Goal: Task Accomplishment & Management: Manage account settings

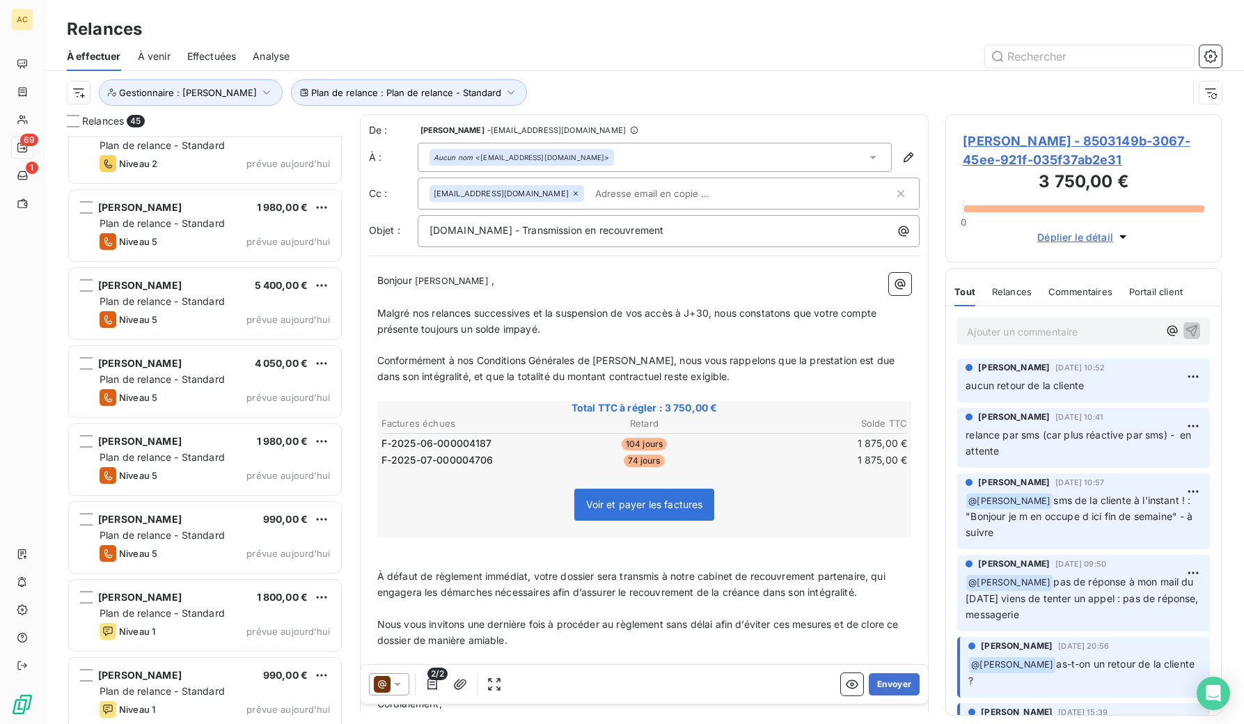
scroll to position [2921, 0]
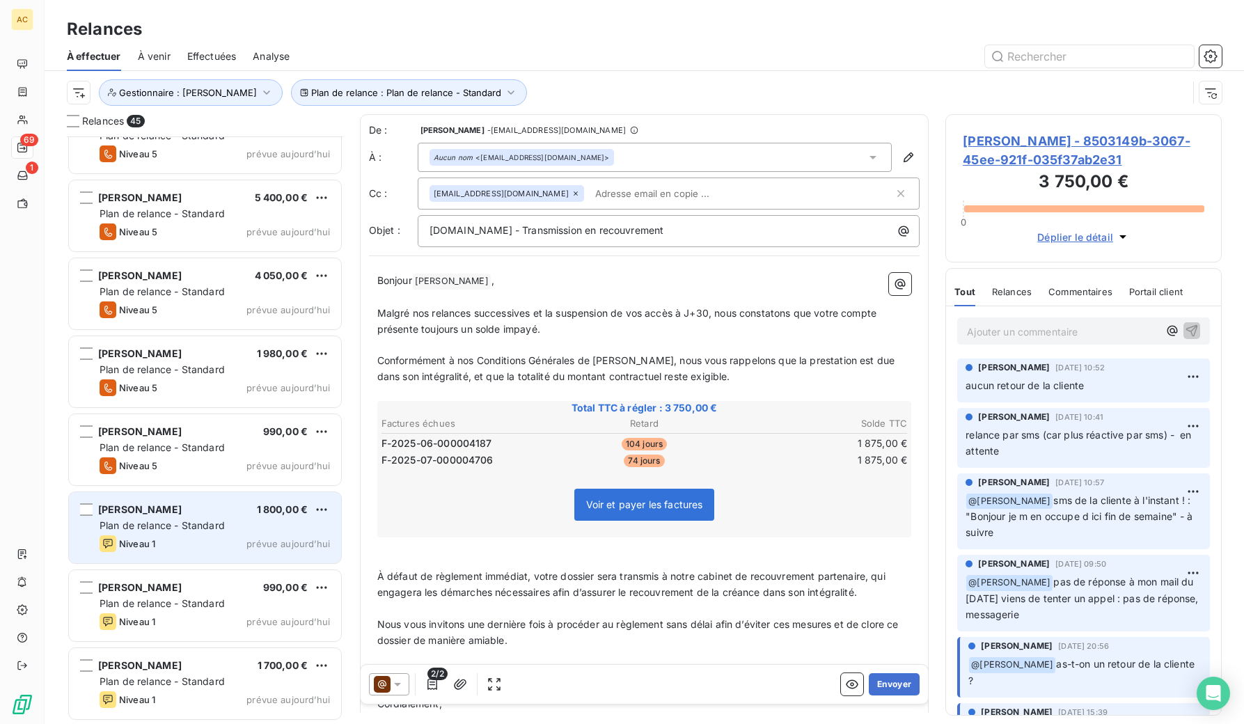
click at [237, 519] on div "Plan de relance - Standard" at bounding box center [215, 526] width 230 height 14
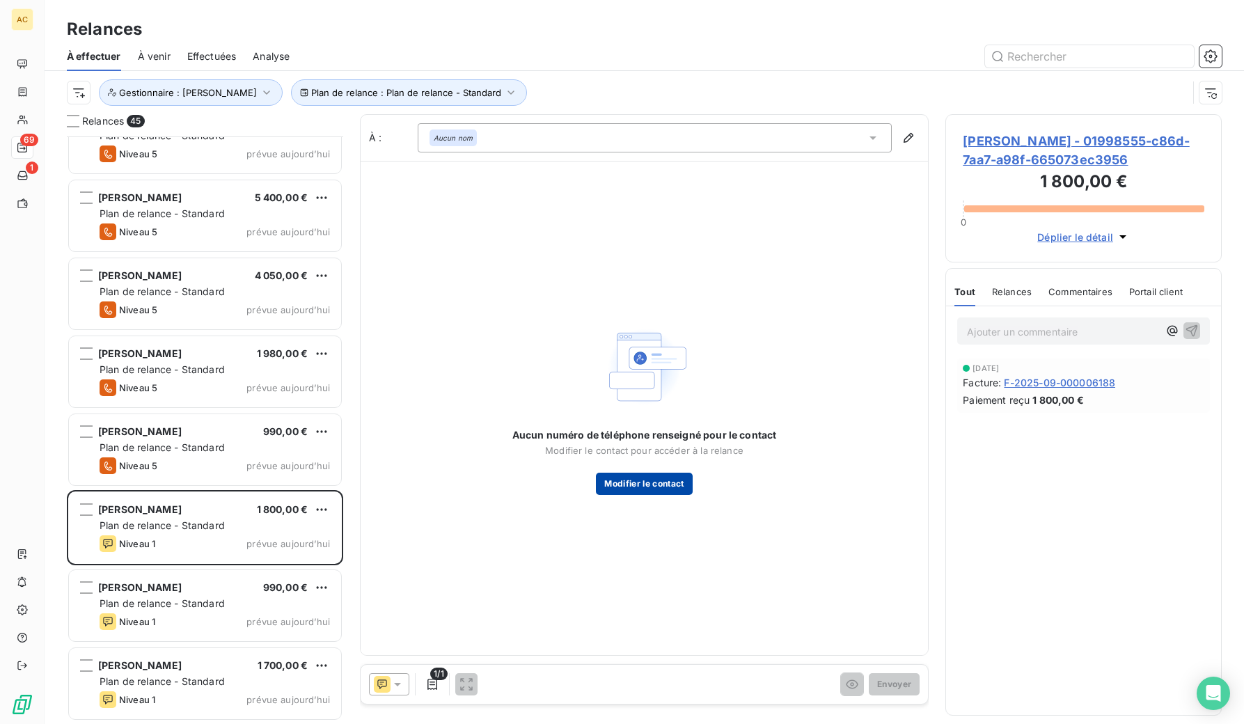
click at [642, 484] on button "Modifier le contact" at bounding box center [644, 484] width 96 height 22
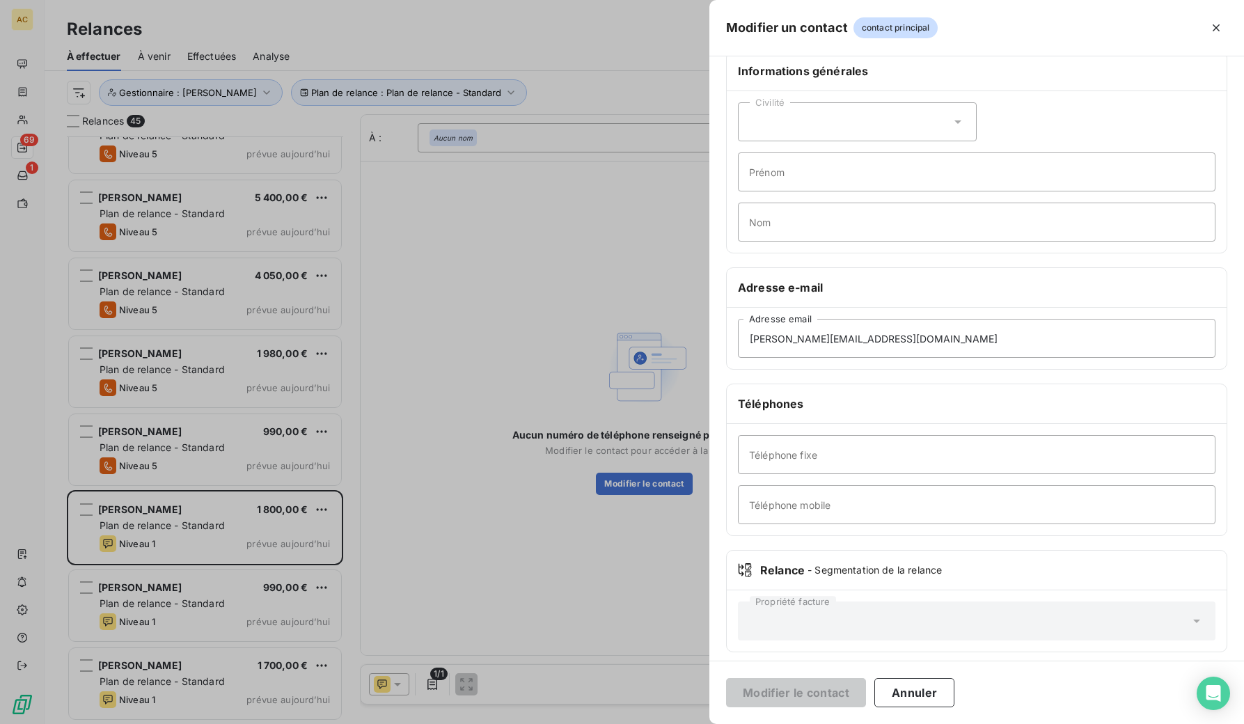
scroll to position [31, 0]
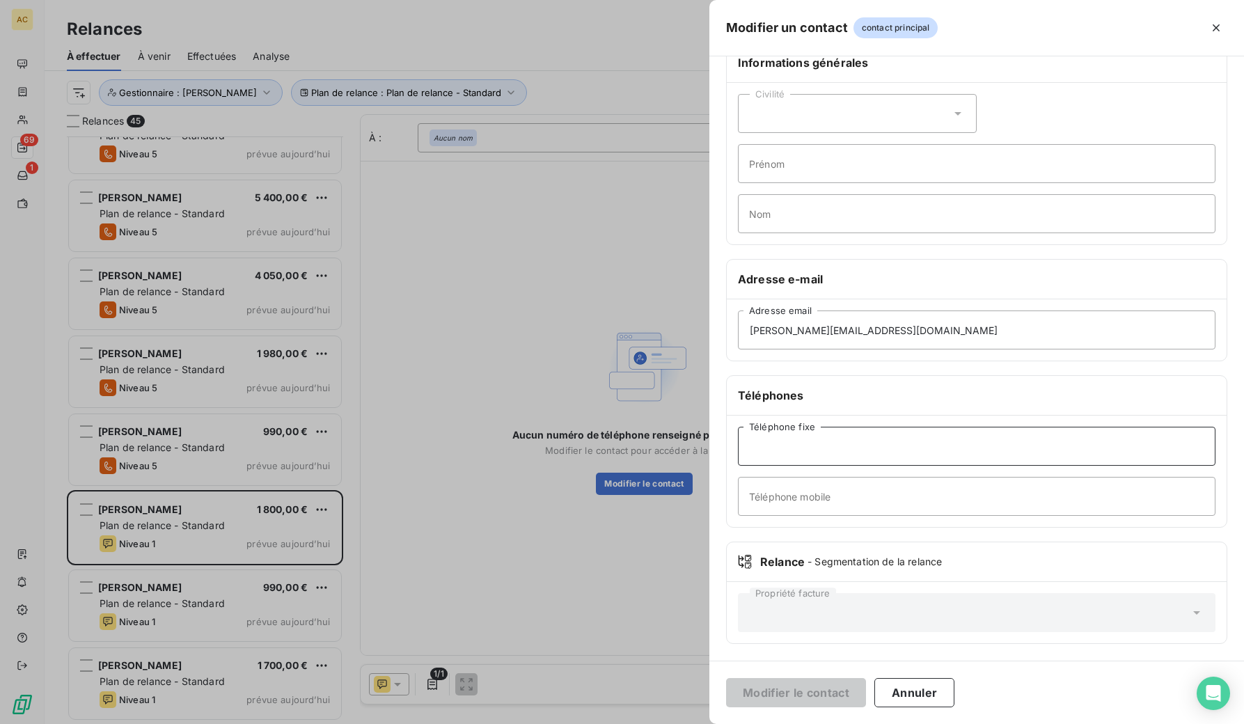
click at [761, 448] on input "Téléphone fixe" at bounding box center [977, 446] width 478 height 39
paste input "Hello 🙂 Juste pour info, j’avais déjà transmis cette réclamation une première f…"
type input "Hello 🙂 Juste pour info, j’avais déjà transmis cette réclamation une première f…"
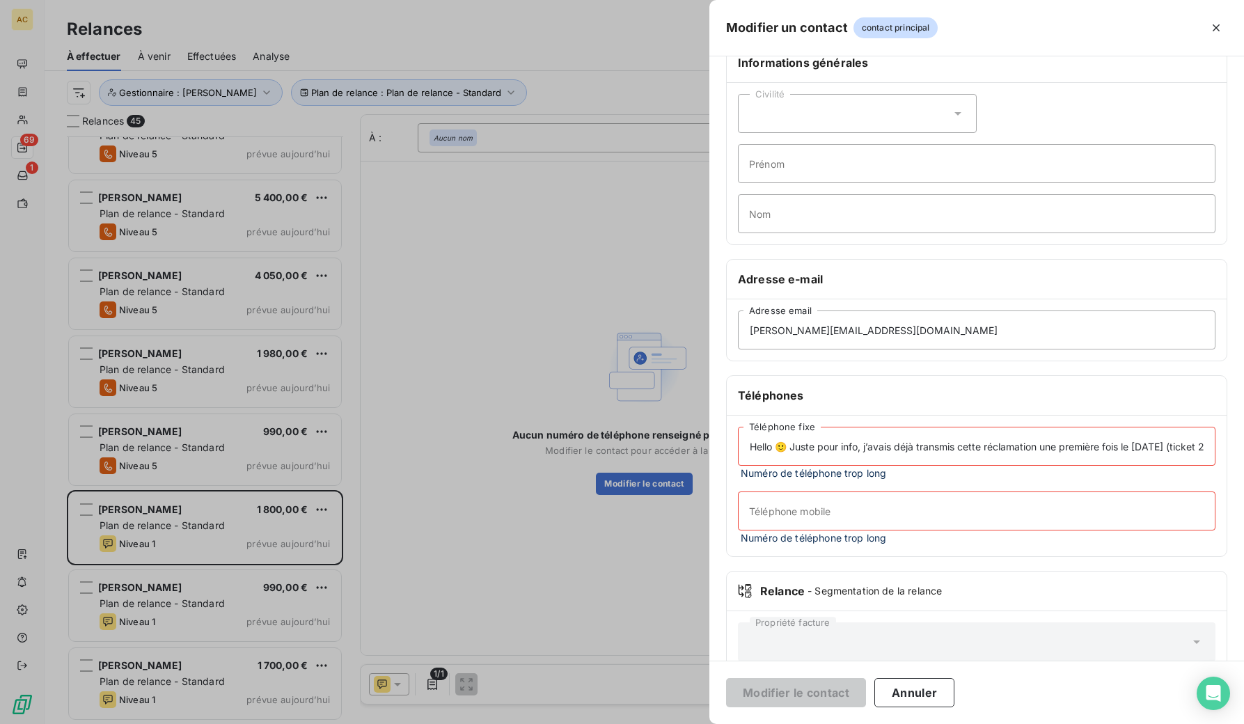
scroll to position [0, 117]
click at [787, 449] on input "Hello 🙂 Juste pour info, j’avais déjà transmis cette réclamation une première f…" at bounding box center [977, 446] width 478 height 39
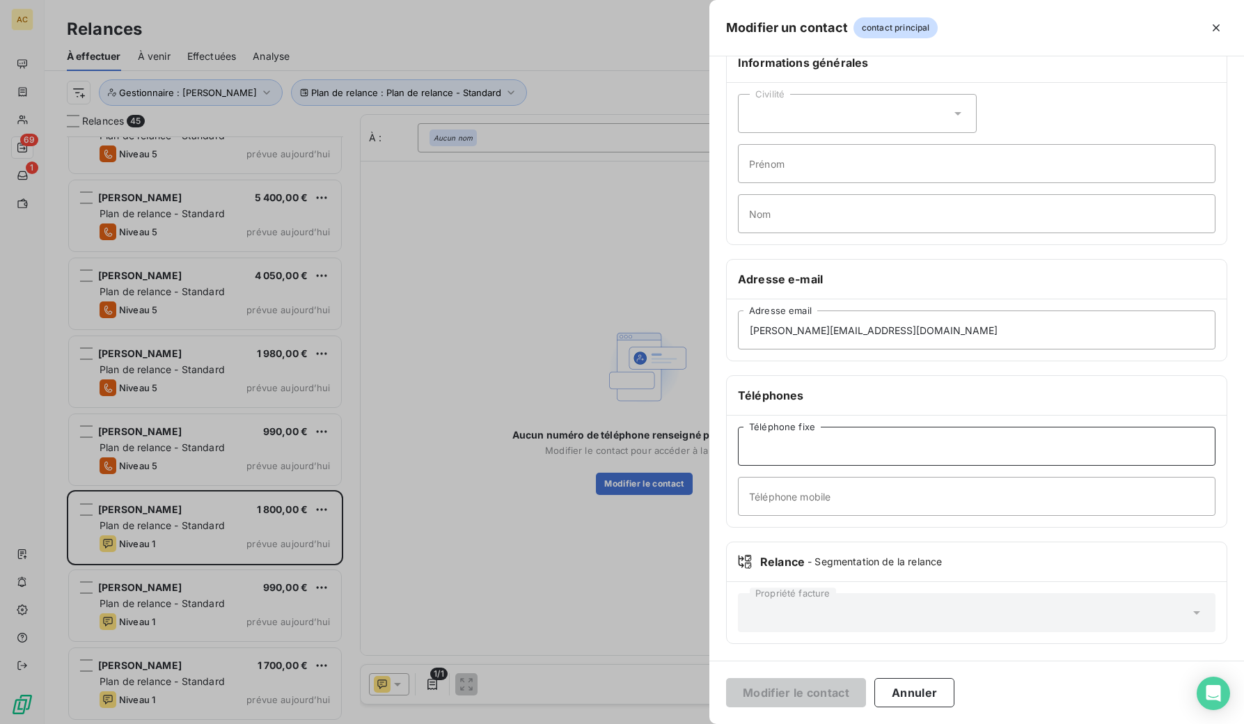
click at [906, 455] on input "Téléphone fixe" at bounding box center [977, 446] width 478 height 39
paste input "[PHONE_NUMBER]"
type input "[PHONE_NUMBER]"
click at [838, 498] on input "Téléphone mobile" at bounding box center [977, 496] width 478 height 39
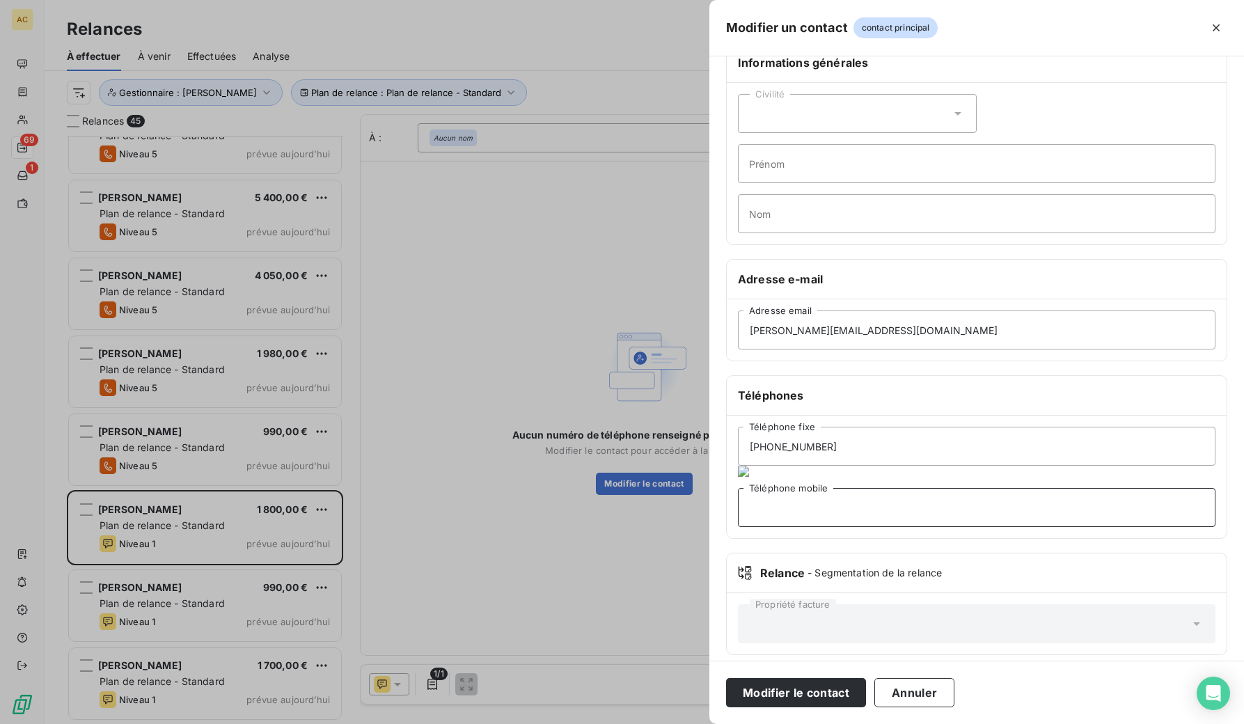
paste input "[PHONE_NUMBER]"
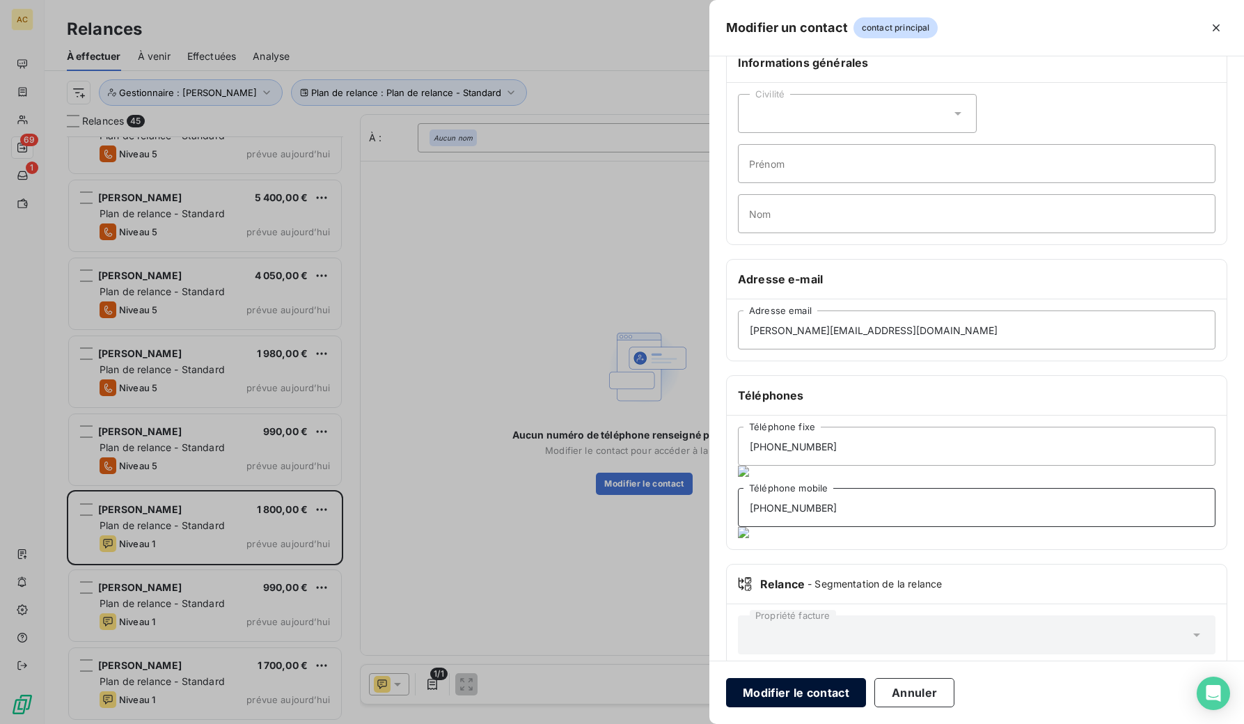
type input "[PHONE_NUMBER]"
click at [808, 686] on button "Modifier le contact" at bounding box center [796, 692] width 140 height 29
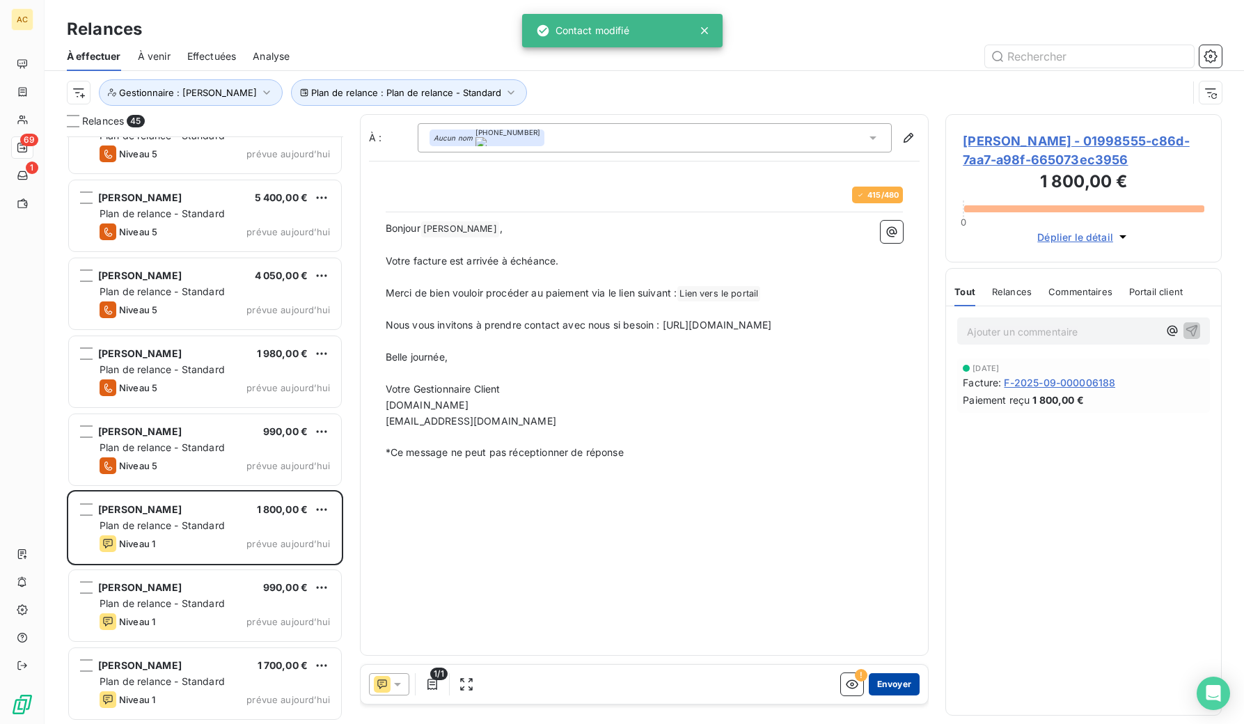
click at [889, 680] on button "Envoyer" at bounding box center [894, 684] width 51 height 22
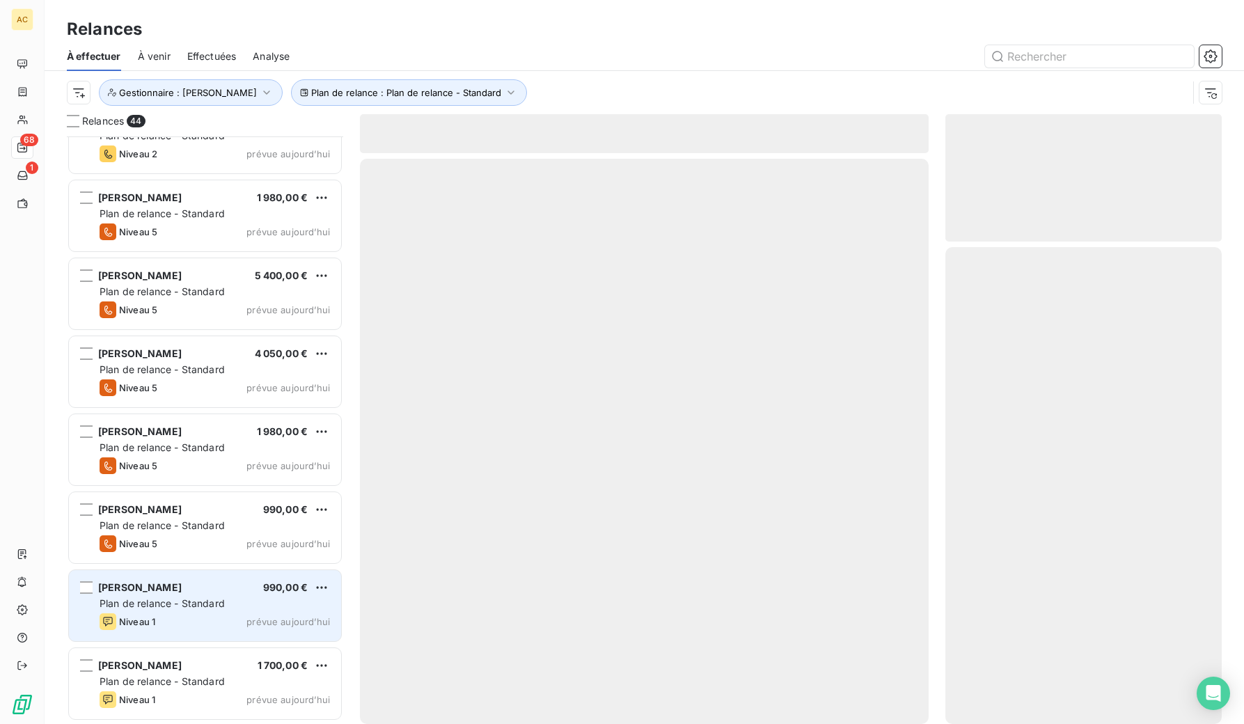
scroll to position [2843, 0]
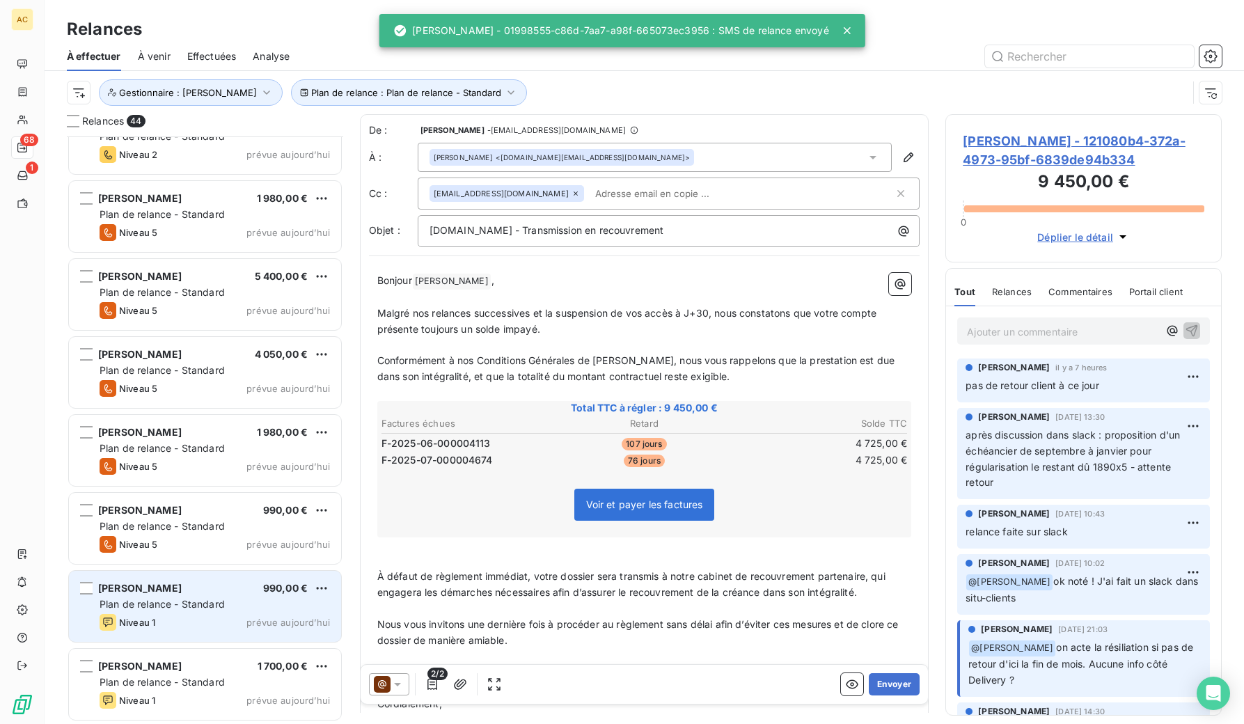
click at [249, 617] on span "prévue aujourd’hui" at bounding box center [288, 622] width 84 height 11
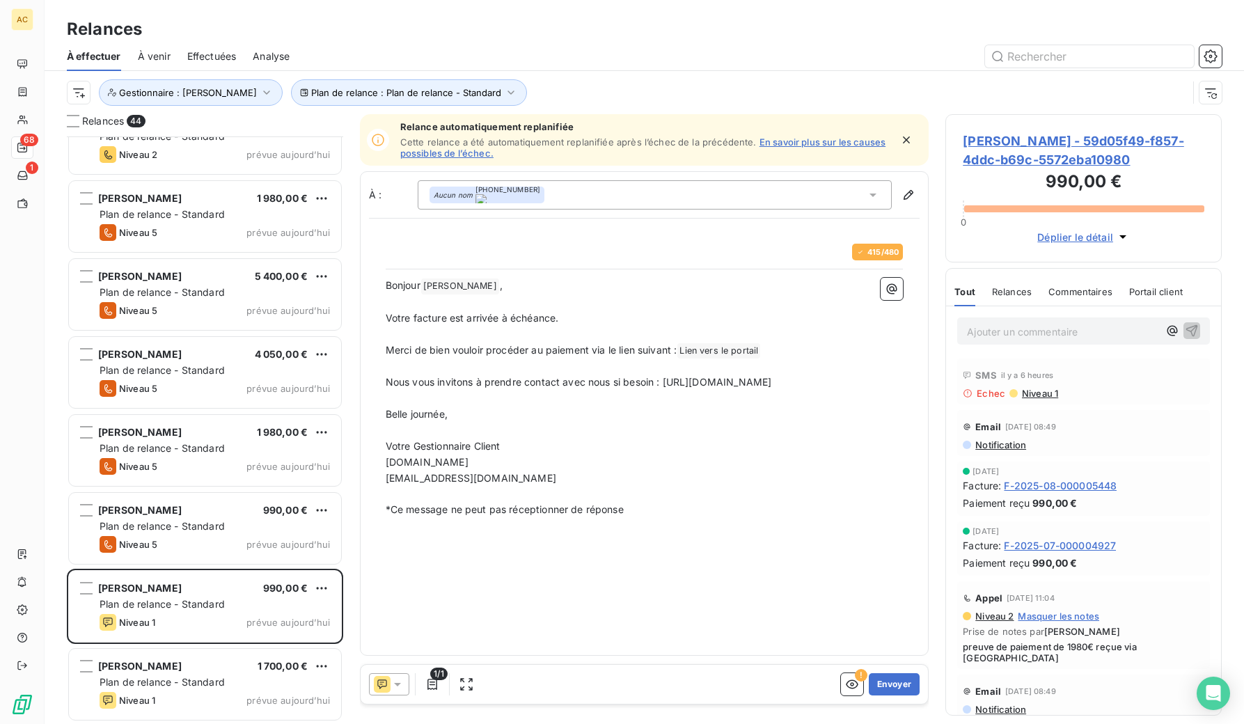
click at [204, 59] on span "Effectuées" at bounding box center [211, 56] width 49 height 14
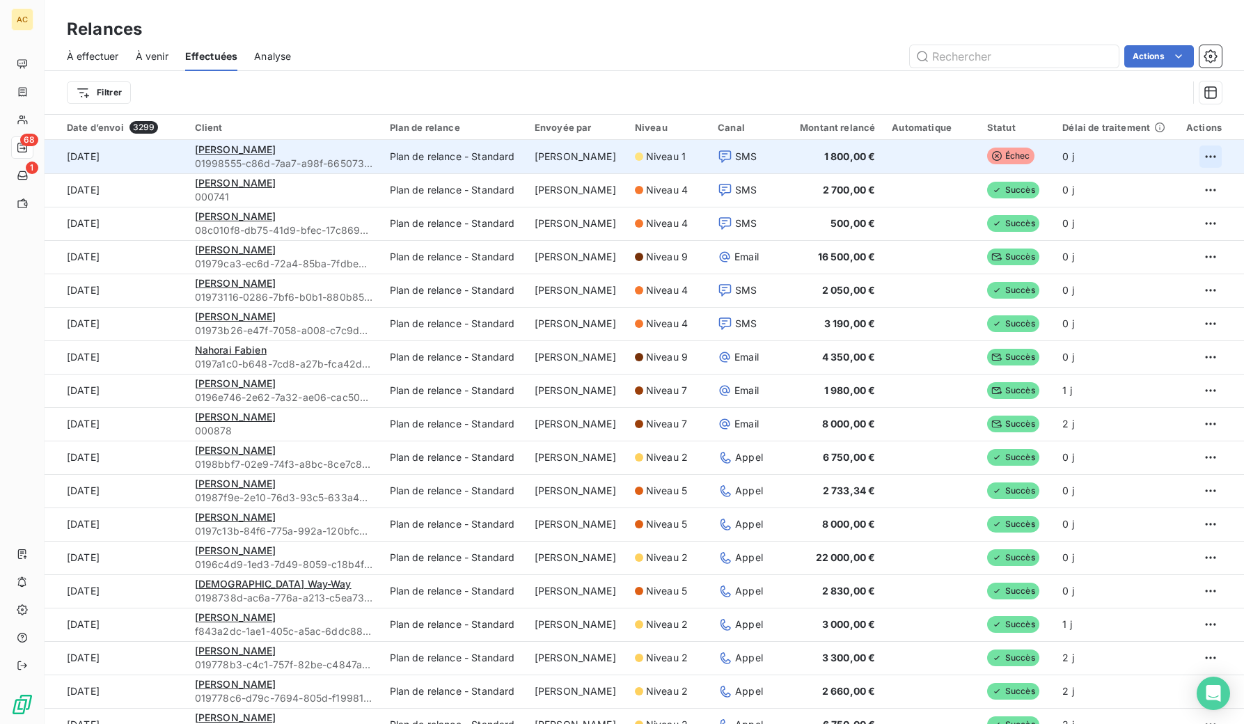
click at [1197, 156] on html "AC 68 1 Relances À effectuer À venir Effectuées Analyse Actions Filtrer Date d’…" at bounding box center [622, 362] width 1244 height 724
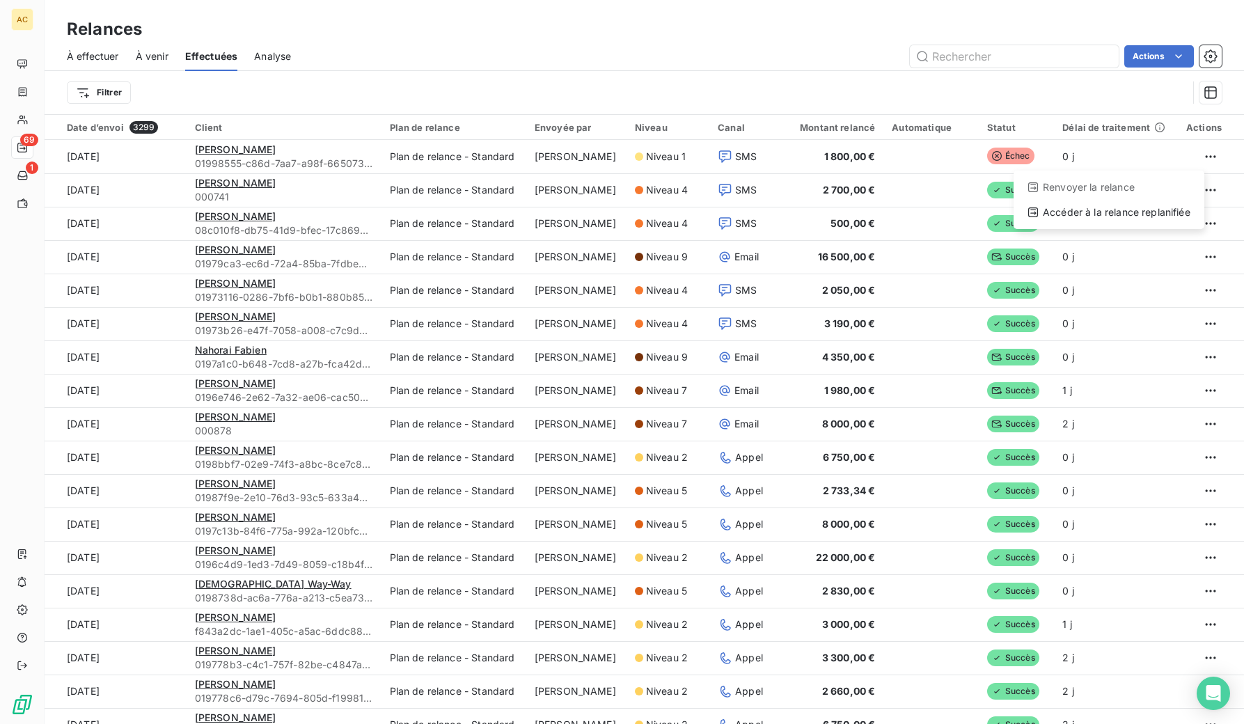
click at [113, 57] on html "AC 69 1 Relances À effectuer À venir Effectuées Analyse Actions Filtrer Date d’…" at bounding box center [622, 362] width 1244 height 724
click at [101, 53] on span "À effectuer" at bounding box center [93, 56] width 52 height 14
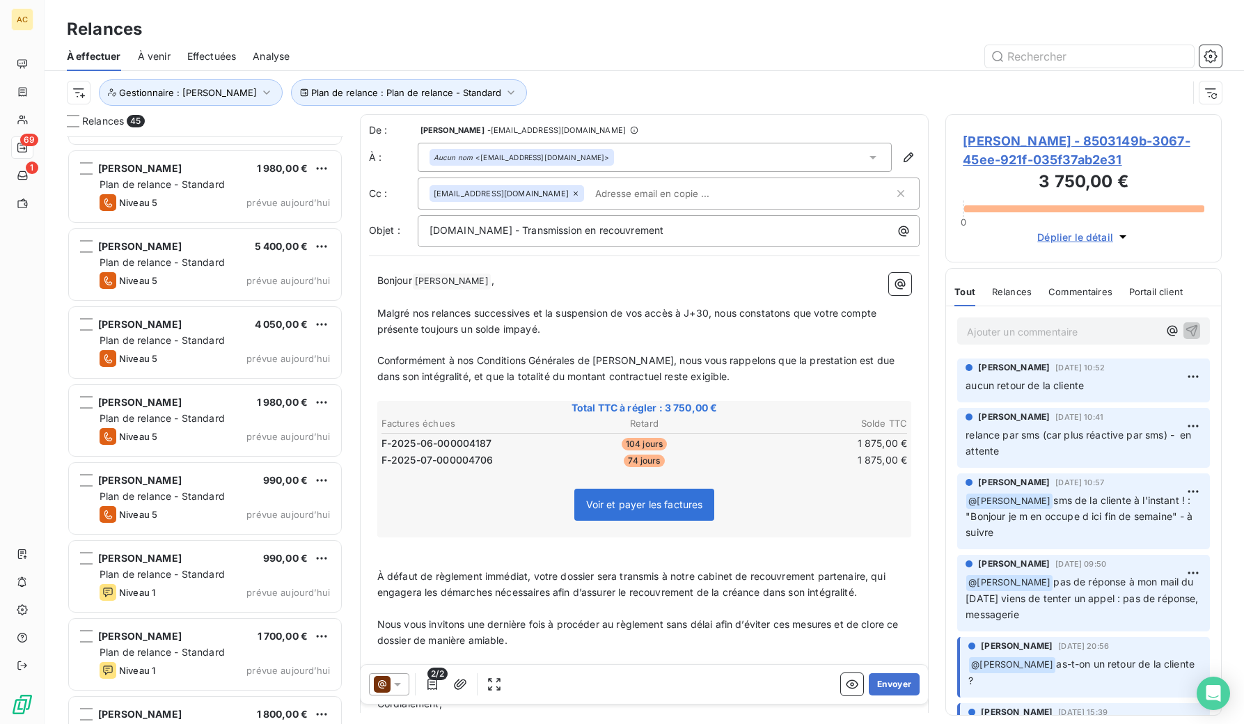
scroll to position [2921, 0]
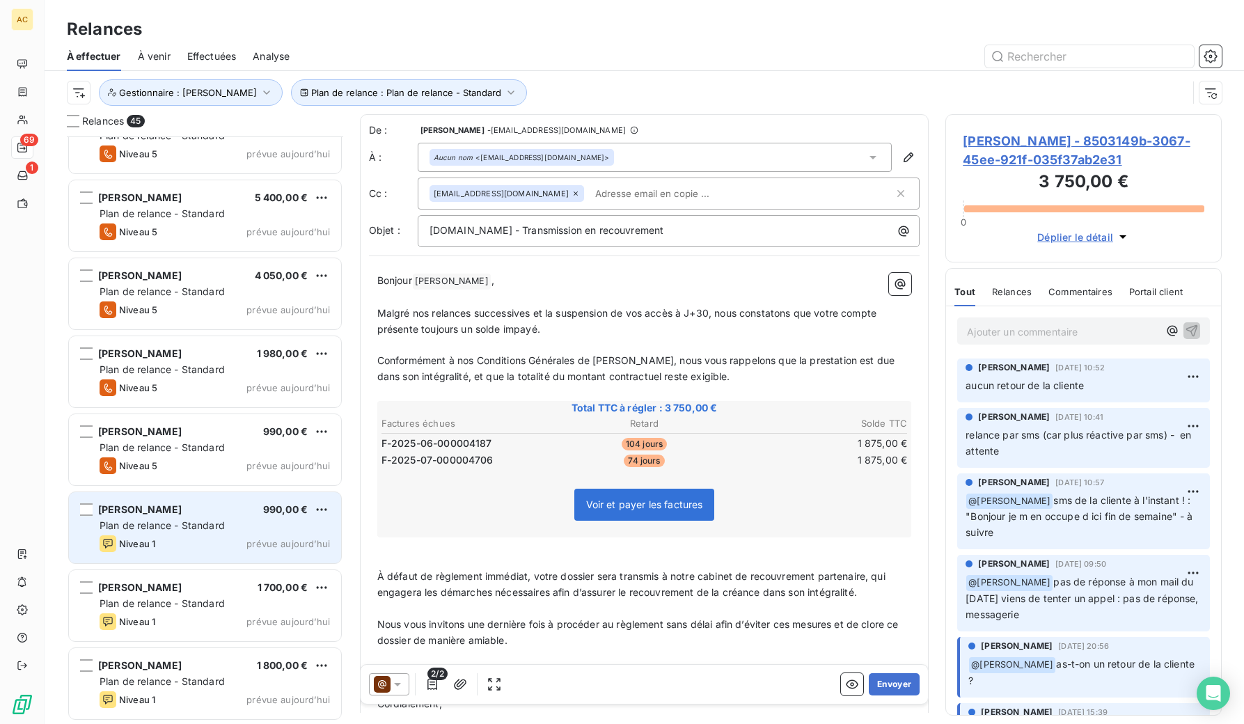
click at [228, 527] on div "Plan de relance - Standard" at bounding box center [215, 526] width 230 height 14
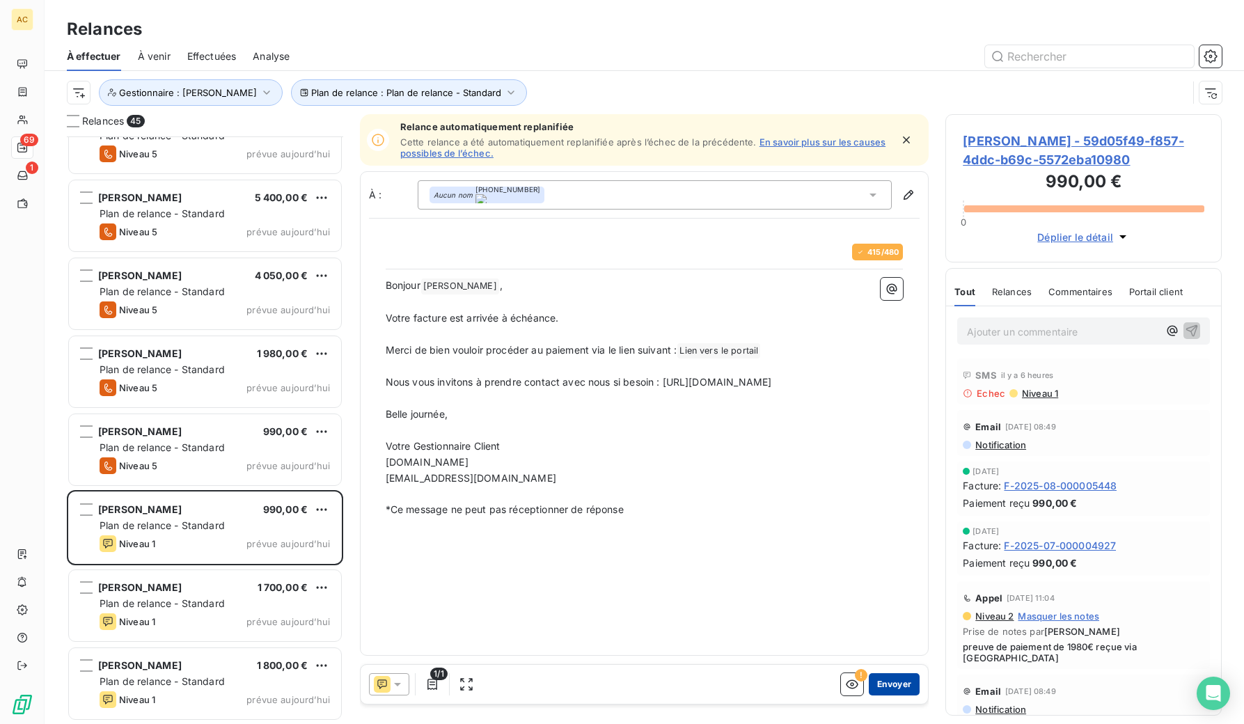
click at [880, 683] on button "Envoyer" at bounding box center [894, 684] width 51 height 22
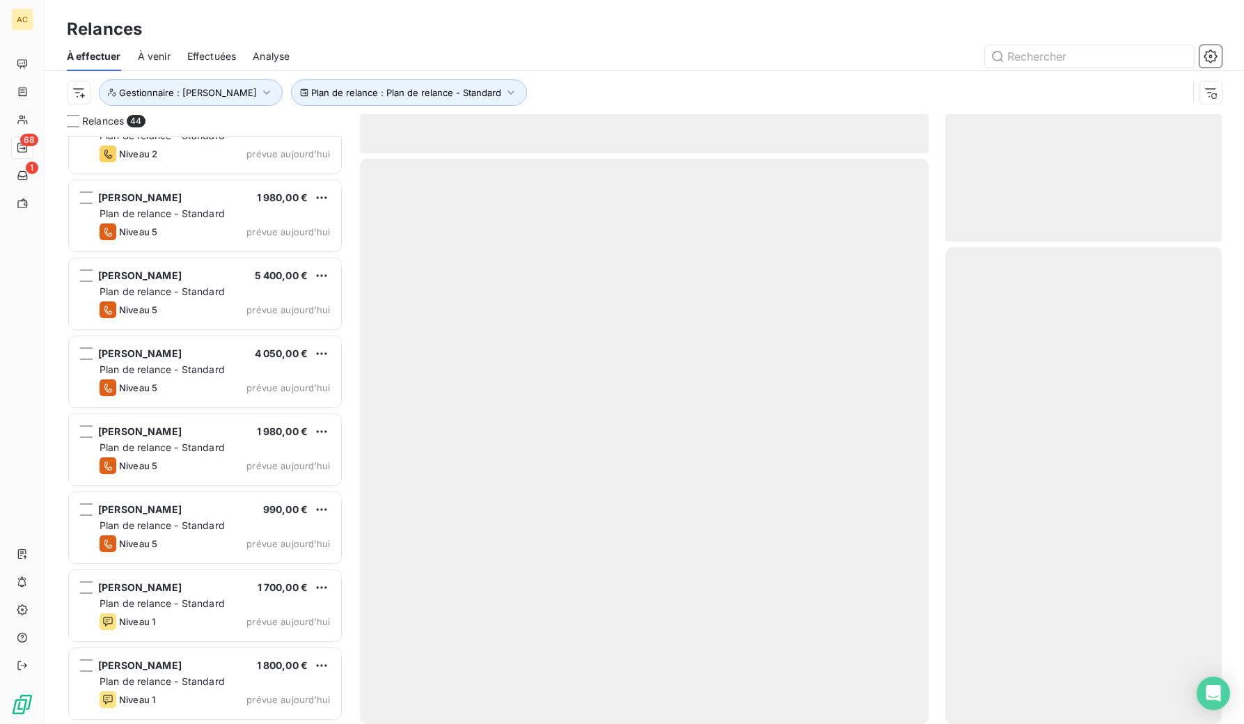
scroll to position [2843, 0]
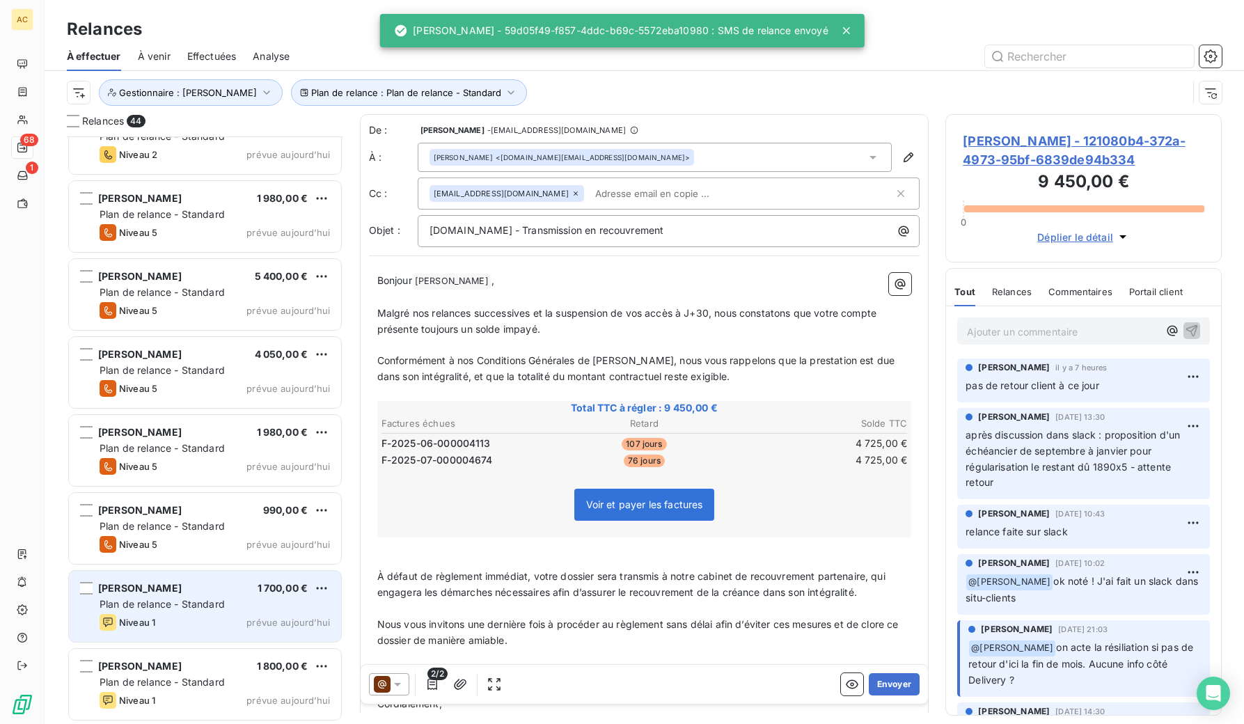
click at [236, 604] on div "Plan de relance - Standard" at bounding box center [215, 604] width 230 height 14
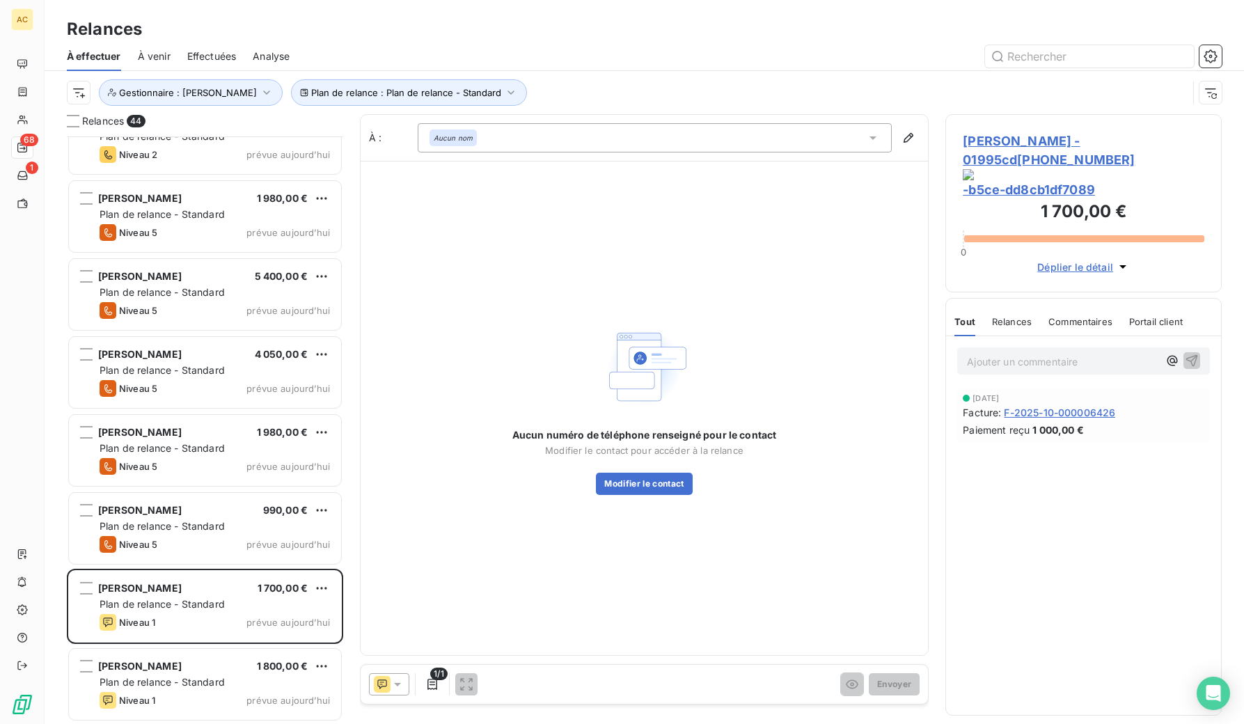
scroll to position [2843, 0]
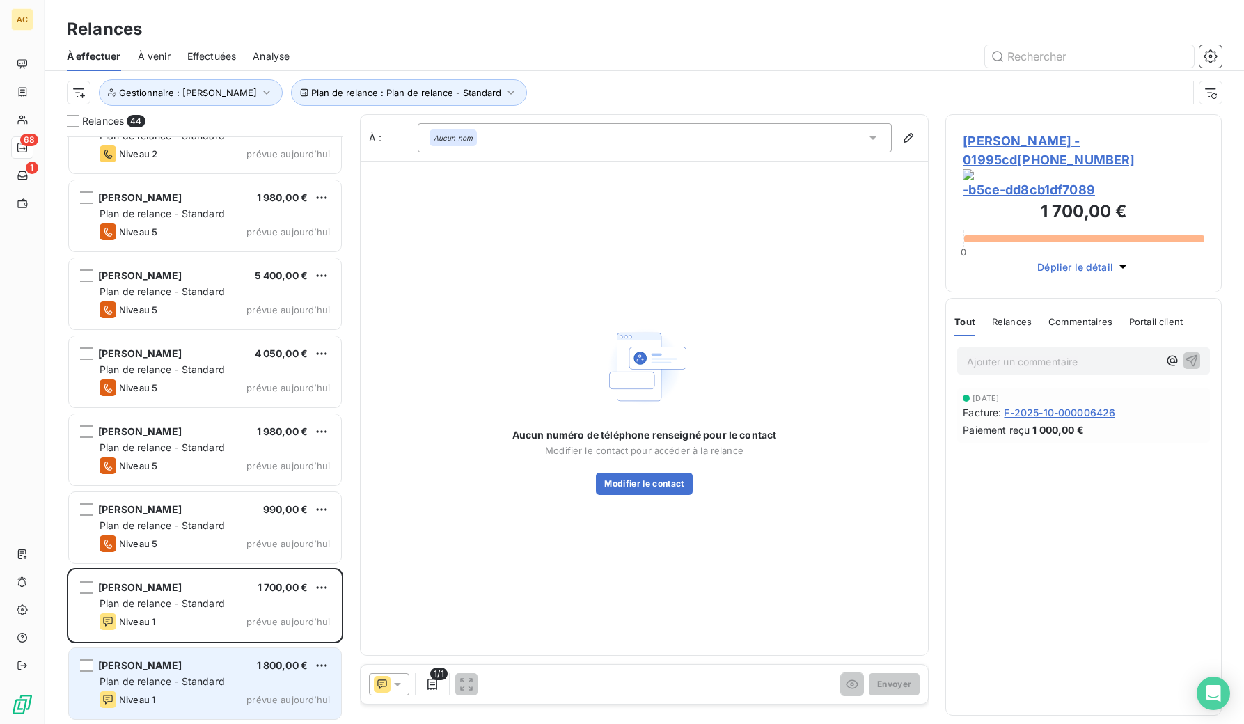
click at [199, 676] on span "Plan de relance - Standard" at bounding box center [162, 681] width 125 height 12
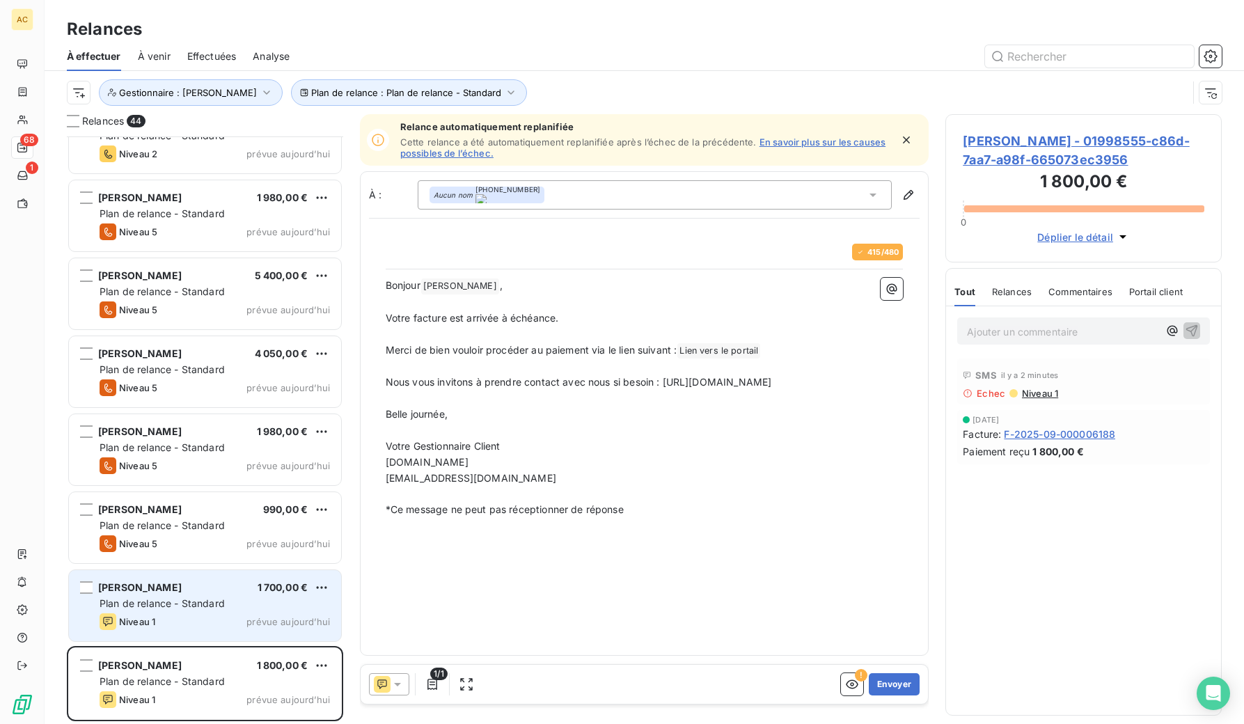
click at [216, 606] on span "Plan de relance - Standard" at bounding box center [162, 603] width 125 height 12
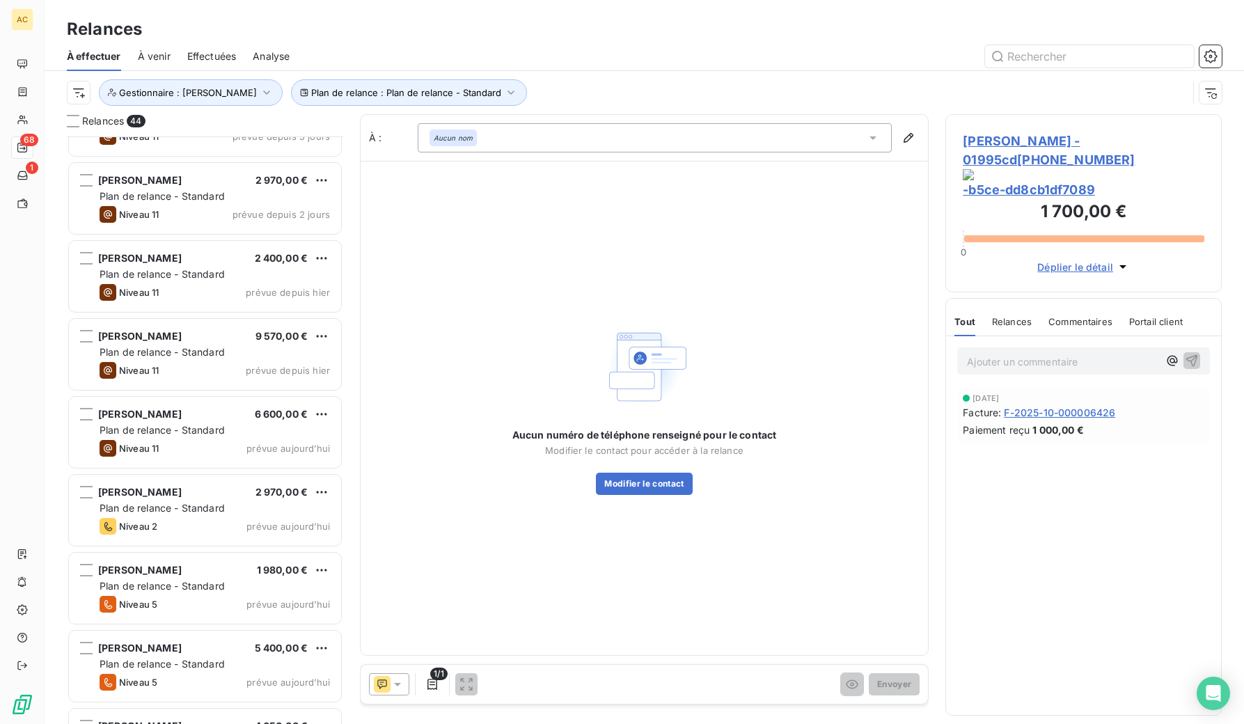
scroll to position [2472, 0]
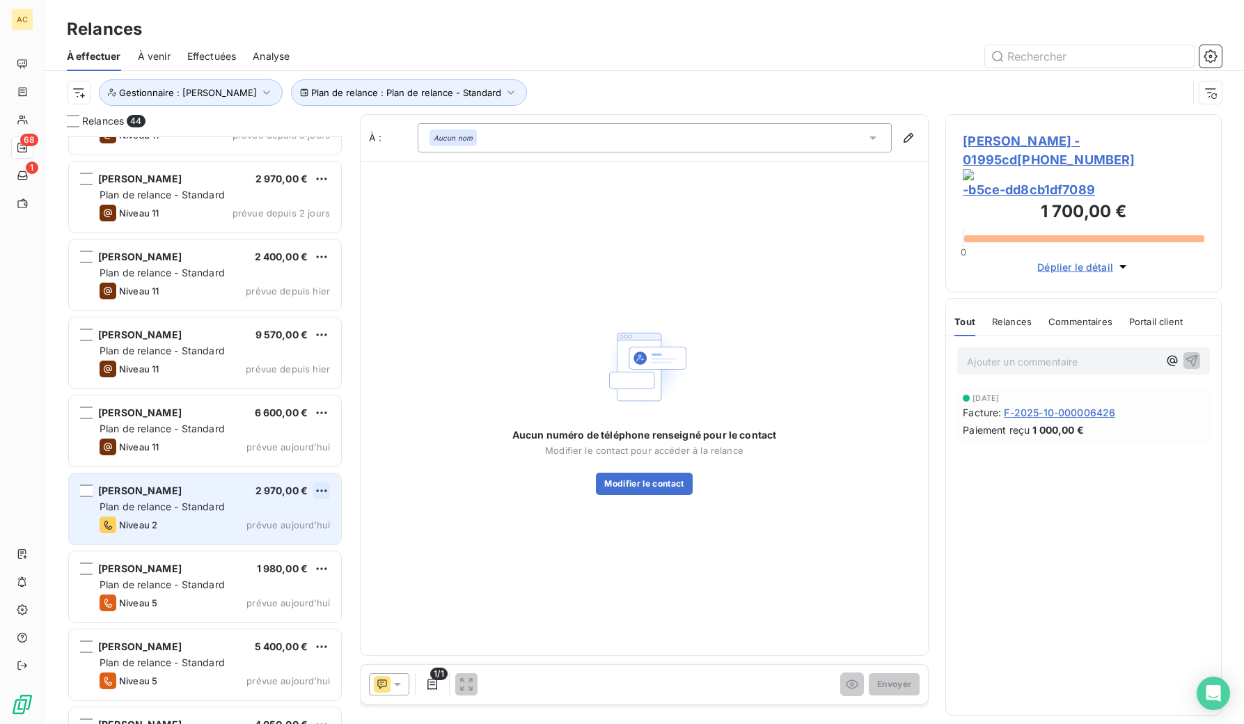
click at [317, 489] on html "AC 68 1 Relances À effectuer À venir Effectuées Analyse Plan de relance : Plan …" at bounding box center [622, 362] width 1244 height 724
click at [284, 517] on div "Replanifier cette action" at bounding box center [261, 518] width 125 height 22
select select "9"
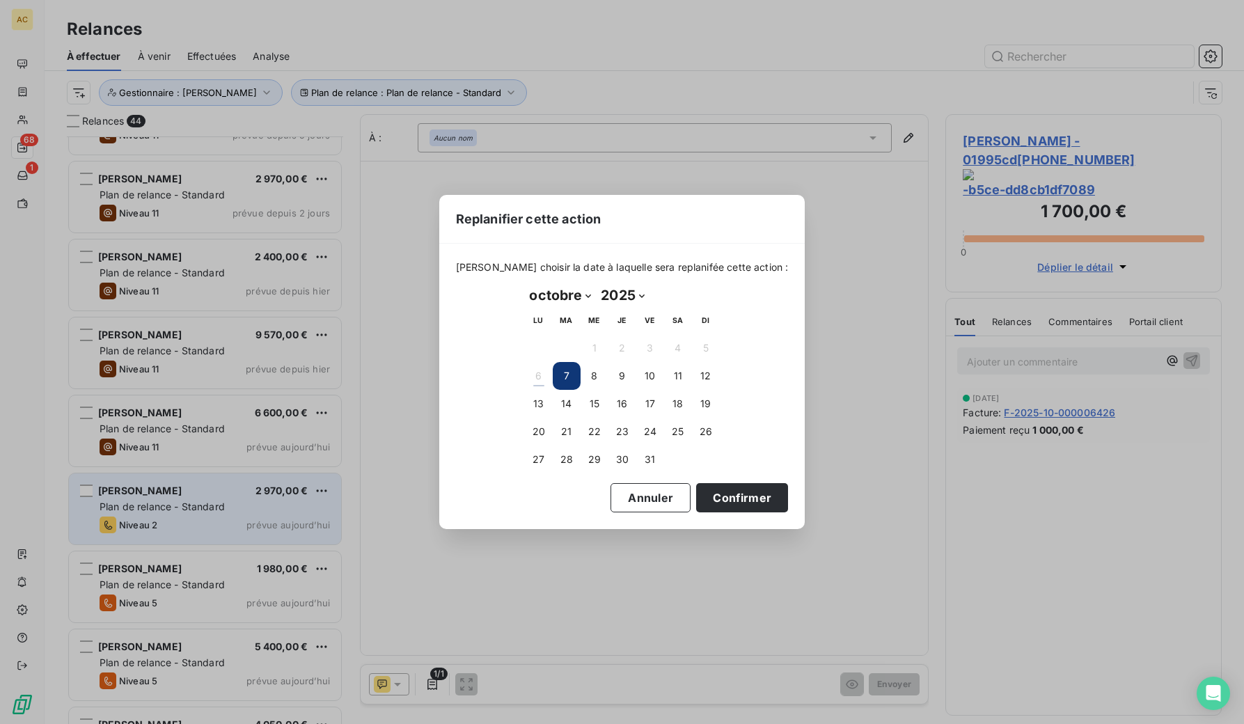
click at [571, 379] on button "7" at bounding box center [567, 376] width 28 height 28
click at [568, 377] on button "7" at bounding box center [567, 376] width 28 height 28
click at [754, 498] on button "Confirmer" at bounding box center [742, 497] width 92 height 29
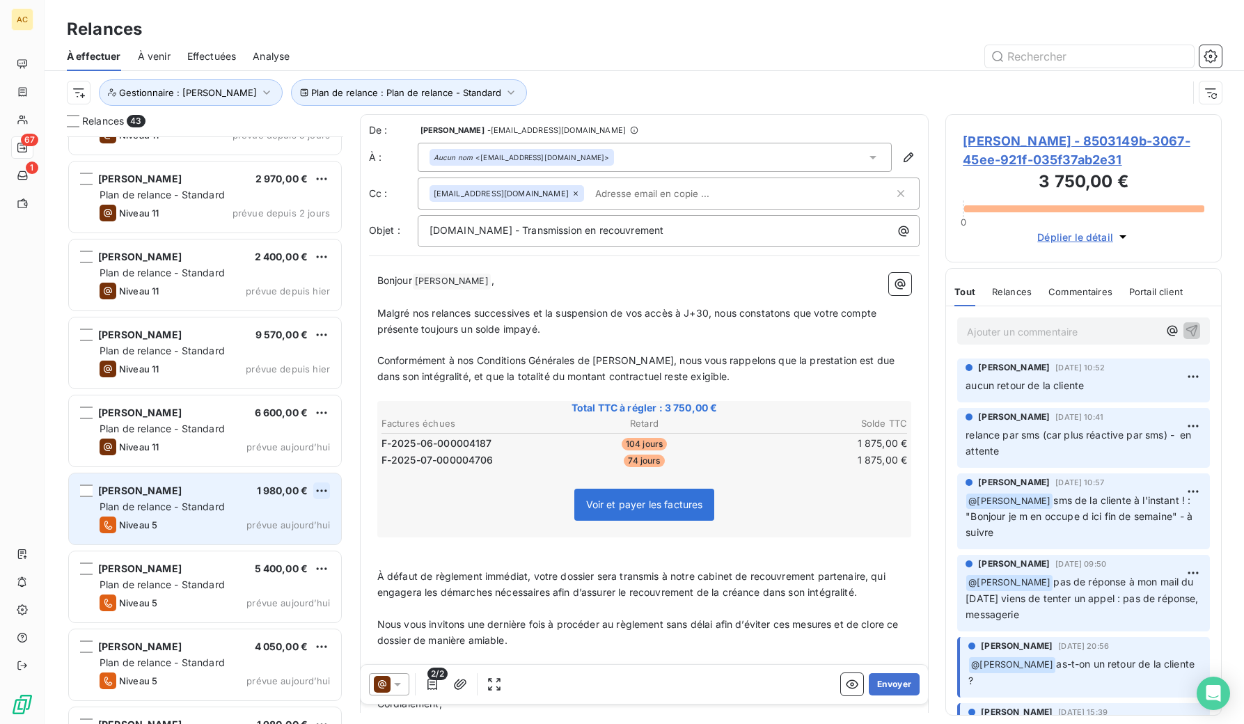
click at [317, 489] on html "AC 67 1 Relances À effectuer À venir Effectuées Analyse Plan de relance : Plan …" at bounding box center [622, 362] width 1244 height 724
click at [295, 519] on div "Replanifier cette action" at bounding box center [261, 518] width 125 height 22
select select "9"
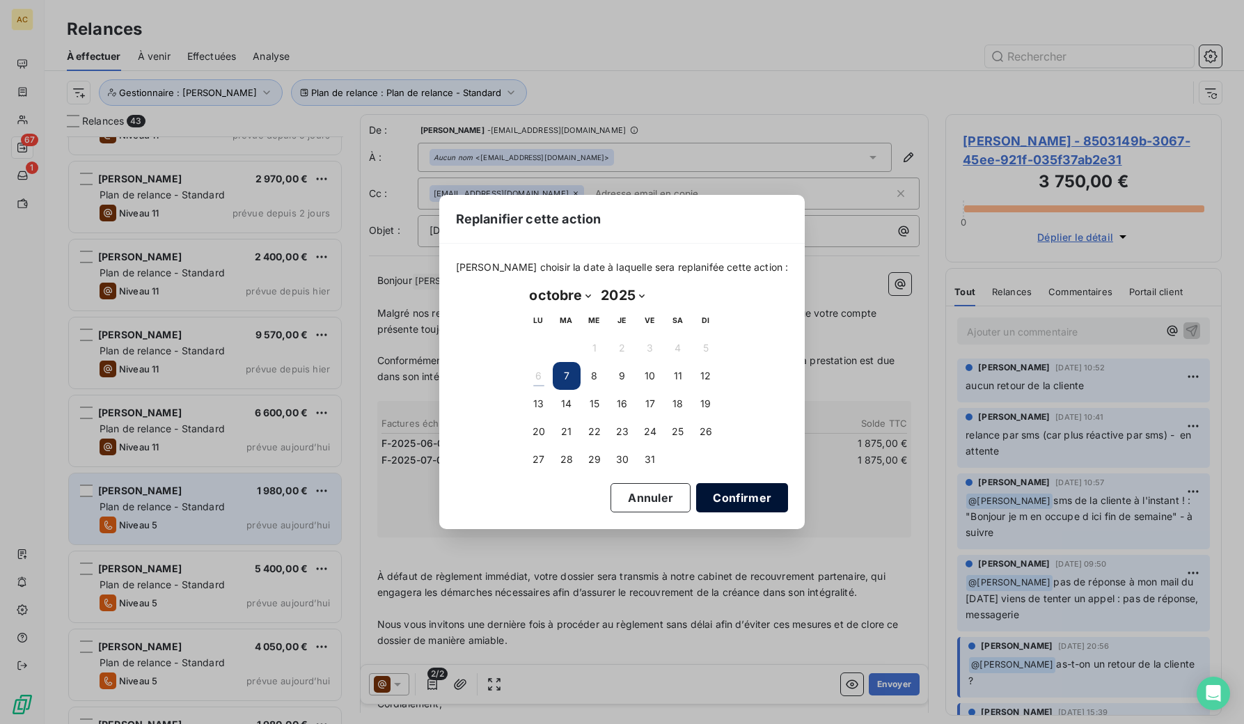
click at [706, 502] on button "Confirmer" at bounding box center [742, 497] width 92 height 29
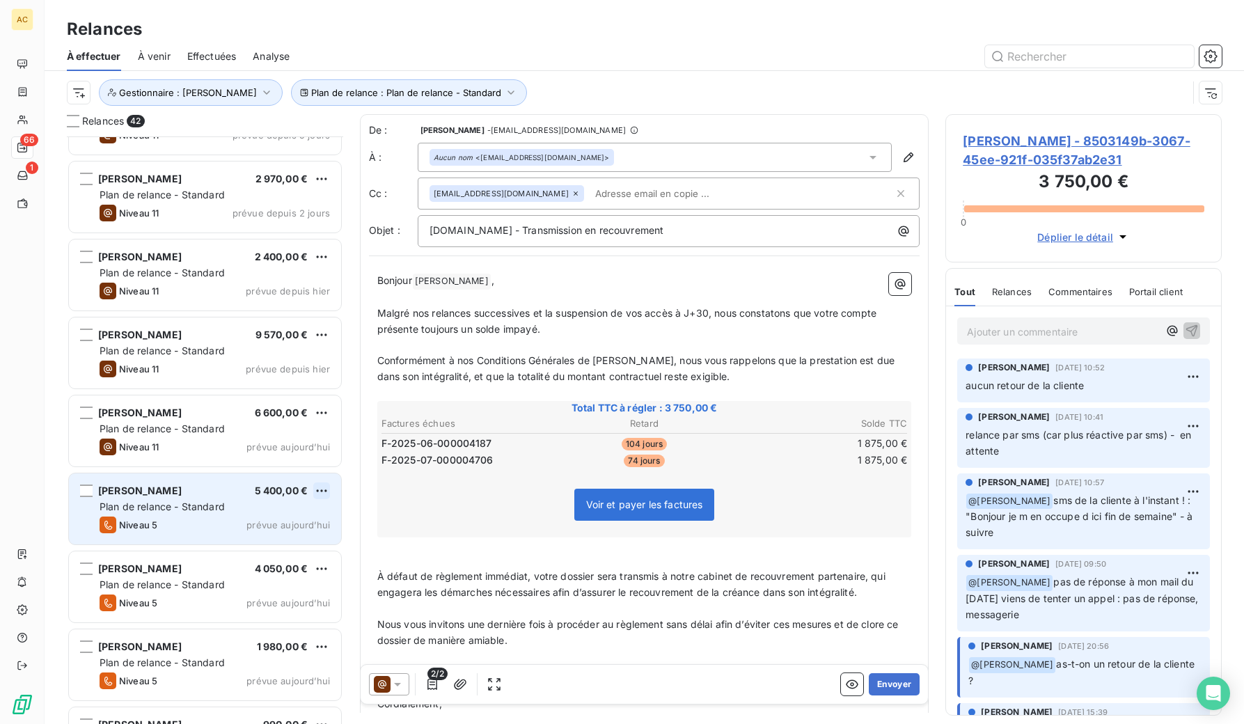
click at [320, 490] on html "AC 66 1 Relances À effectuer À venir Effectuées Analyse Plan de relance : Plan …" at bounding box center [622, 362] width 1244 height 724
click at [303, 516] on div "Replanifier cette action" at bounding box center [261, 518] width 125 height 22
select select "9"
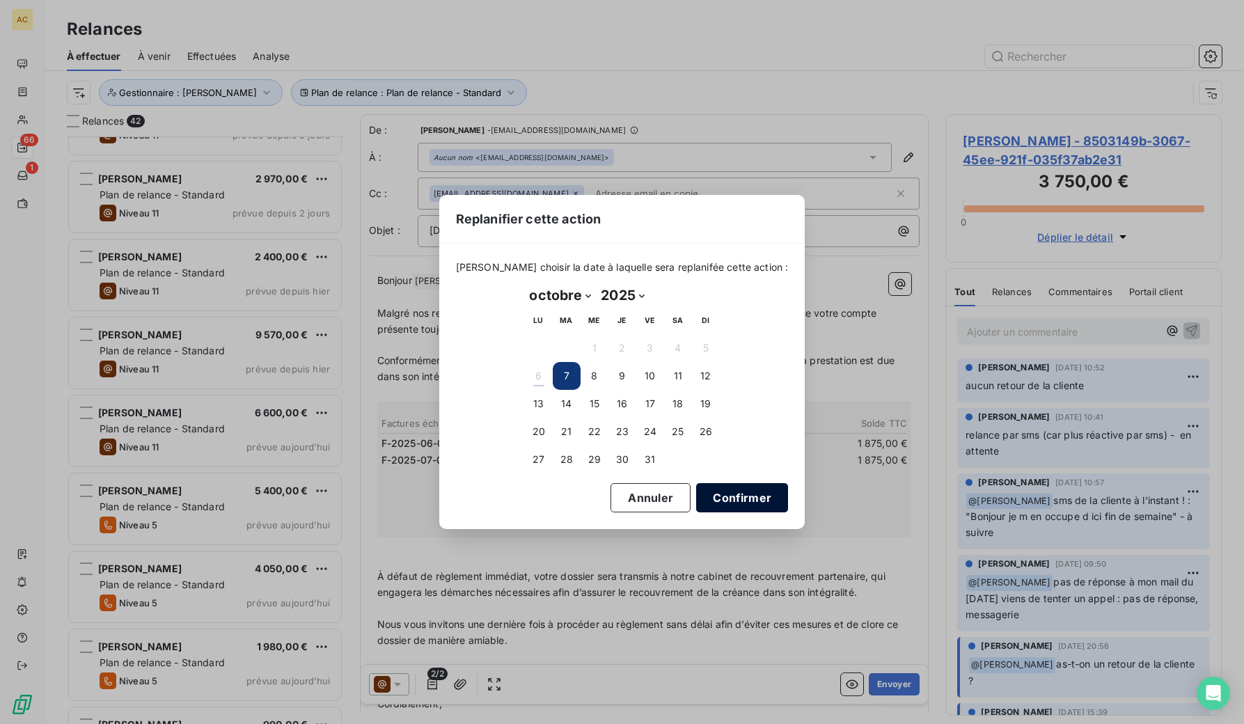
click at [701, 500] on button "Confirmer" at bounding box center [742, 497] width 92 height 29
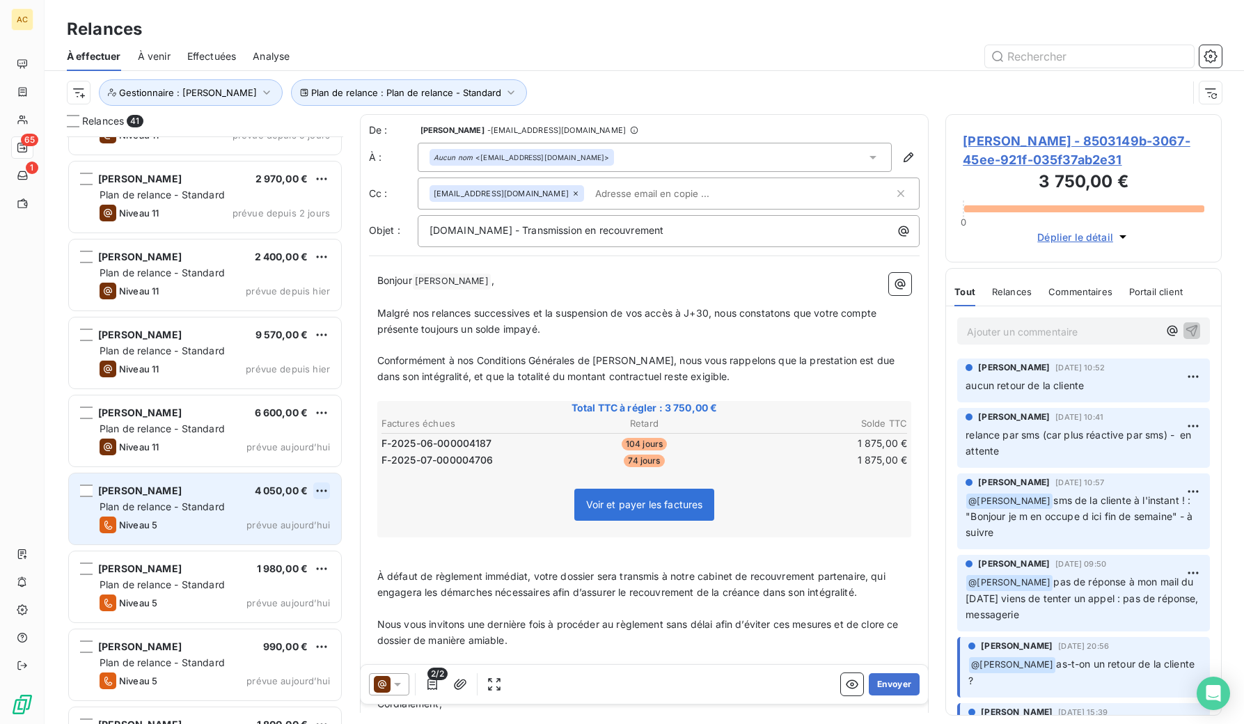
click at [325, 491] on html "AC 65 1 Relances À effectuer À venir Effectuées Analyse Plan de relance : Plan …" at bounding box center [622, 362] width 1244 height 724
click at [308, 512] on div "Replanifier cette action" at bounding box center [261, 518] width 125 height 22
select select "9"
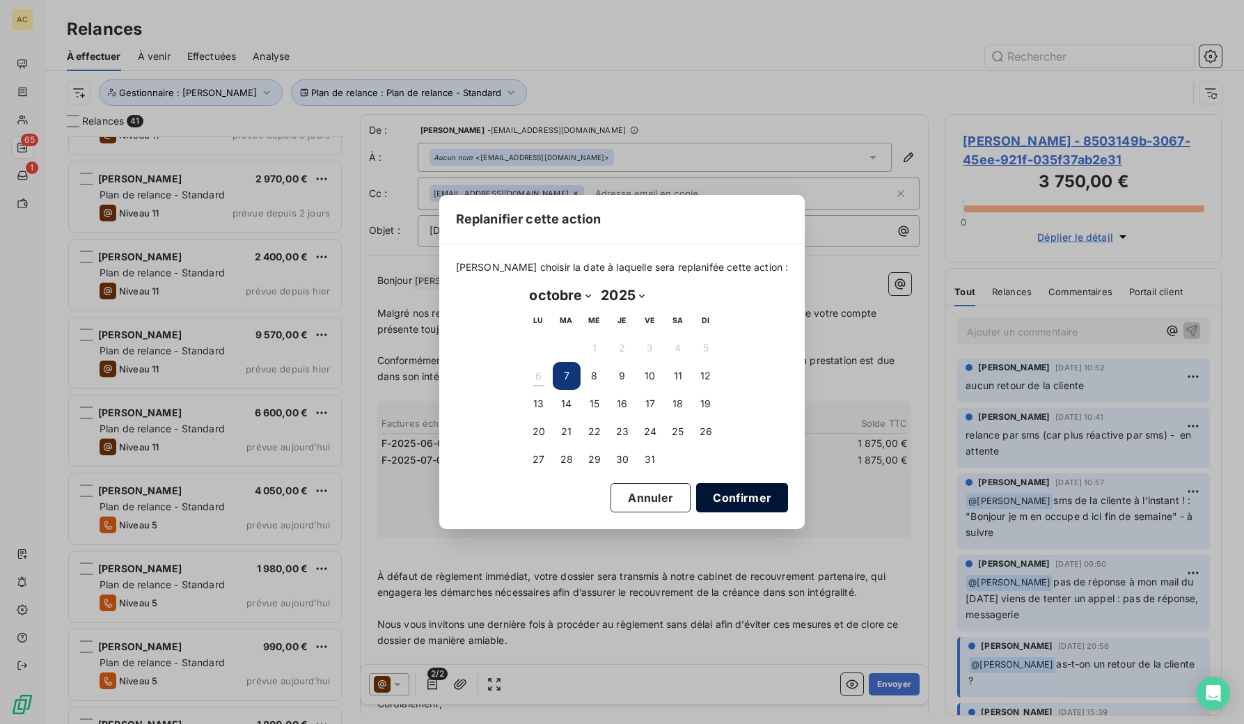
click at [700, 495] on button "Confirmer" at bounding box center [742, 497] width 92 height 29
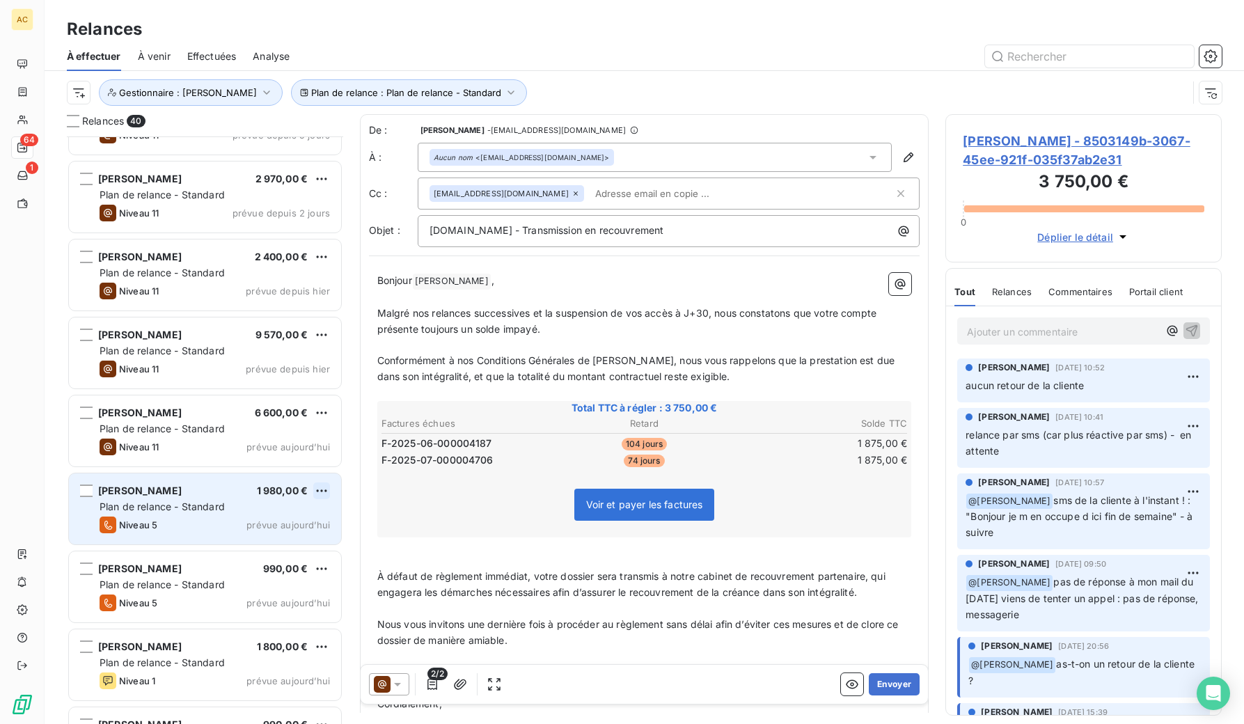
click at [320, 489] on html "AC 64 1 Relances À effectuer À venir Effectuées Analyse Plan de relance : Plan …" at bounding box center [622, 362] width 1244 height 724
click at [296, 518] on div "Replanifier cette action" at bounding box center [261, 518] width 125 height 22
select select "9"
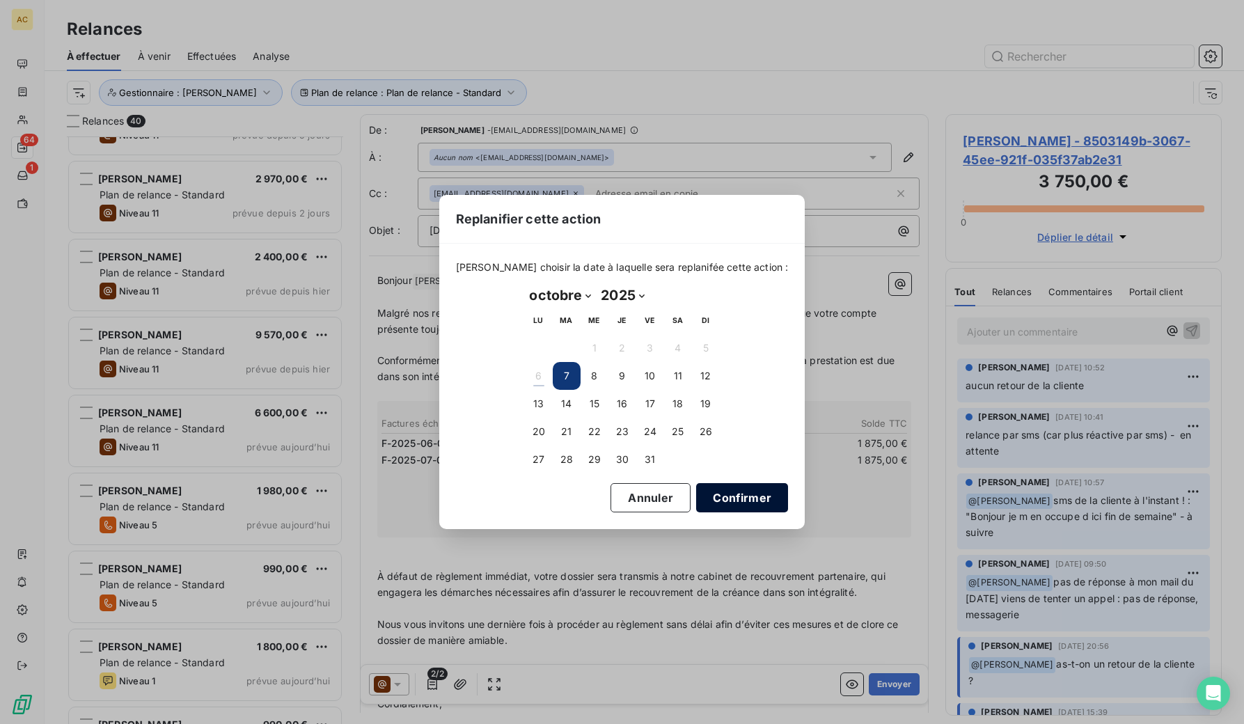
click at [707, 498] on button "Confirmer" at bounding box center [742, 497] width 92 height 29
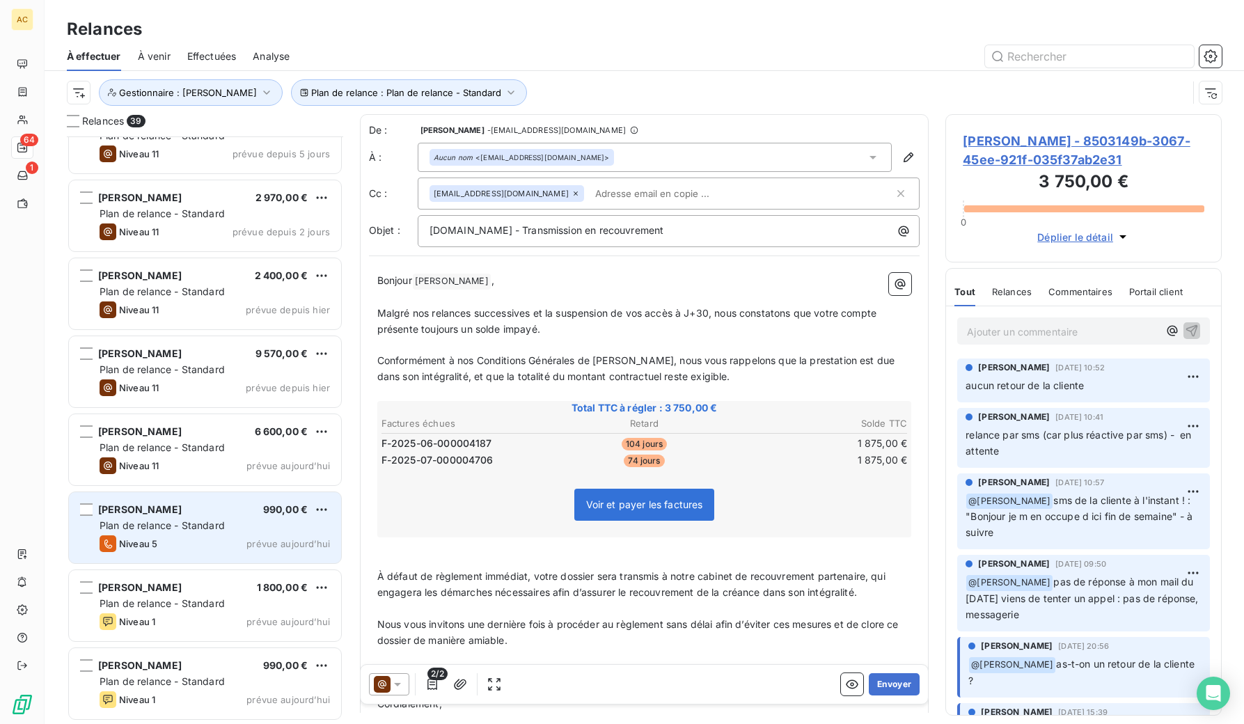
scroll to position [2453, 0]
click at [319, 511] on html "AC 63 1 Relances À effectuer À venir Effectuées Analyse Plan de relance : Plan …" at bounding box center [622, 362] width 1244 height 724
click at [272, 539] on div "Replanifier cette action" at bounding box center [261, 538] width 125 height 22
select select "9"
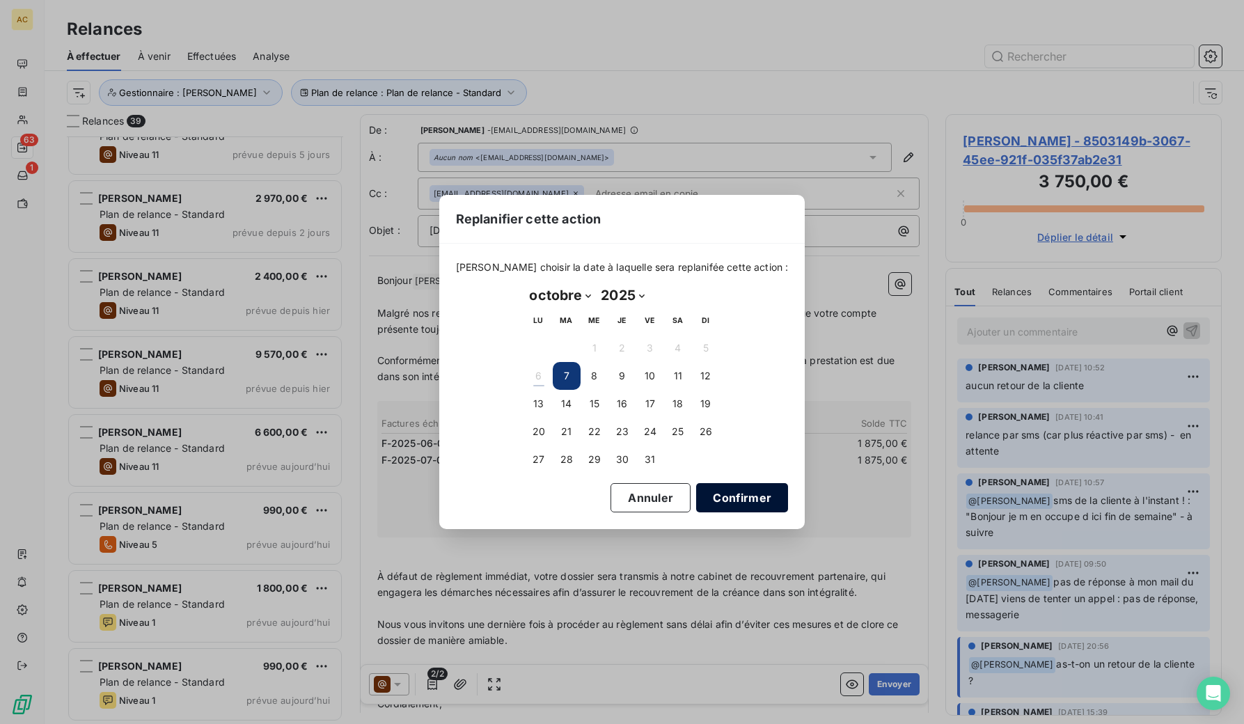
click at [713, 494] on button "Confirmer" at bounding box center [742, 497] width 92 height 29
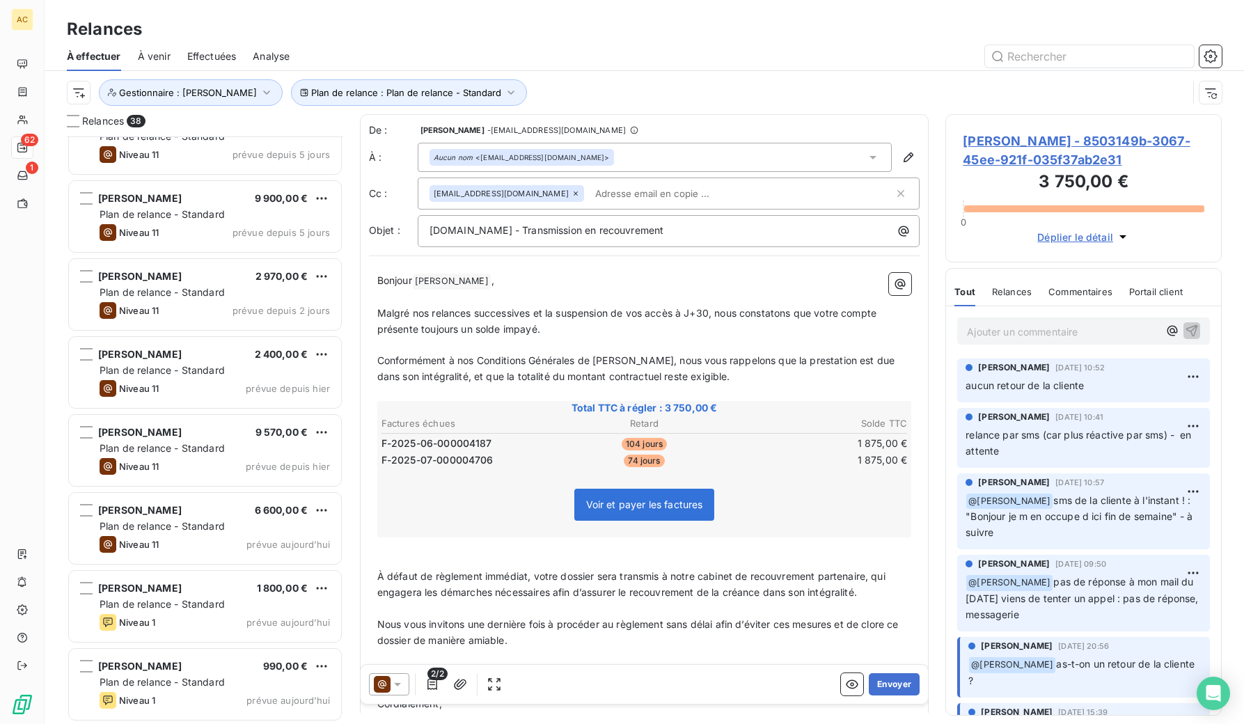
scroll to position [2376, 0]
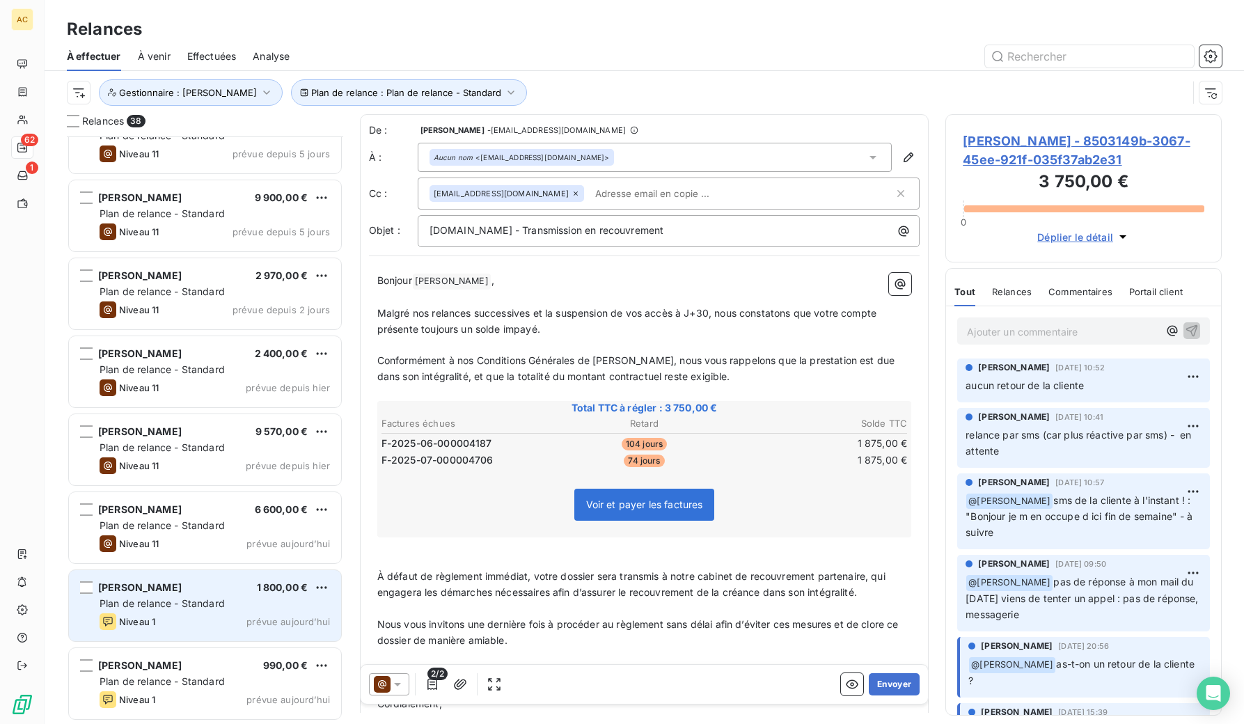
click at [226, 614] on div "Niveau 1 prévue aujourd’hui" at bounding box center [215, 621] width 230 height 17
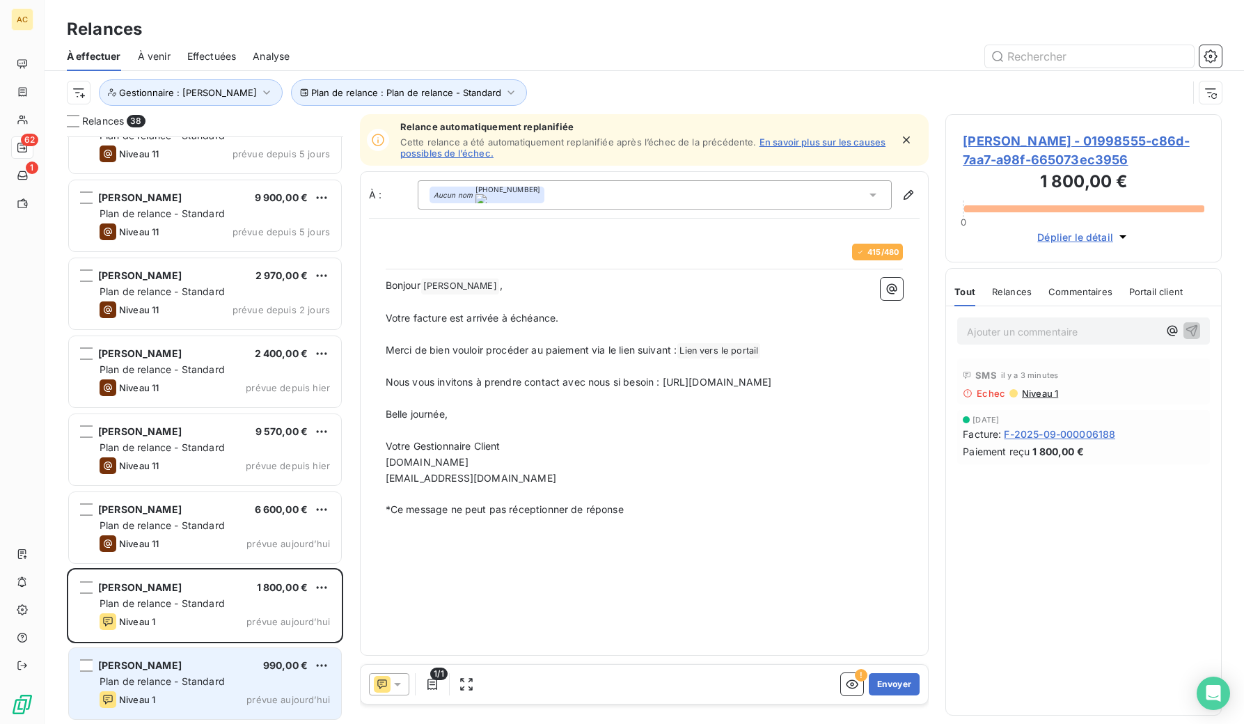
click at [224, 675] on div "Plan de relance - Standard" at bounding box center [215, 681] width 230 height 14
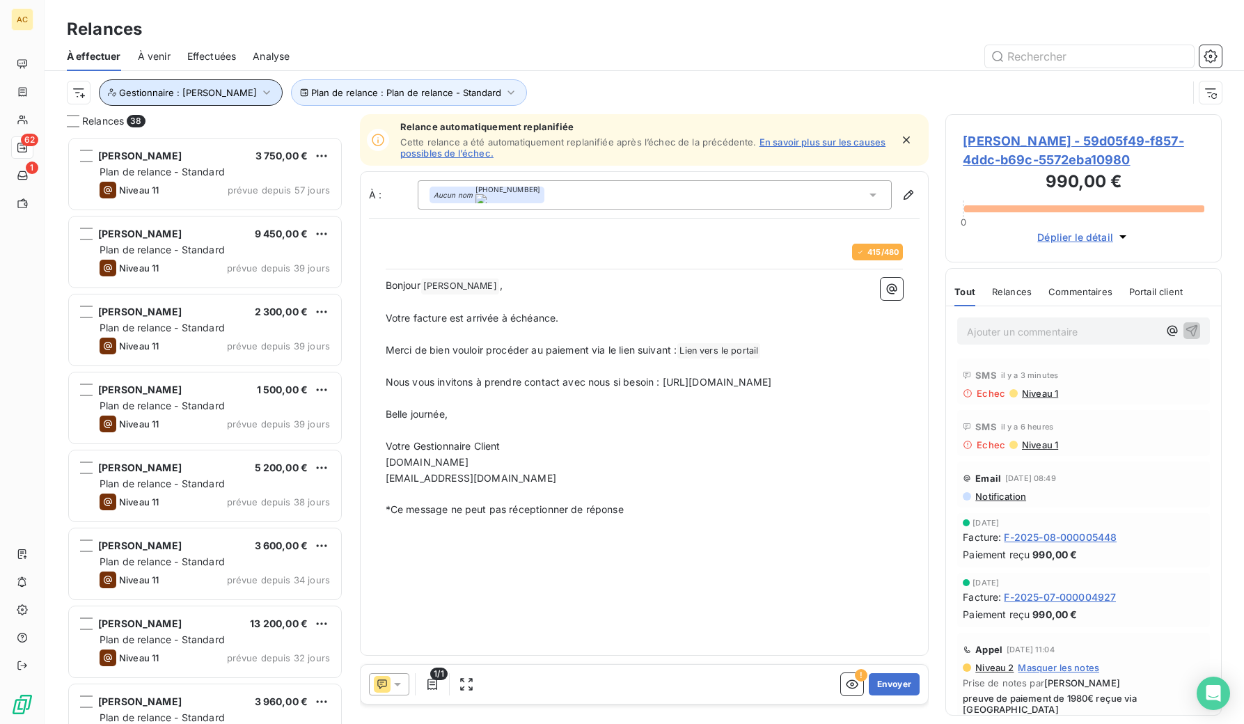
click at [260, 93] on icon "button" at bounding box center [267, 93] width 14 height 14
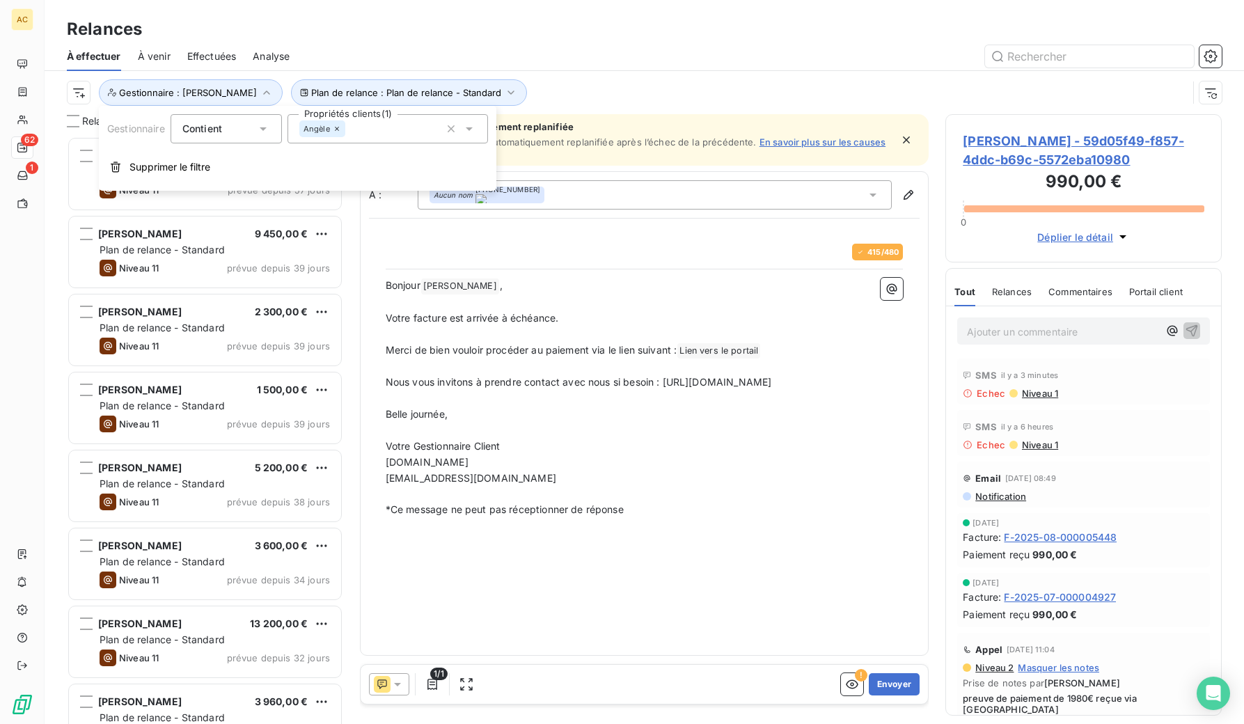
click at [334, 130] on icon at bounding box center [337, 129] width 8 height 8
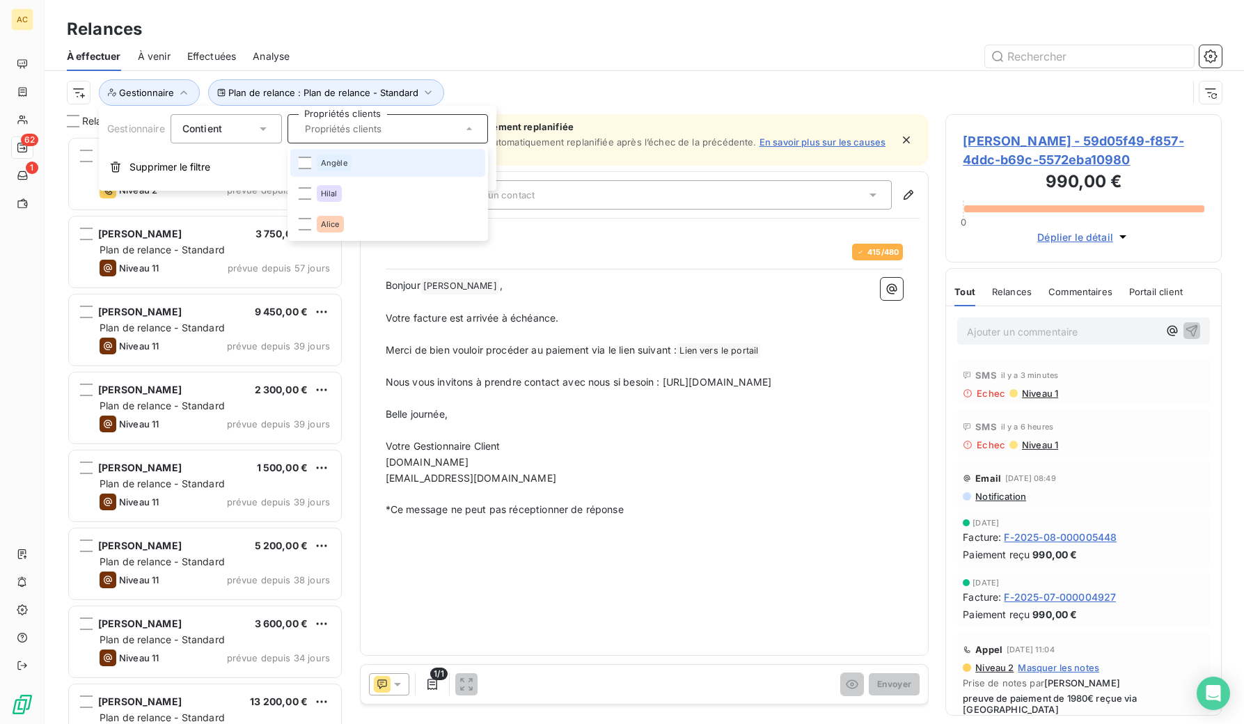
scroll to position [577, 266]
click at [310, 223] on div at bounding box center [305, 224] width 13 height 13
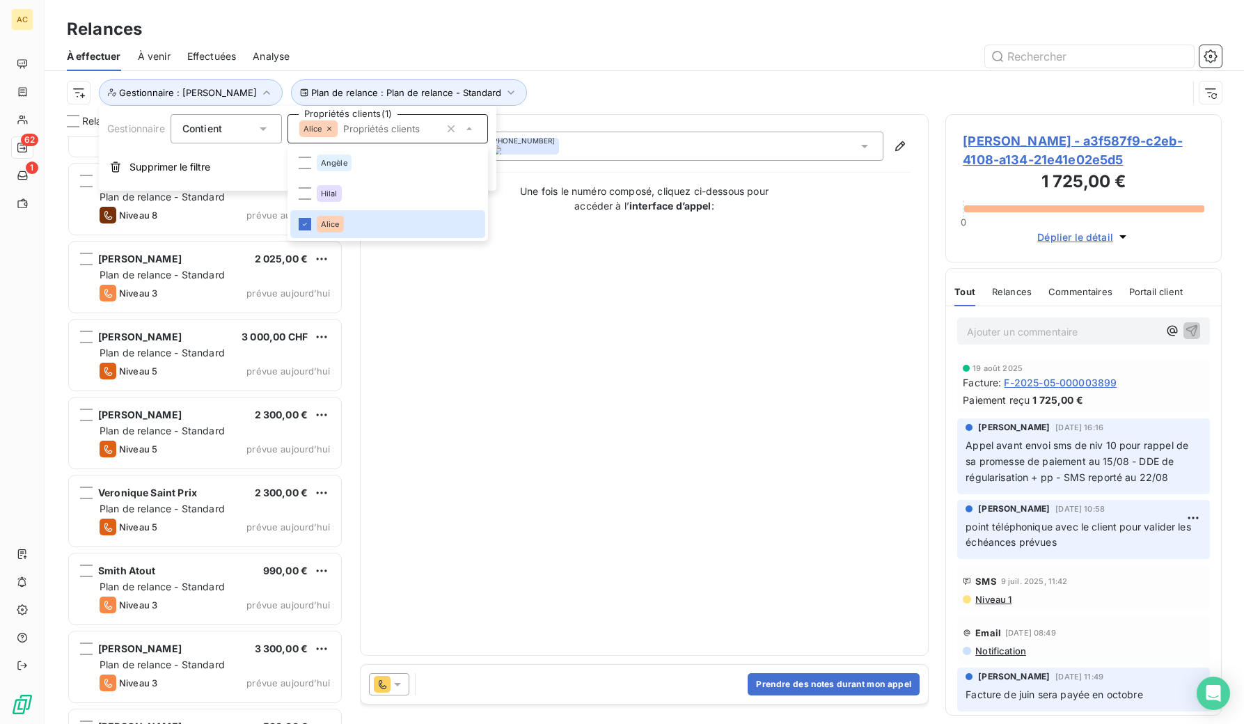
scroll to position [1284, 0]
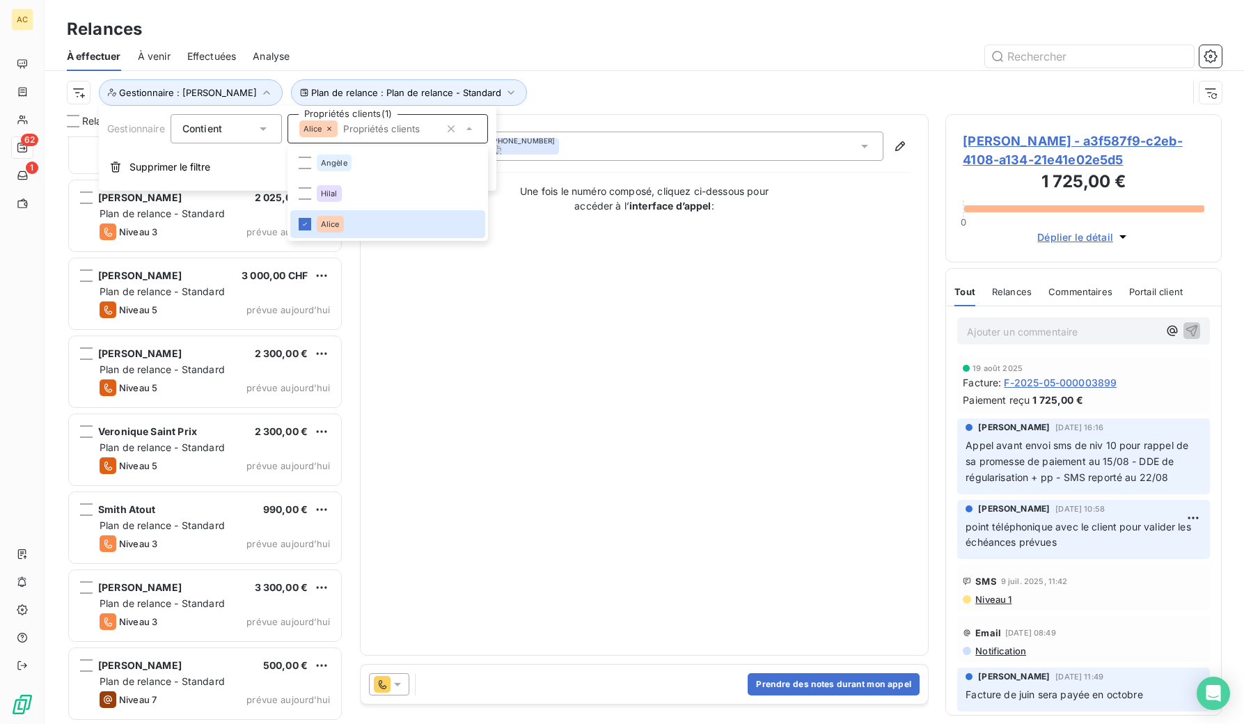
click at [556, 75] on div "Plan de relance : Plan de relance - Standard Gestionnaire : Alice" at bounding box center [644, 92] width 1155 height 43
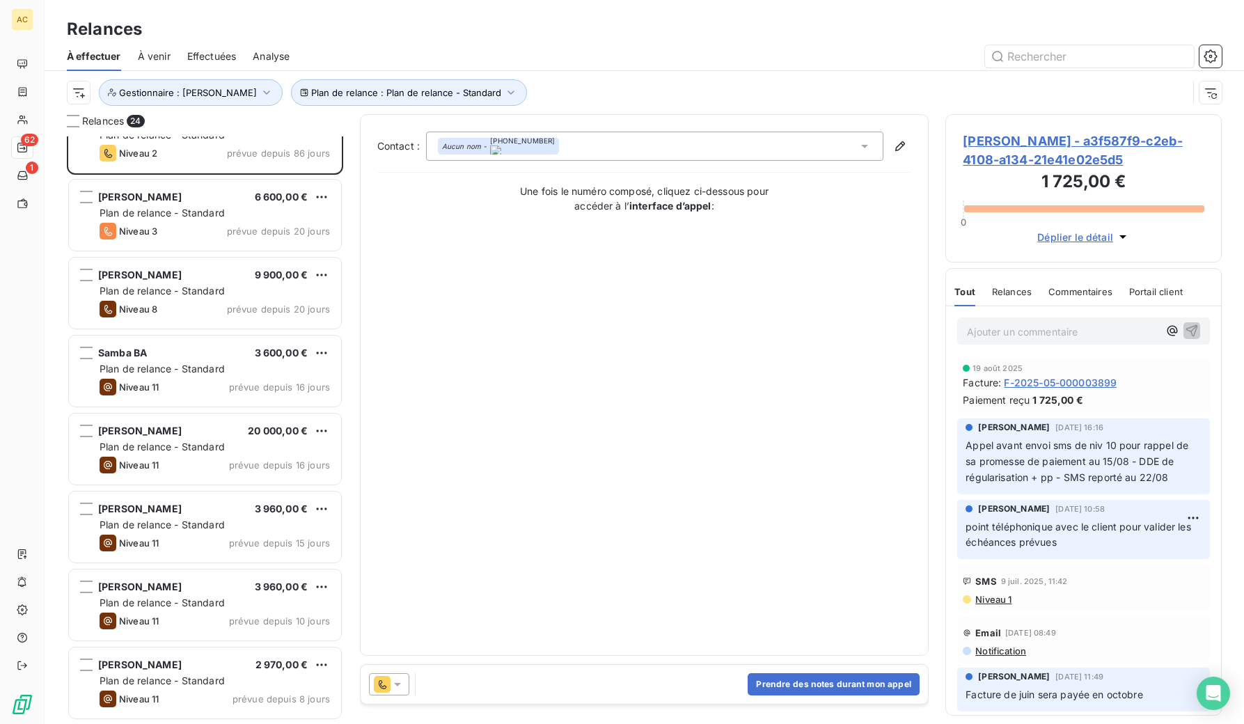
scroll to position [0, 0]
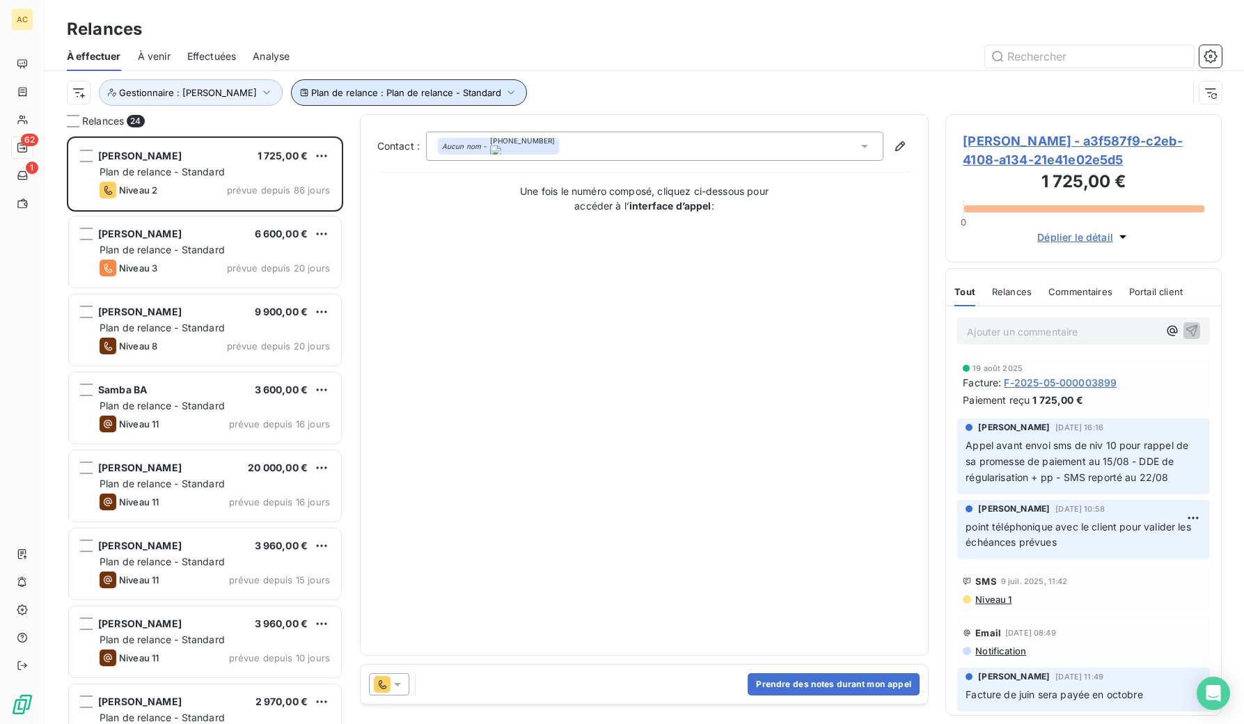
click at [333, 85] on button "Plan de relance : Plan de relance - Standard" at bounding box center [409, 92] width 236 height 26
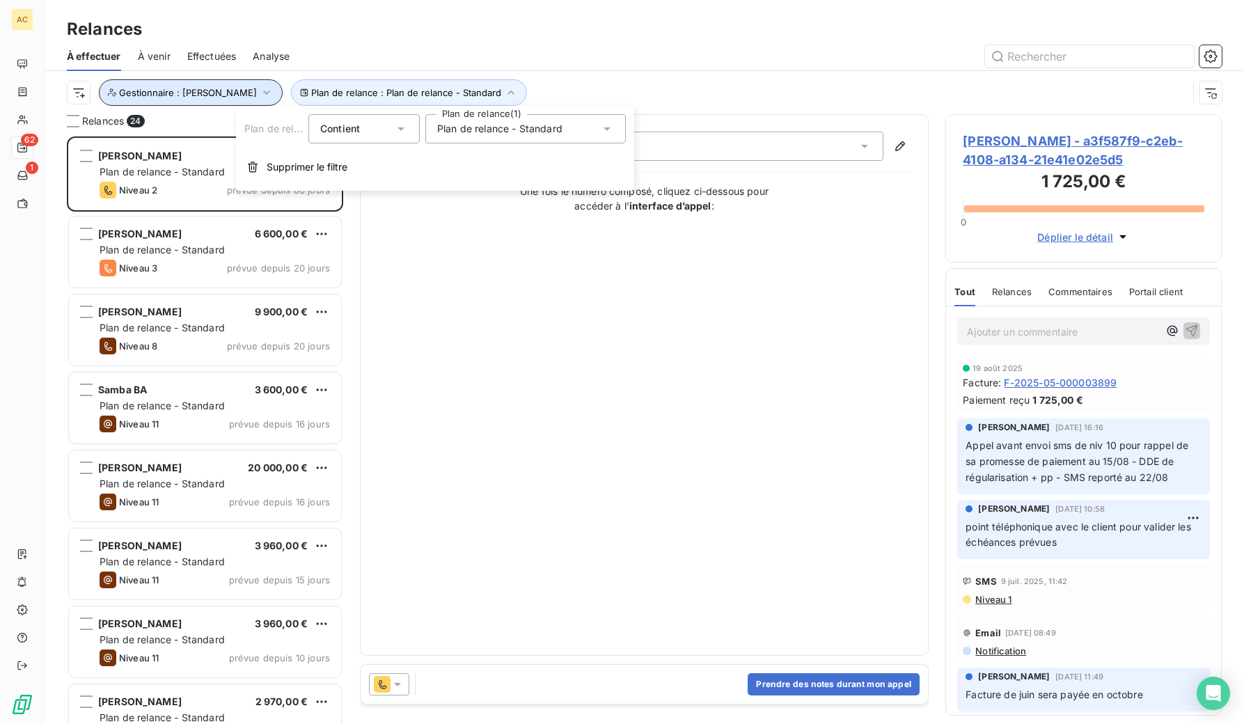
click at [260, 89] on icon "button" at bounding box center [267, 93] width 14 height 14
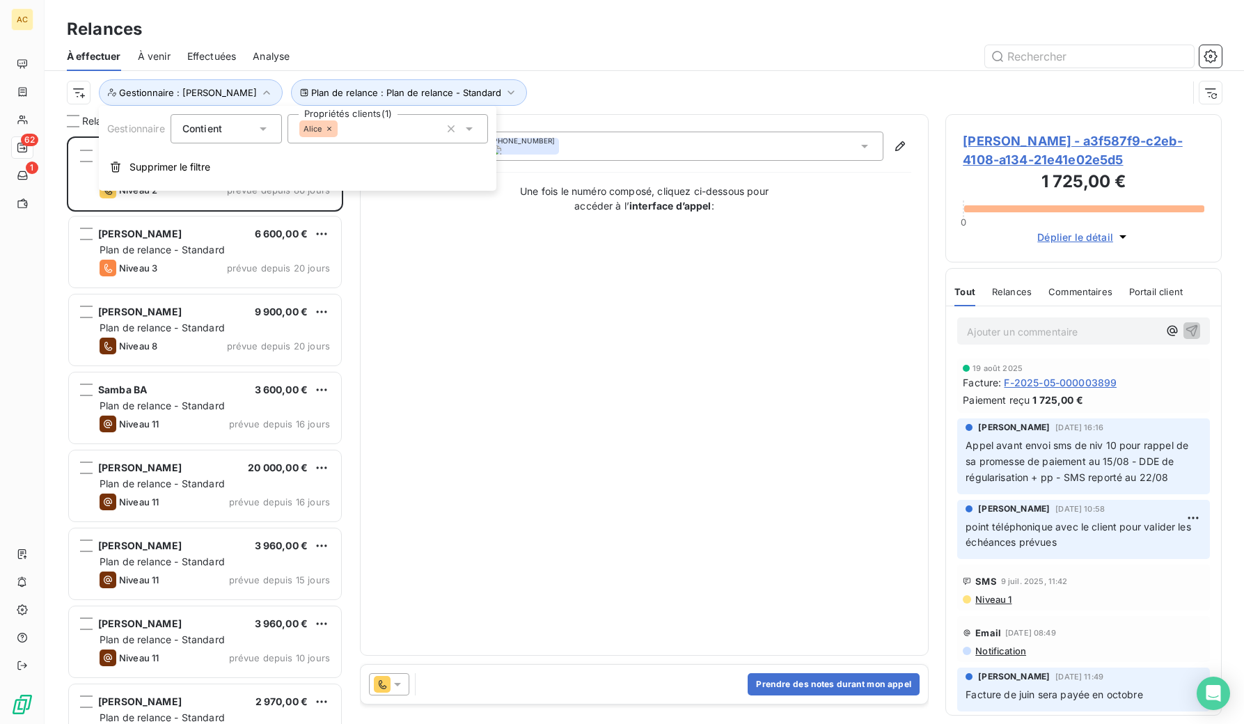
click at [330, 129] on icon at bounding box center [329, 129] width 8 height 8
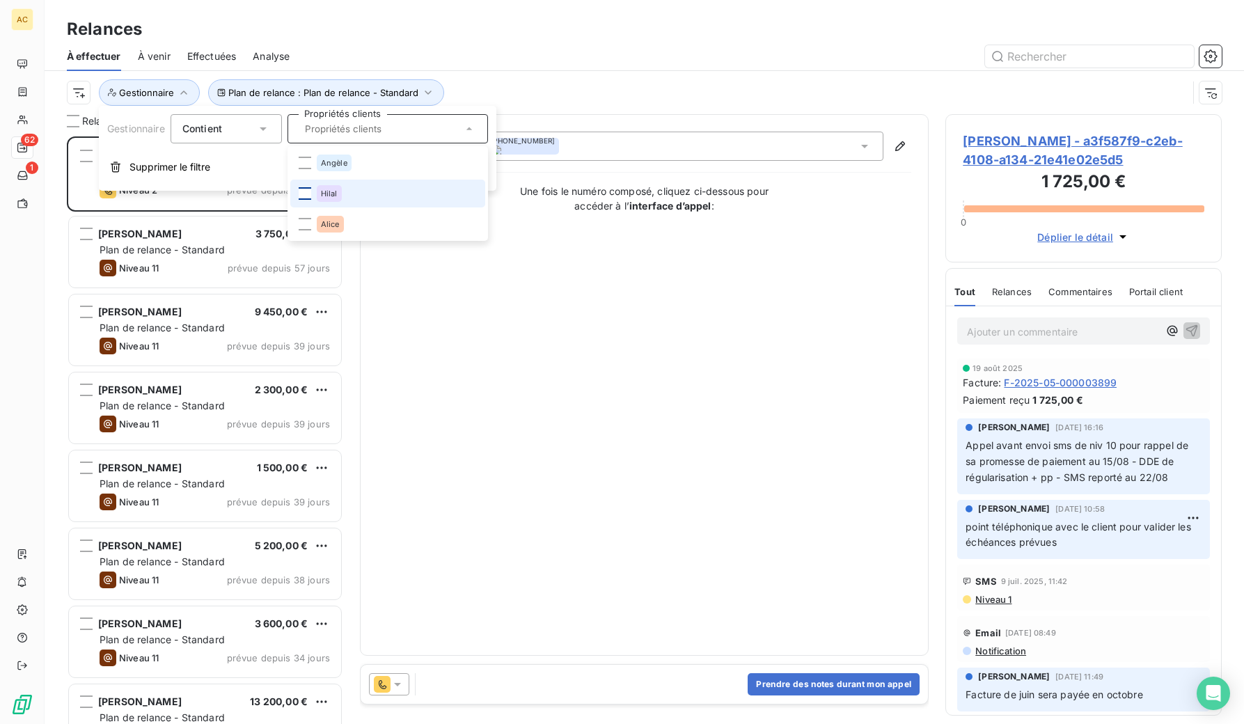
click at [305, 194] on div at bounding box center [305, 193] width 13 height 13
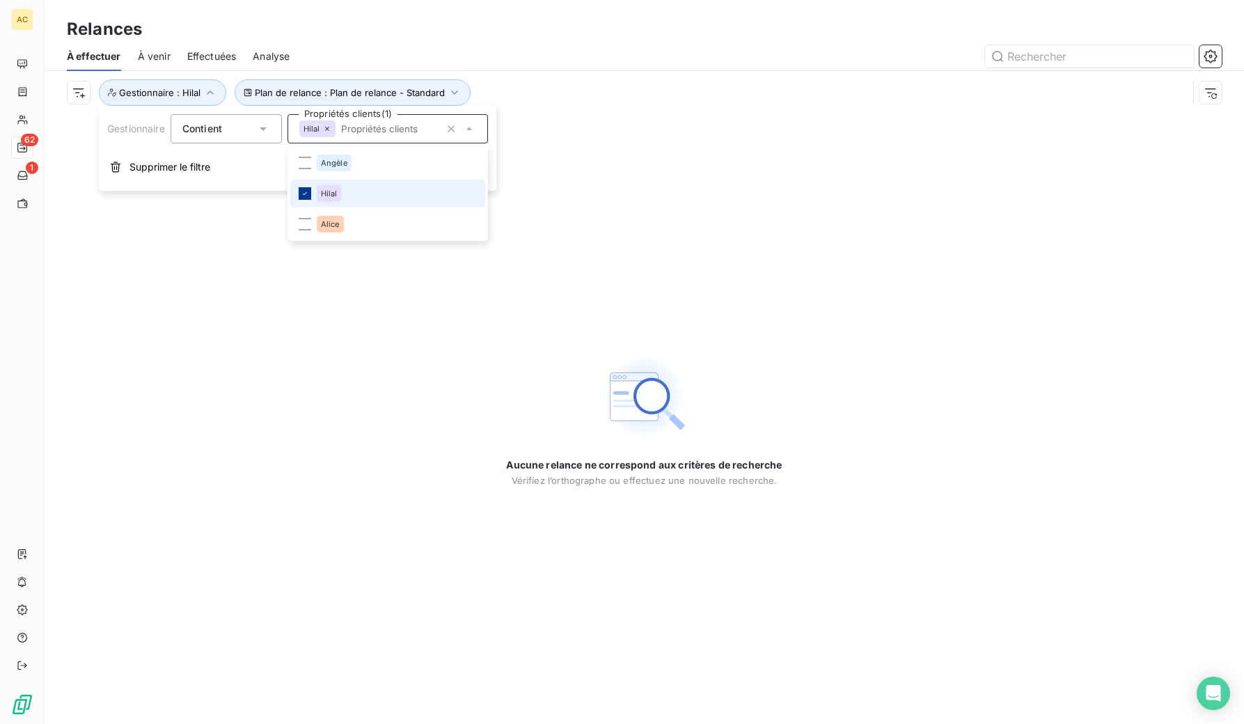
click at [308, 192] on icon at bounding box center [305, 193] width 8 height 8
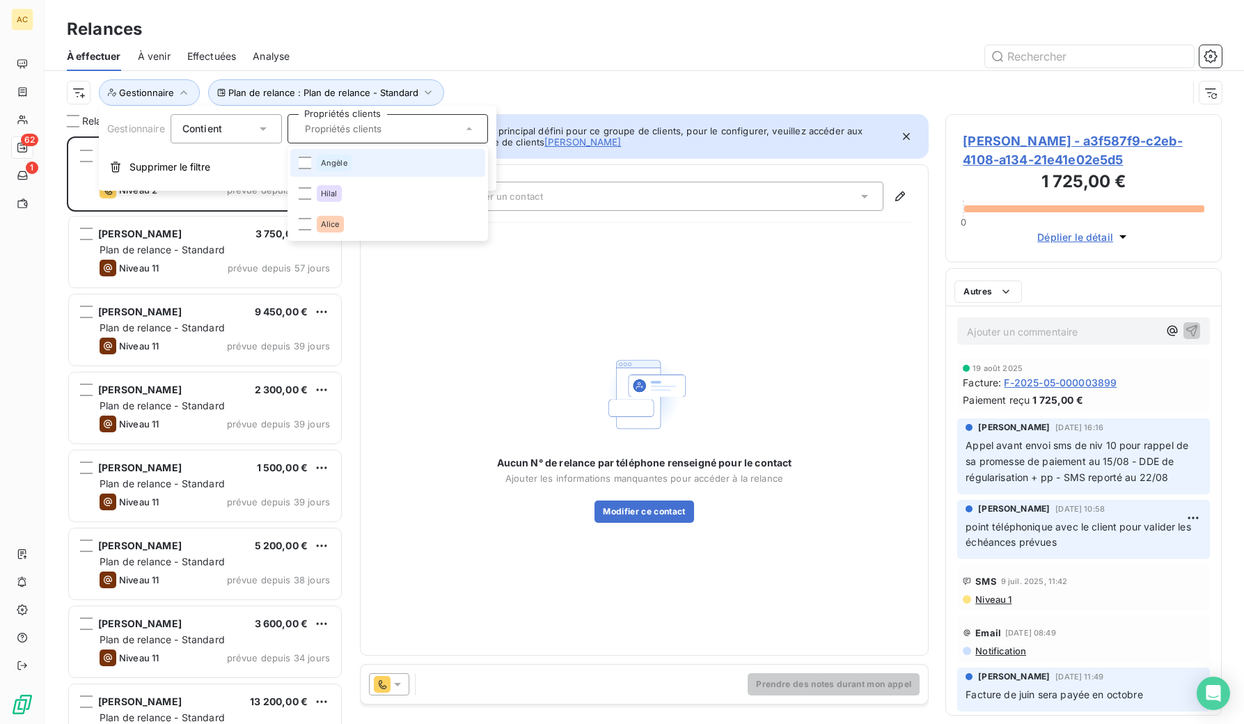
scroll to position [577, 266]
click at [308, 171] on li "Angèle" at bounding box center [387, 163] width 195 height 28
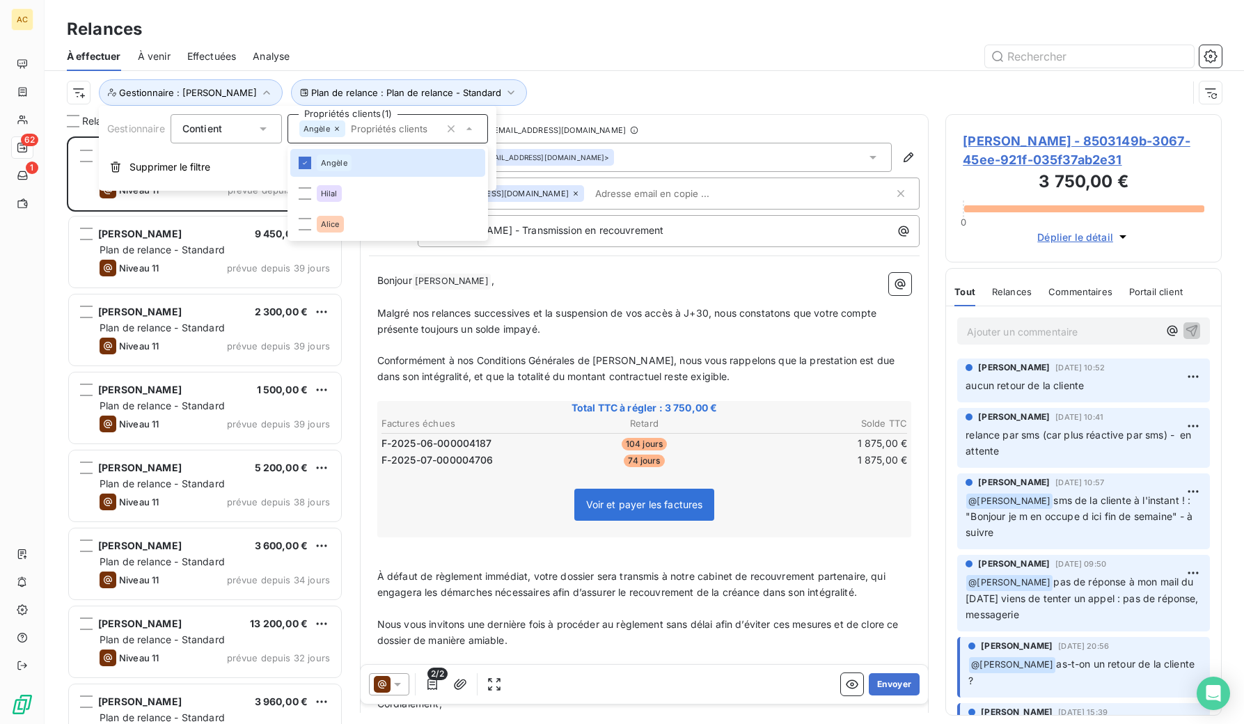
click at [626, 68] on div "À effectuer À venir Effectuées Analyse" at bounding box center [644, 56] width 1199 height 29
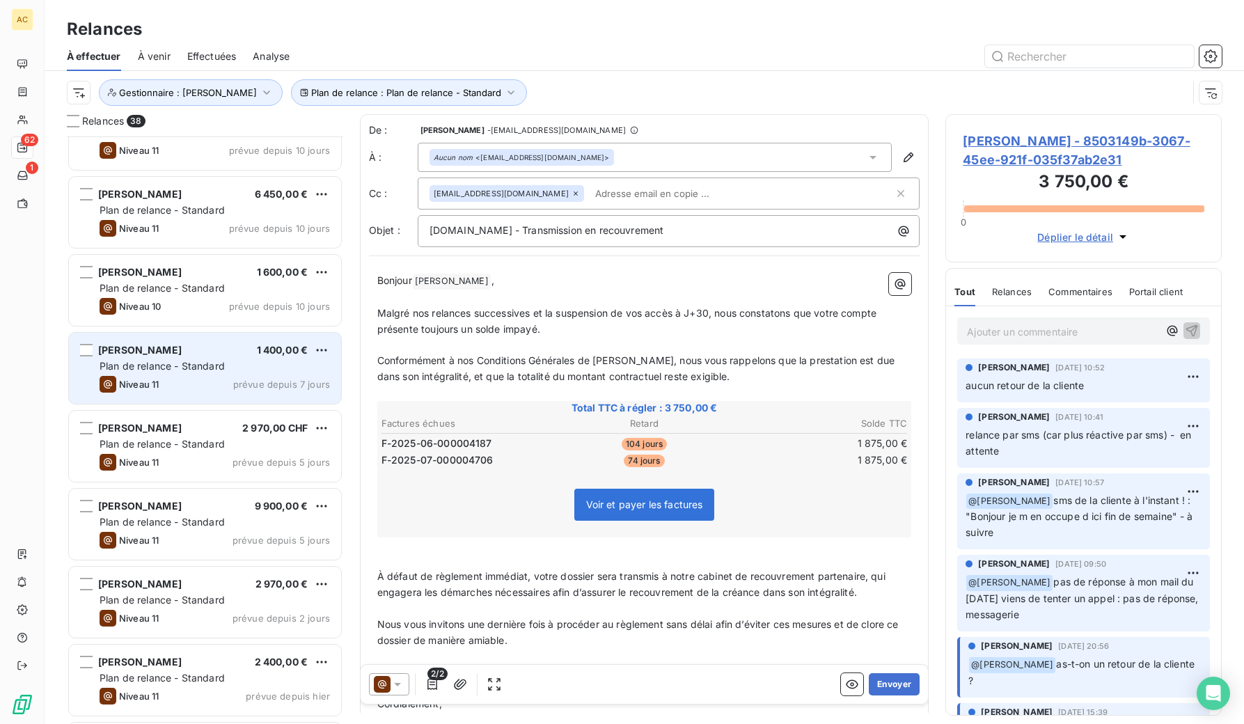
scroll to position [2070, 0]
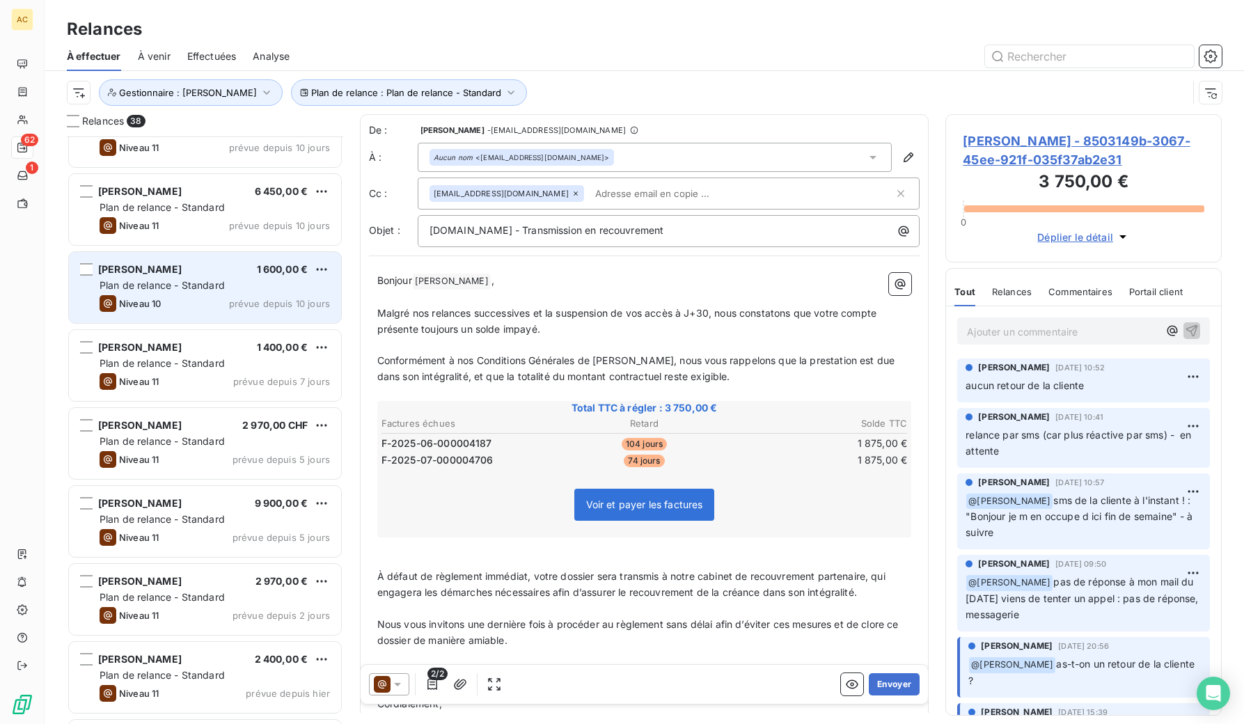
click at [203, 296] on div "Niveau 10 prévue depuis 10 jours" at bounding box center [215, 303] width 230 height 17
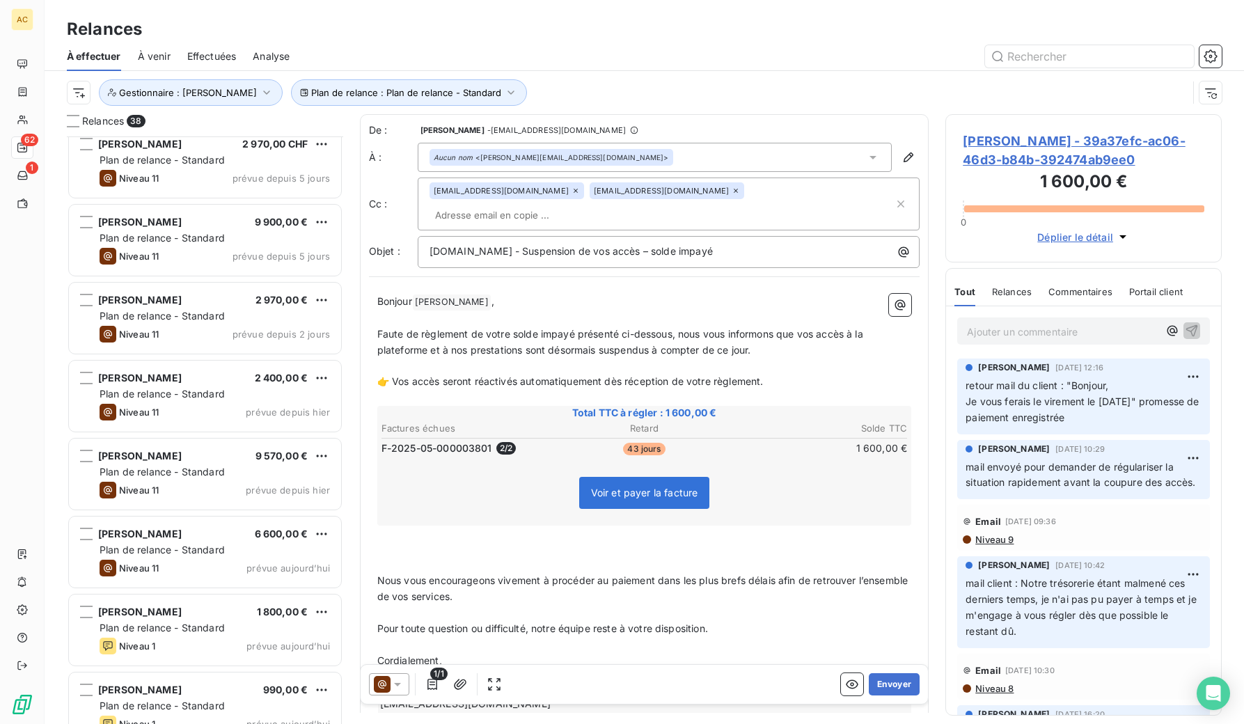
scroll to position [2376, 0]
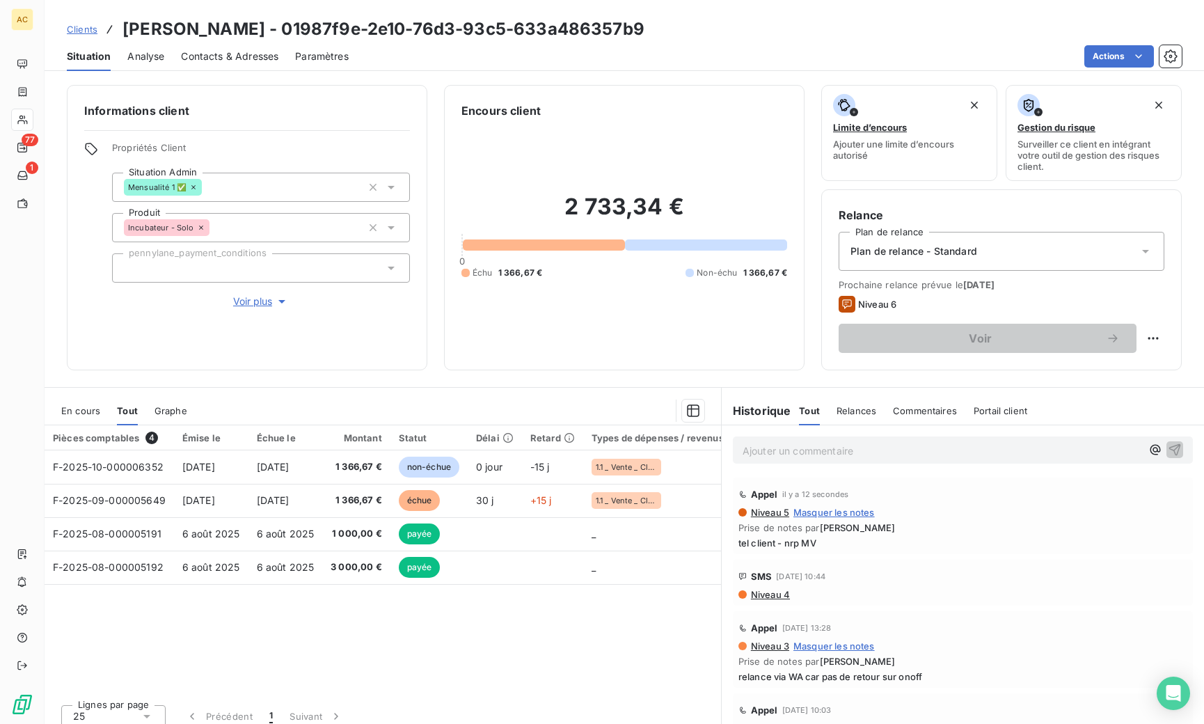
click at [74, 31] on span "Clients" at bounding box center [82, 29] width 31 height 11
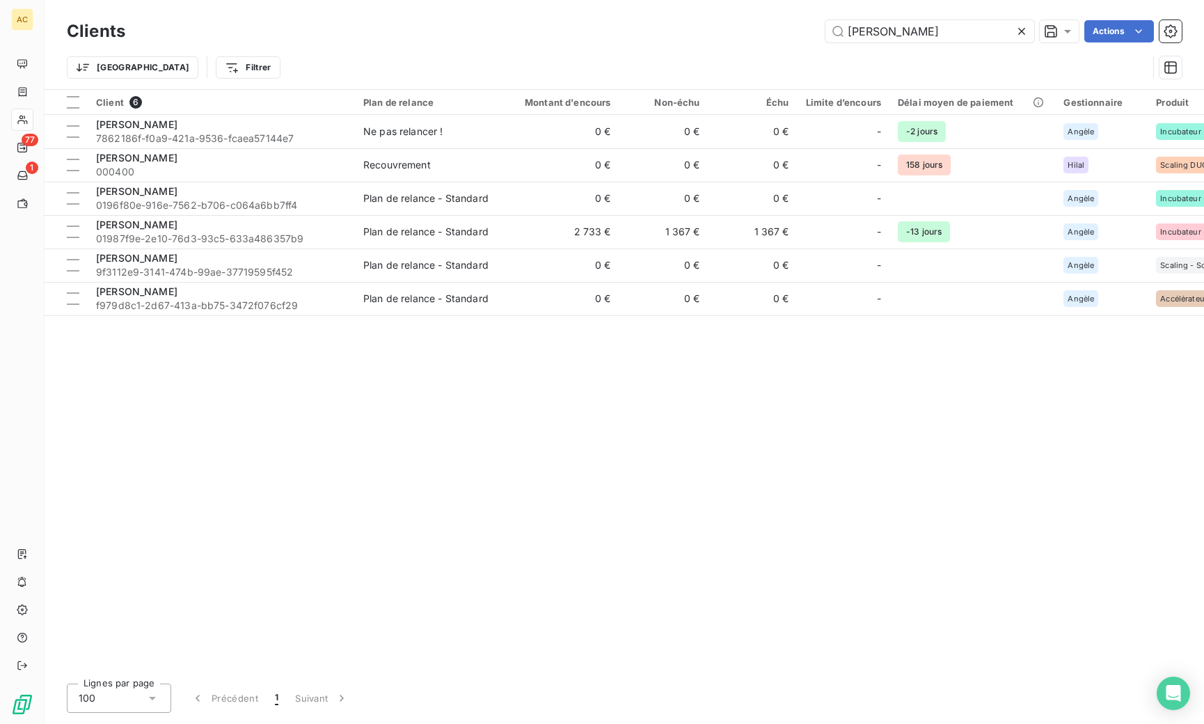
drag, startPoint x: 887, startPoint y: 31, endPoint x: 823, endPoint y: 15, distance: 66.0
click at [823, 15] on div "Clients didier Actions Trier Filtrer" at bounding box center [625, 44] width 1160 height 89
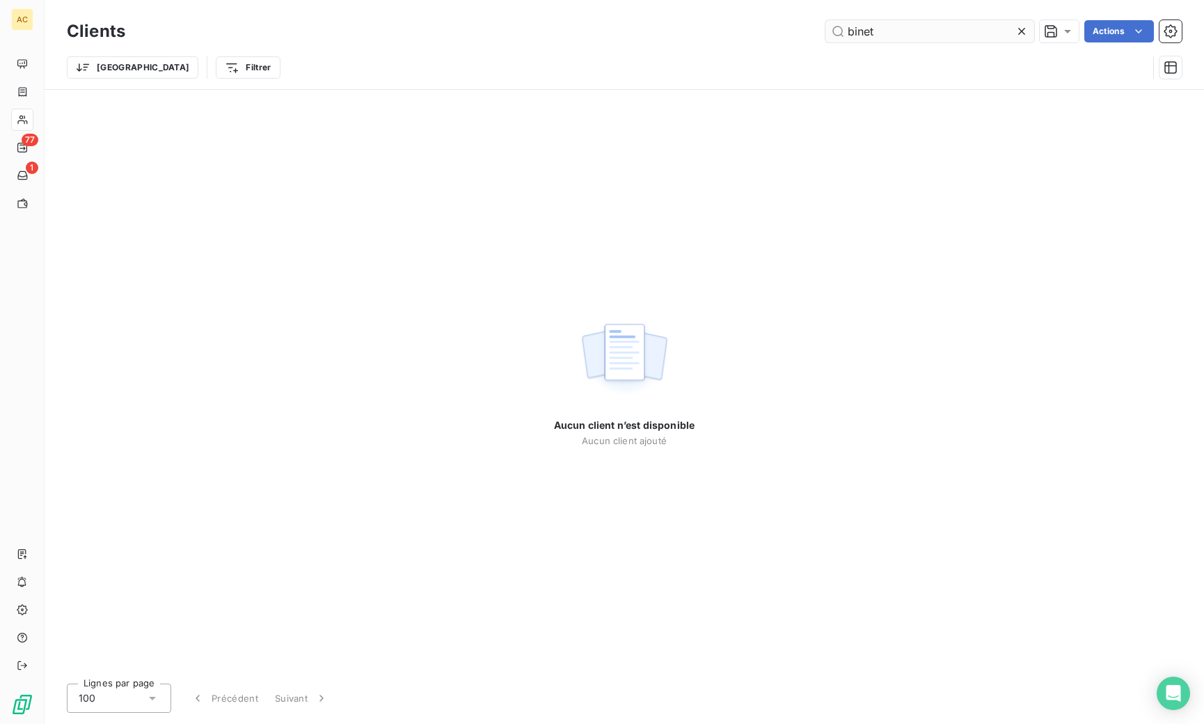
drag, startPoint x: 879, startPoint y: 37, endPoint x: 844, endPoint y: 35, distance: 34.9
click at [844, 35] on input "binet" at bounding box center [930, 31] width 209 height 22
click at [880, 31] on input "marie laure" at bounding box center [930, 31] width 209 height 22
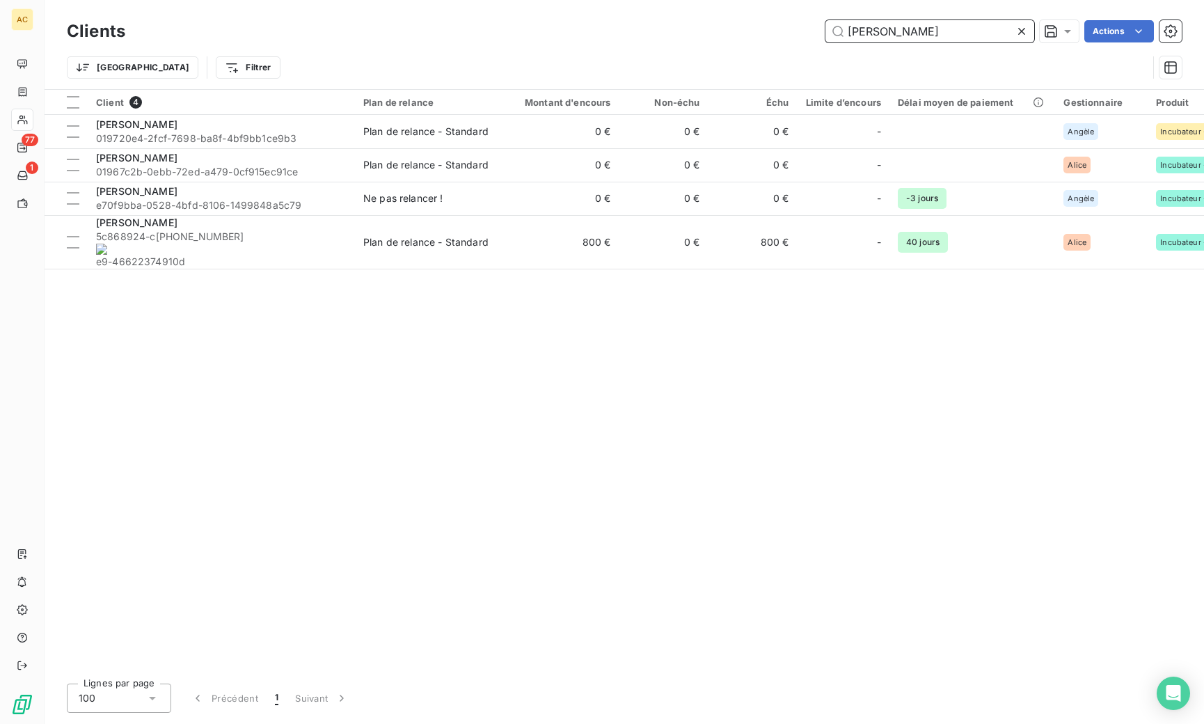
drag, startPoint x: 901, startPoint y: 29, endPoint x: 789, endPoint y: 28, distance: 112.8
click at [787, 28] on div "marie-laure Actions" at bounding box center [662, 31] width 1040 height 22
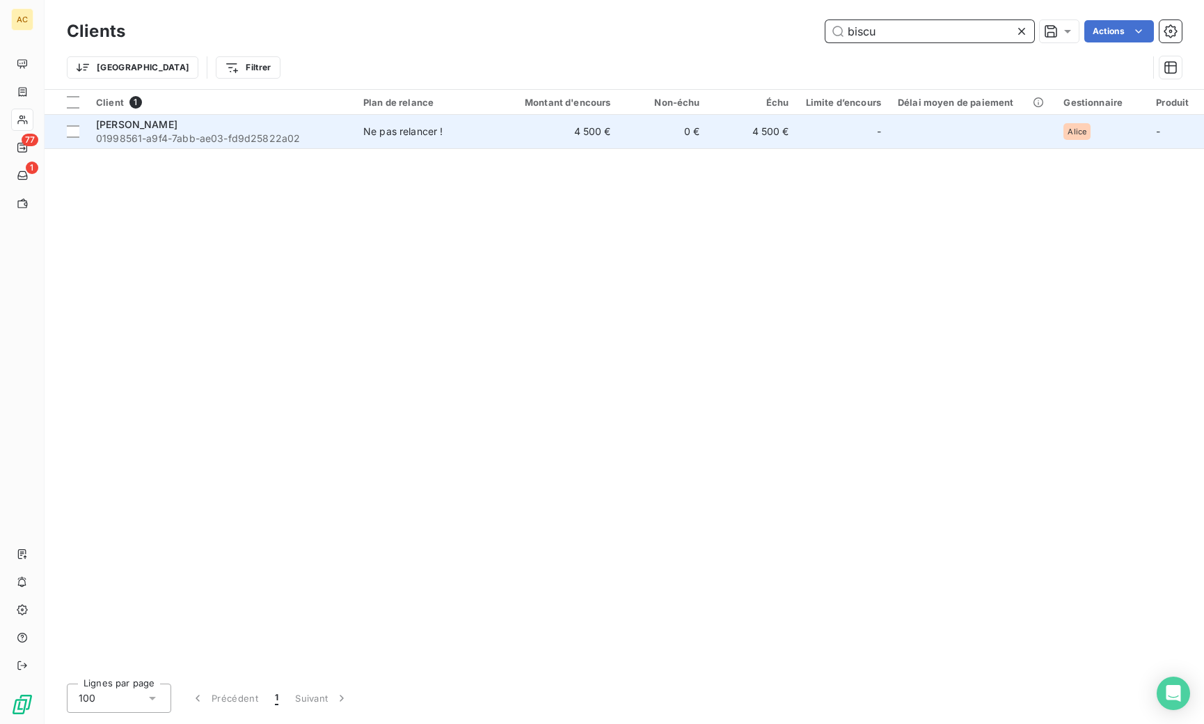
type input "biscu"
click at [388, 128] on div "Ne pas relancer !" at bounding box center [403, 132] width 80 height 14
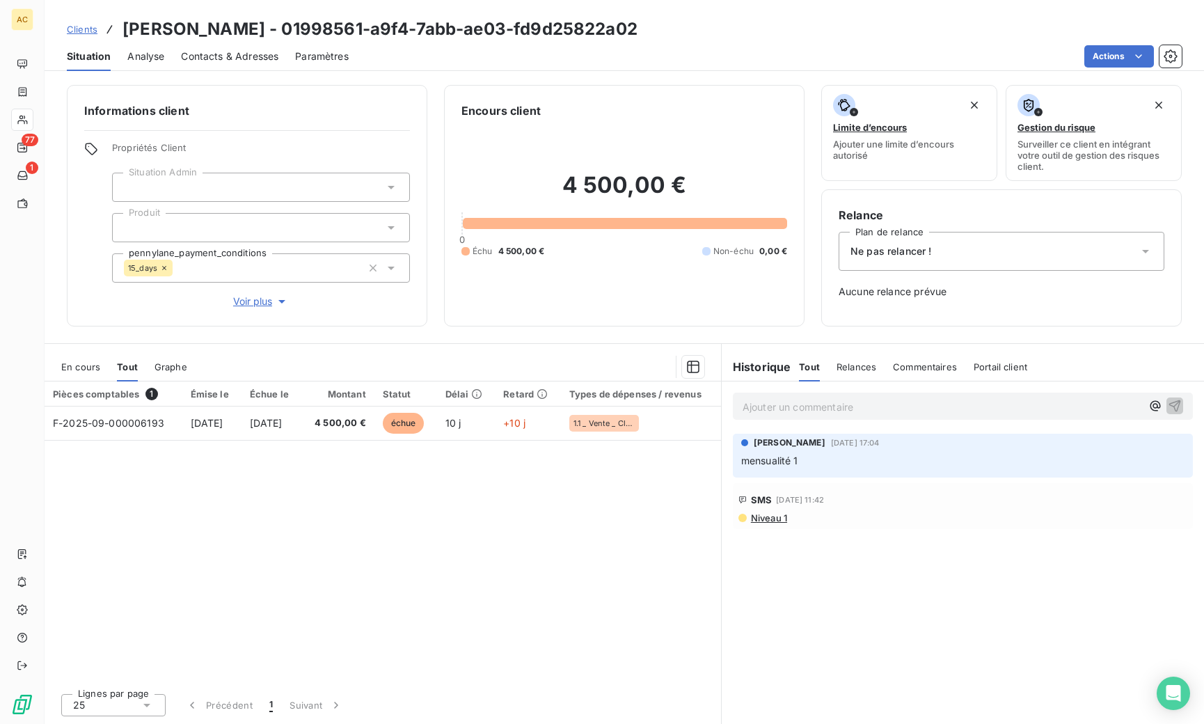
click at [256, 58] on span "Contacts & Adresses" at bounding box center [229, 56] width 97 height 14
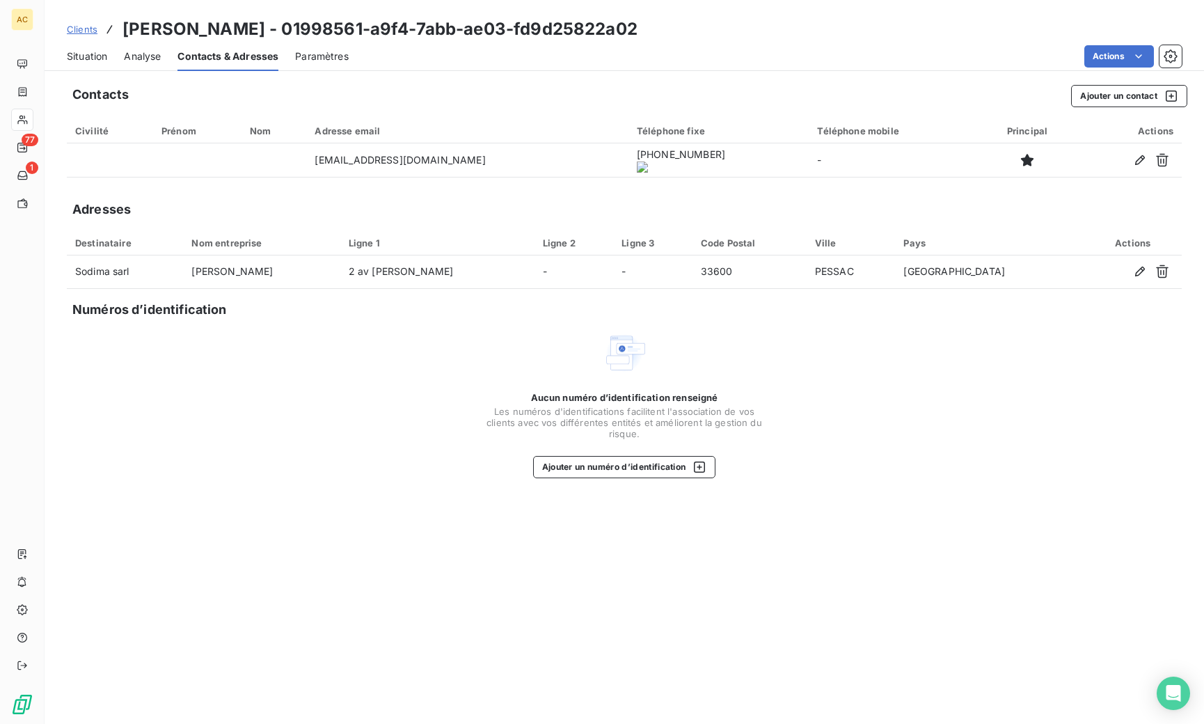
click at [98, 59] on span "Situation" at bounding box center [87, 56] width 40 height 14
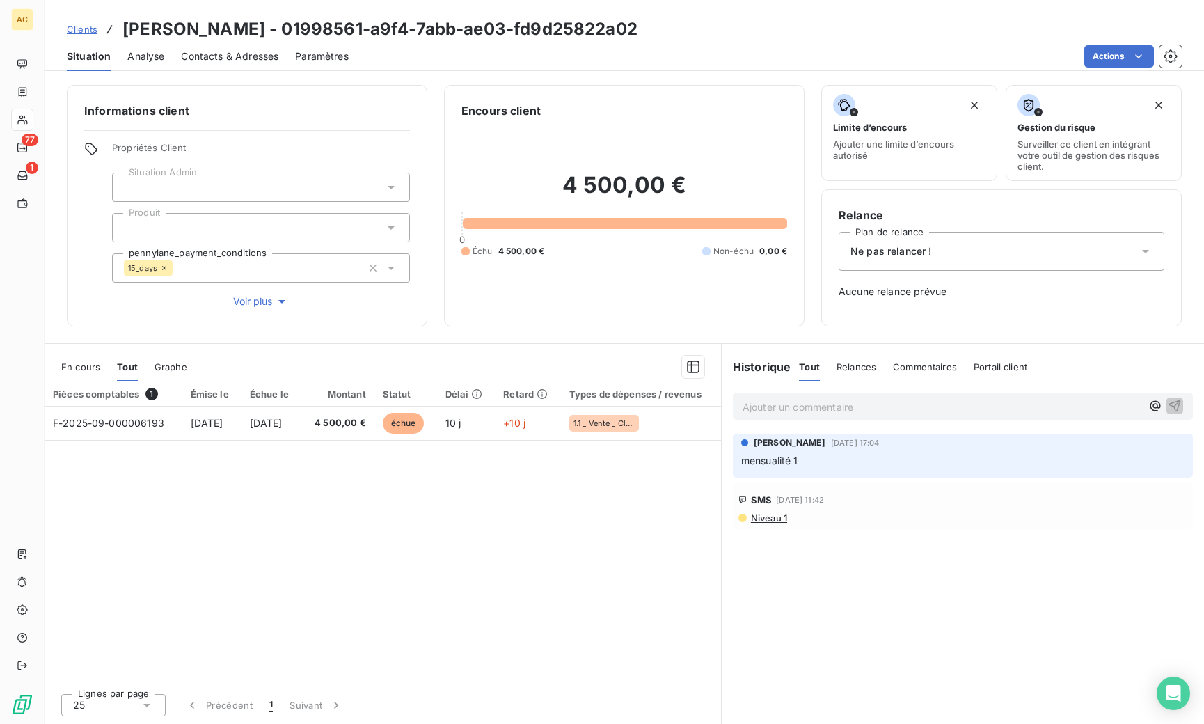
click at [267, 308] on button "Voir plus" at bounding box center [261, 301] width 298 height 15
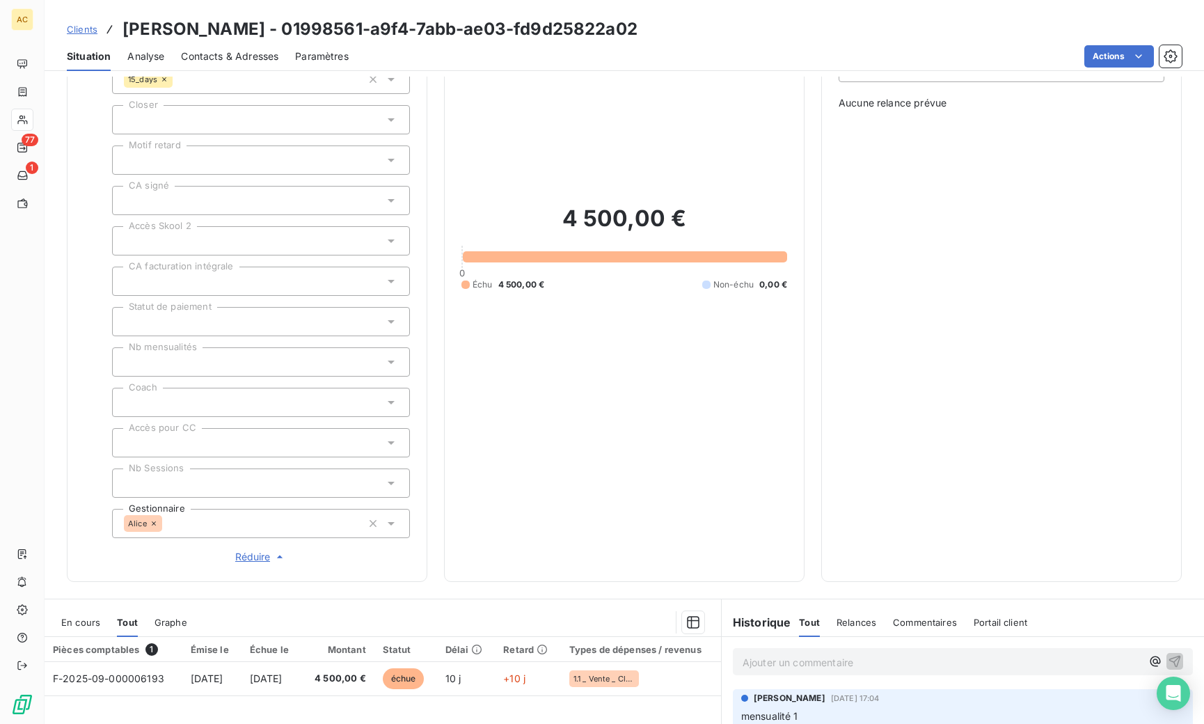
scroll to position [411, 0]
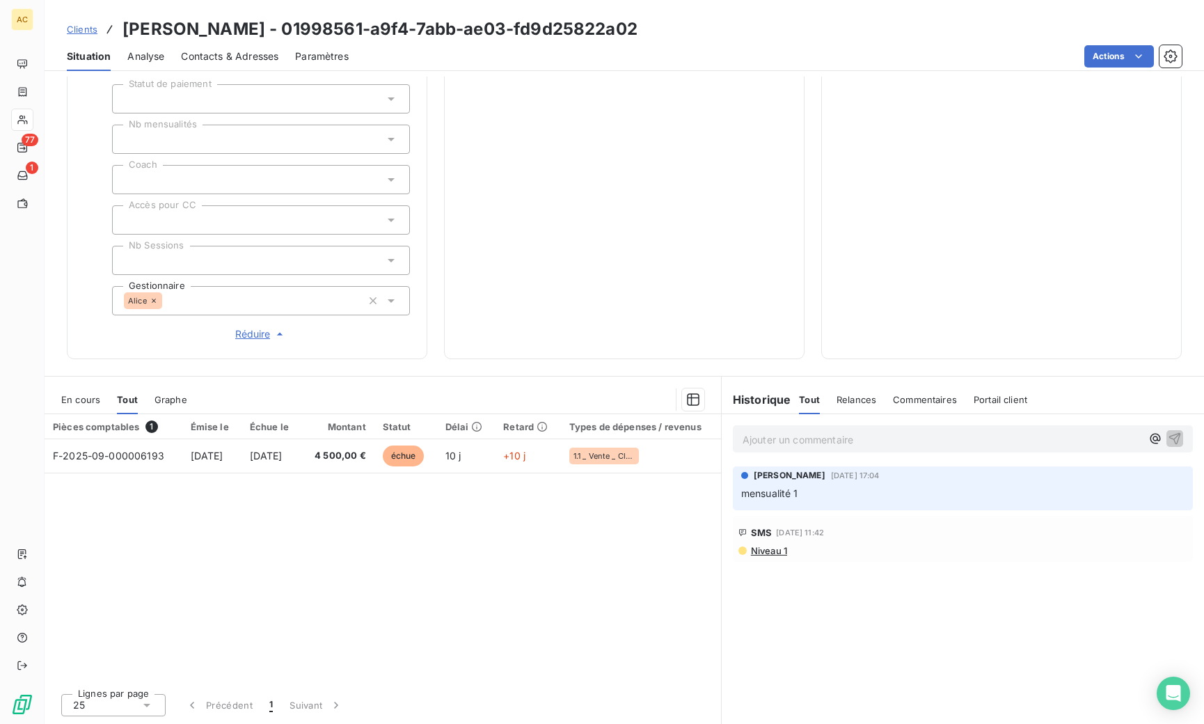
click at [590, 583] on div "Pièces comptables 1 Émise le Échue le Montant Statut Délai Retard Types de dépe…" at bounding box center [383, 548] width 677 height 268
drag, startPoint x: 130, startPoint y: 30, endPoint x: 245, endPoint y: 34, distance: 114.9
click at [246, 33] on h3 "Marie Biscuola - 01998561-a9f4-7abb-ae03-fd9d25822a02" at bounding box center [380, 29] width 515 height 25
click at [205, 63] on div "Contacts & Adresses" at bounding box center [229, 56] width 97 height 29
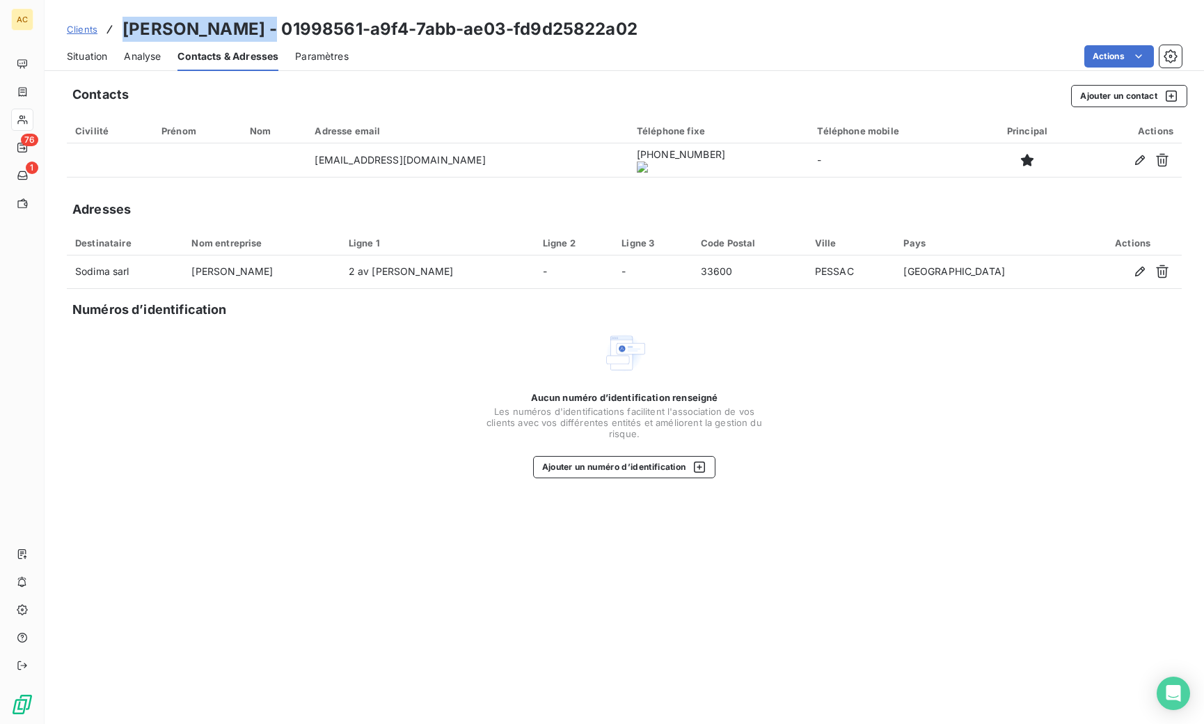
click at [93, 57] on span "Situation" at bounding box center [87, 56] width 40 height 14
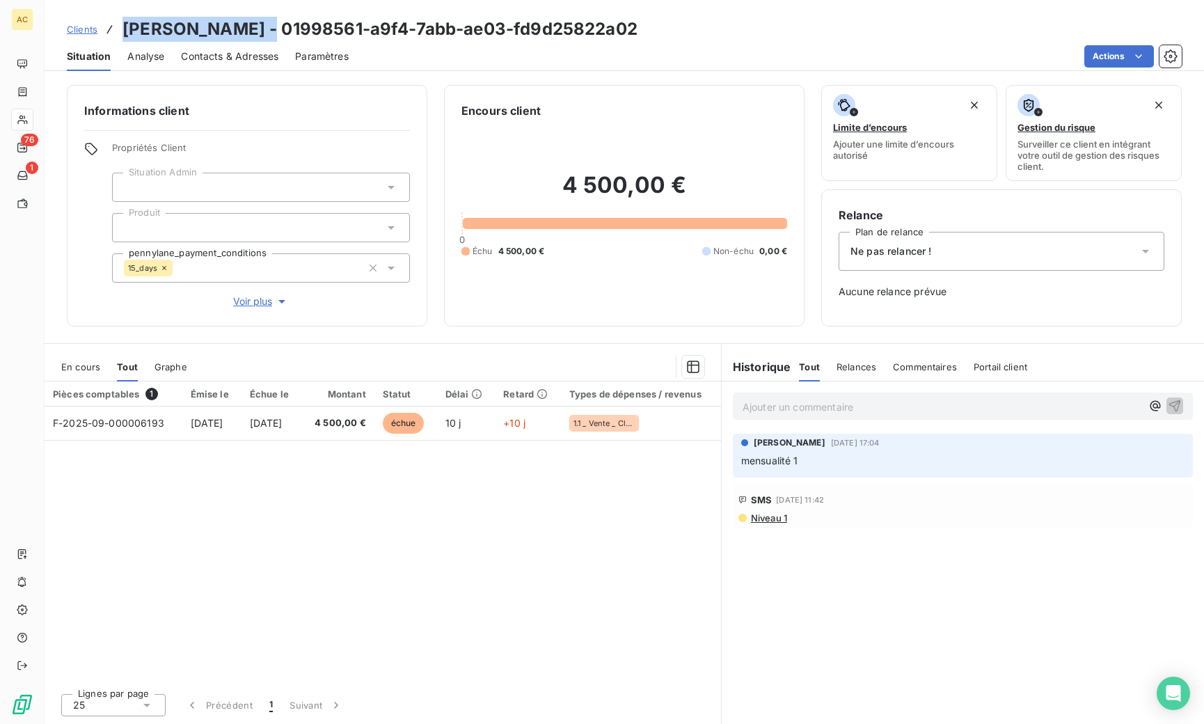
click at [268, 305] on span "Voir plus" at bounding box center [261, 301] width 56 height 14
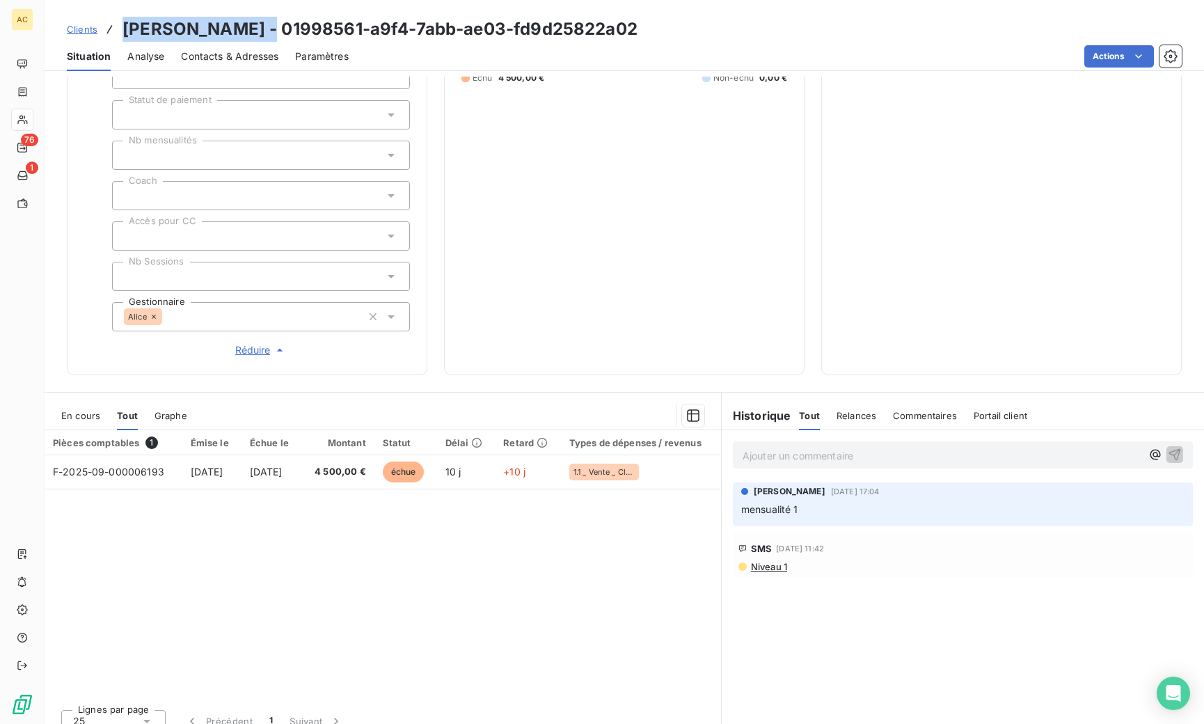
scroll to position [409, 0]
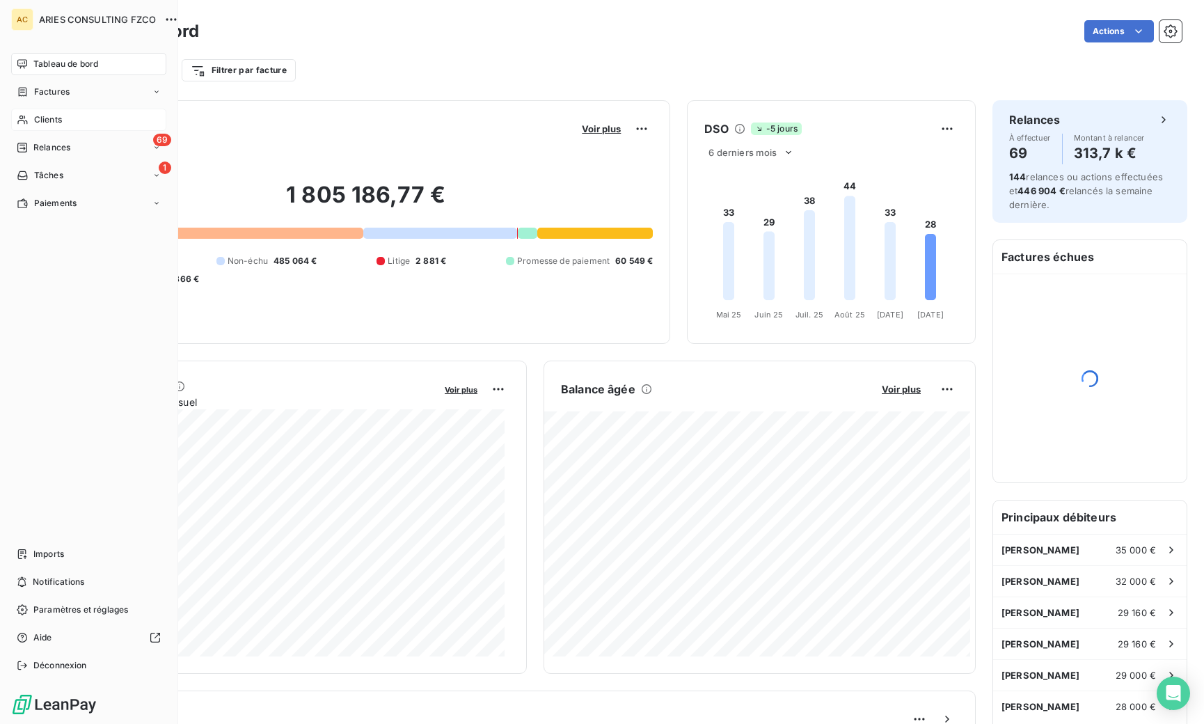
click at [37, 119] on span "Clients" at bounding box center [48, 119] width 28 height 13
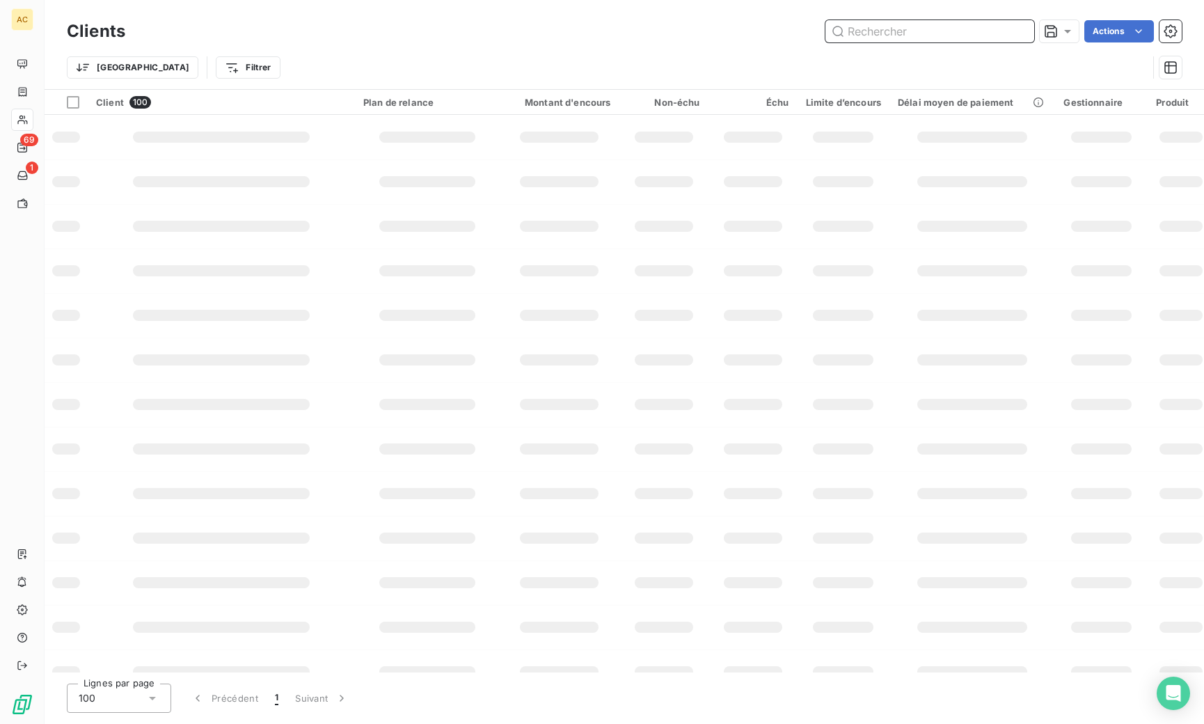
click at [921, 32] on input "text" at bounding box center [930, 31] width 209 height 22
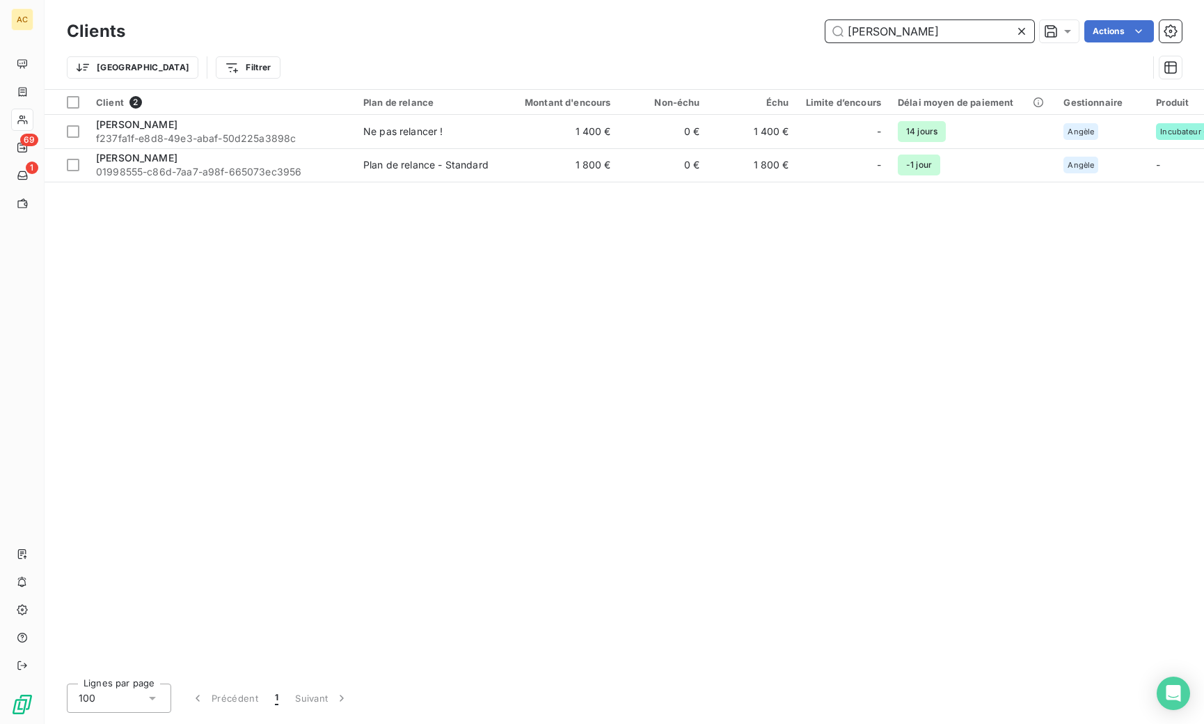
type input "[PERSON_NAME]"
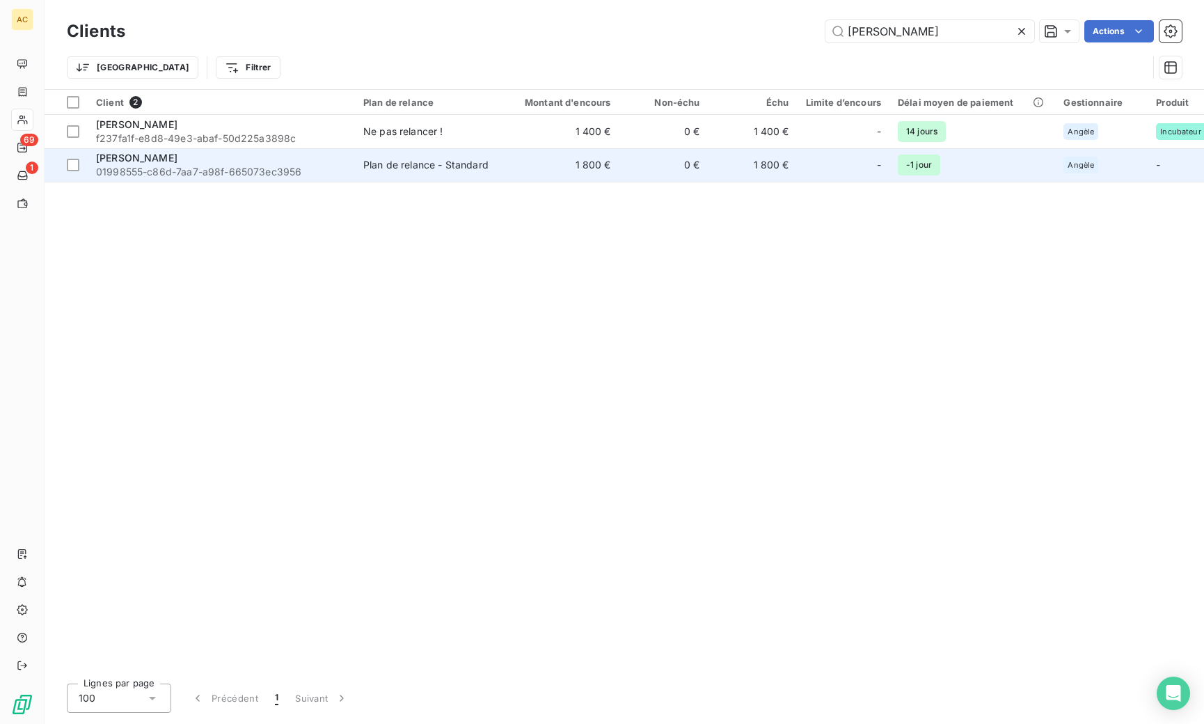
click at [185, 164] on div "[PERSON_NAME]" at bounding box center [221, 158] width 251 height 14
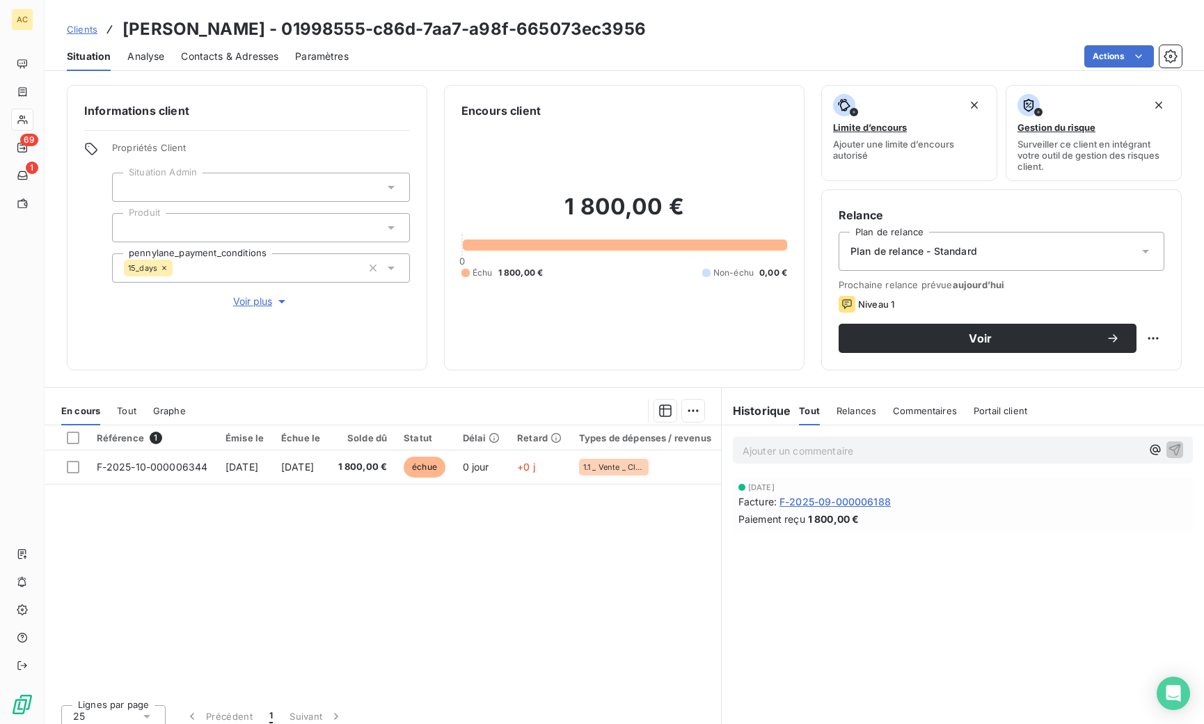
click at [139, 409] on div "En cours Tout Graphe" at bounding box center [383, 410] width 677 height 29
click at [134, 409] on span "Tout" at bounding box center [126, 410] width 19 height 11
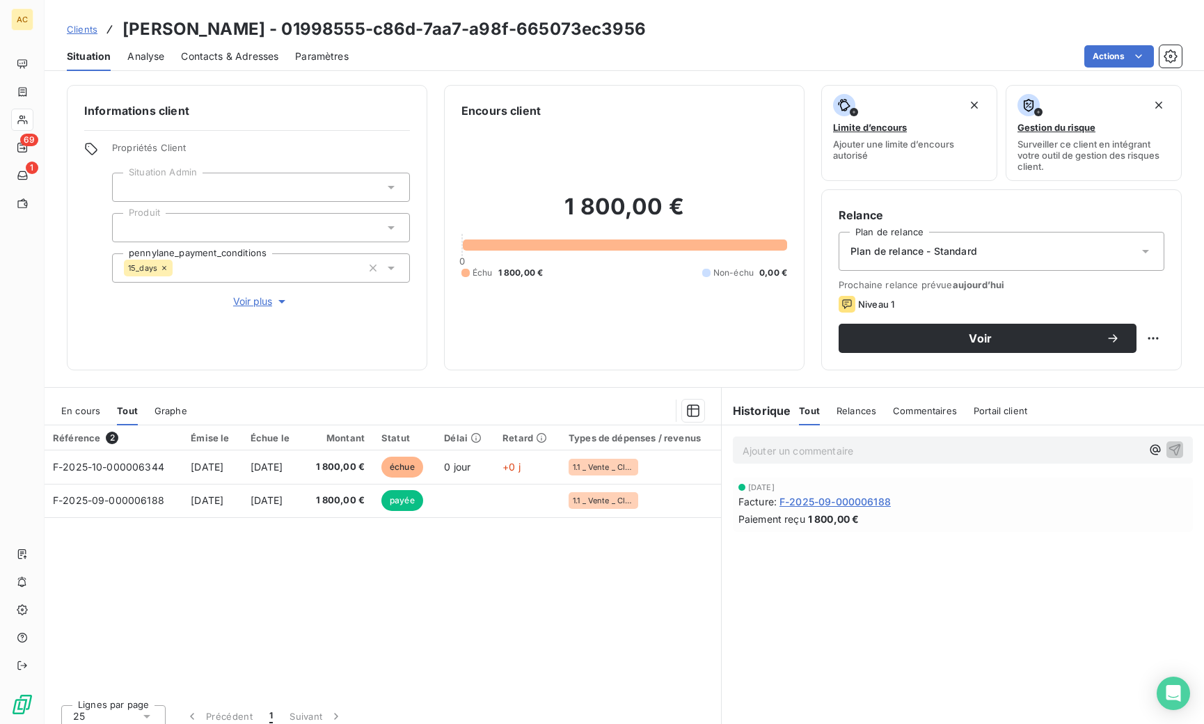
click at [83, 29] on span "Clients" at bounding box center [82, 29] width 31 height 11
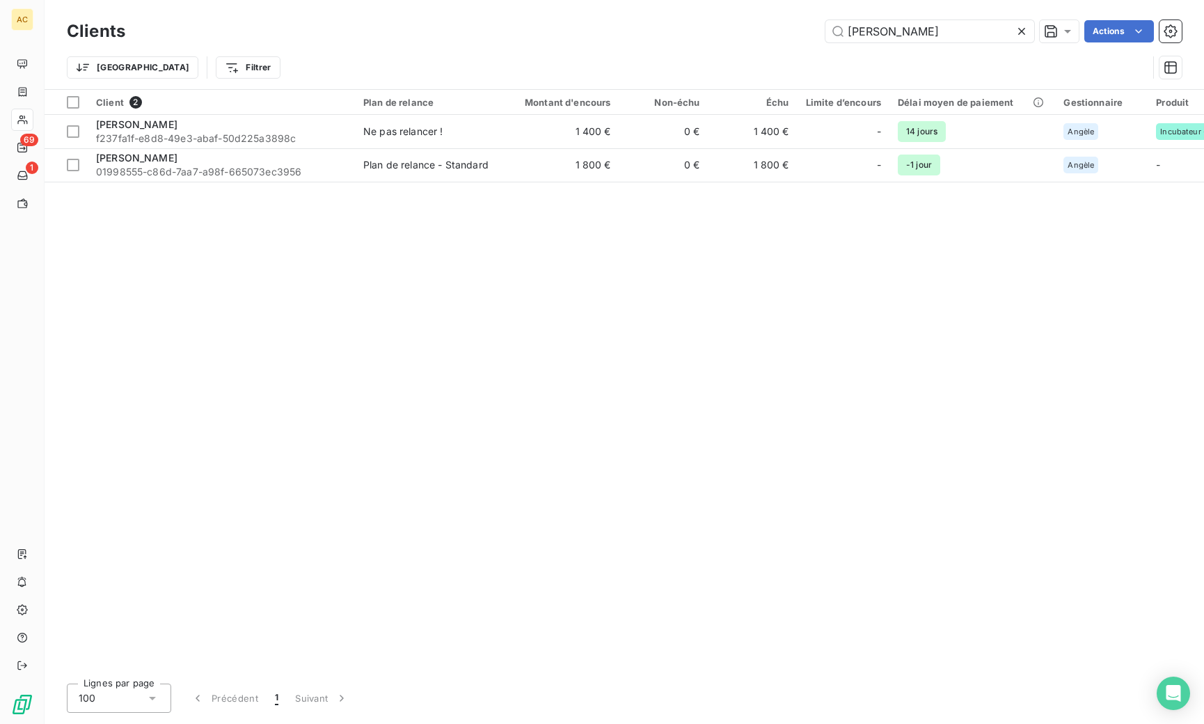
drag, startPoint x: 906, startPoint y: 35, endPoint x: 751, endPoint y: 26, distance: 154.8
click at [745, 25] on div "[PERSON_NAME] Actions" at bounding box center [662, 31] width 1040 height 22
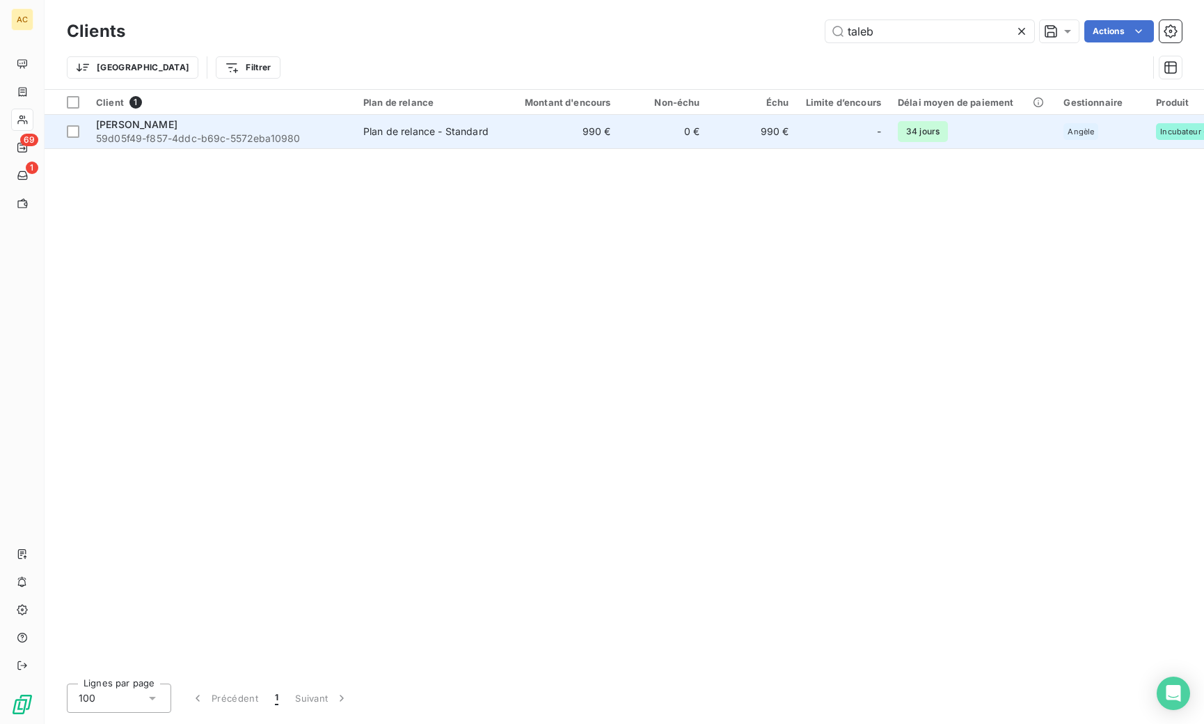
type input "taleb"
click at [245, 134] on span "59d05f49-f857-4ddc-b69c-5572eba10980" at bounding box center [221, 139] width 251 height 14
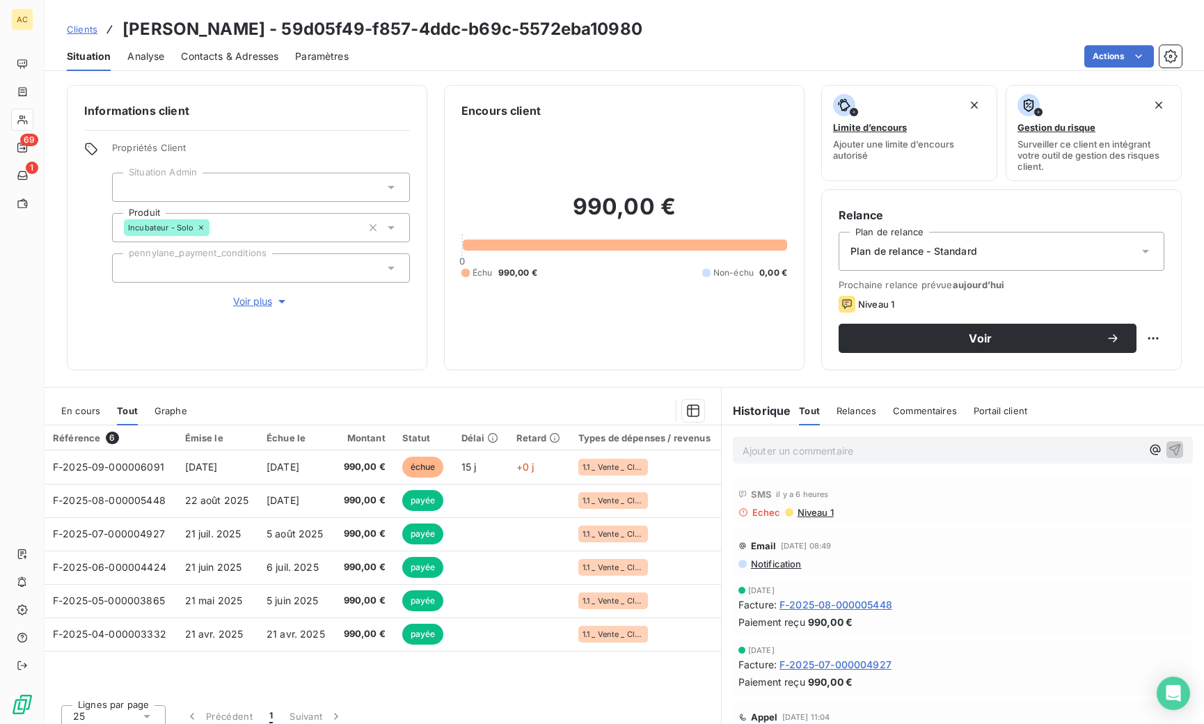
click at [237, 56] on span "Contacts & Adresses" at bounding box center [229, 56] width 97 height 14
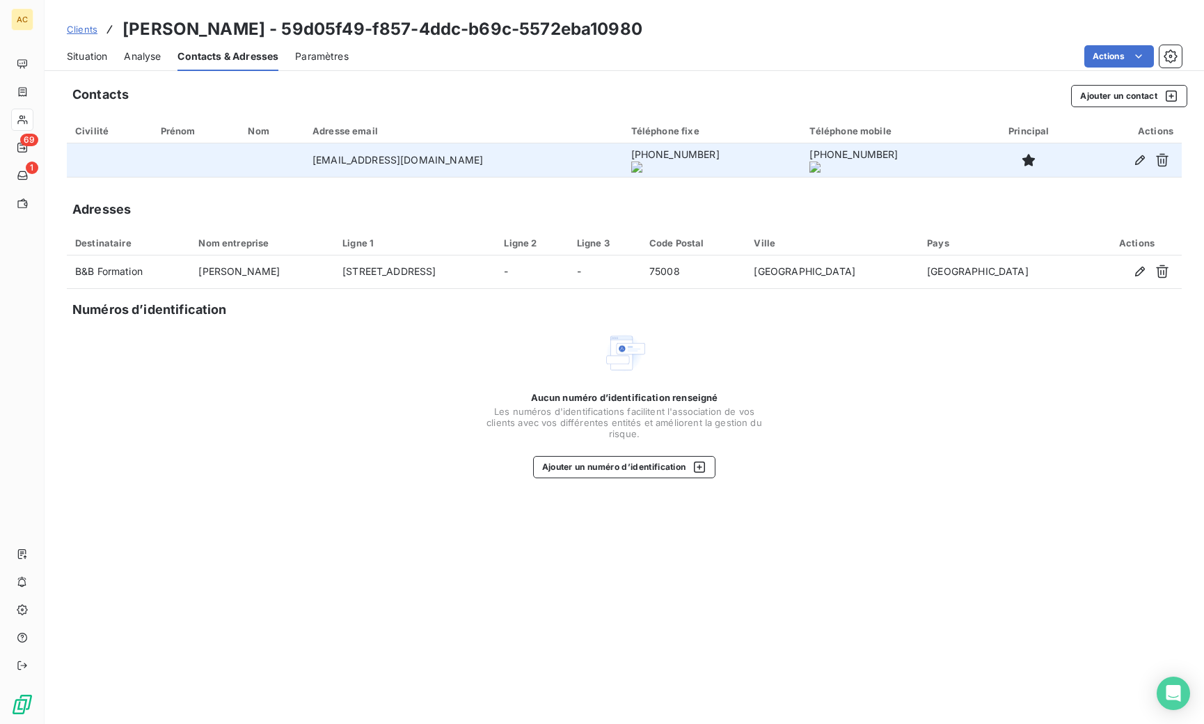
drag, startPoint x: 560, startPoint y: 160, endPoint x: 646, endPoint y: 161, distance: 85.6
click at [646, 160] on onoff-telecom-ce-phone-number-wrapper "[PHONE_NUMBER]" at bounding box center [675, 154] width 88 height 12
copy onoff-telecom-ce-phone-number-wrapper "[PHONE_NUMBER]"
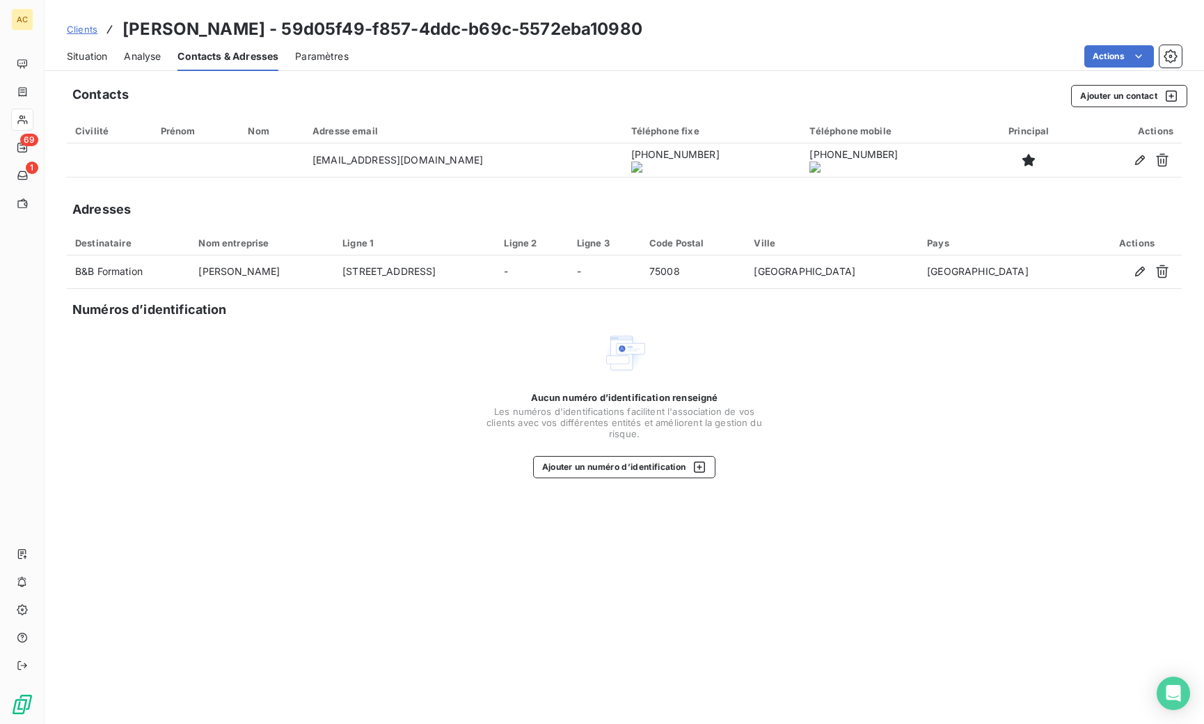
click at [83, 30] on span "Clients" at bounding box center [82, 29] width 31 height 11
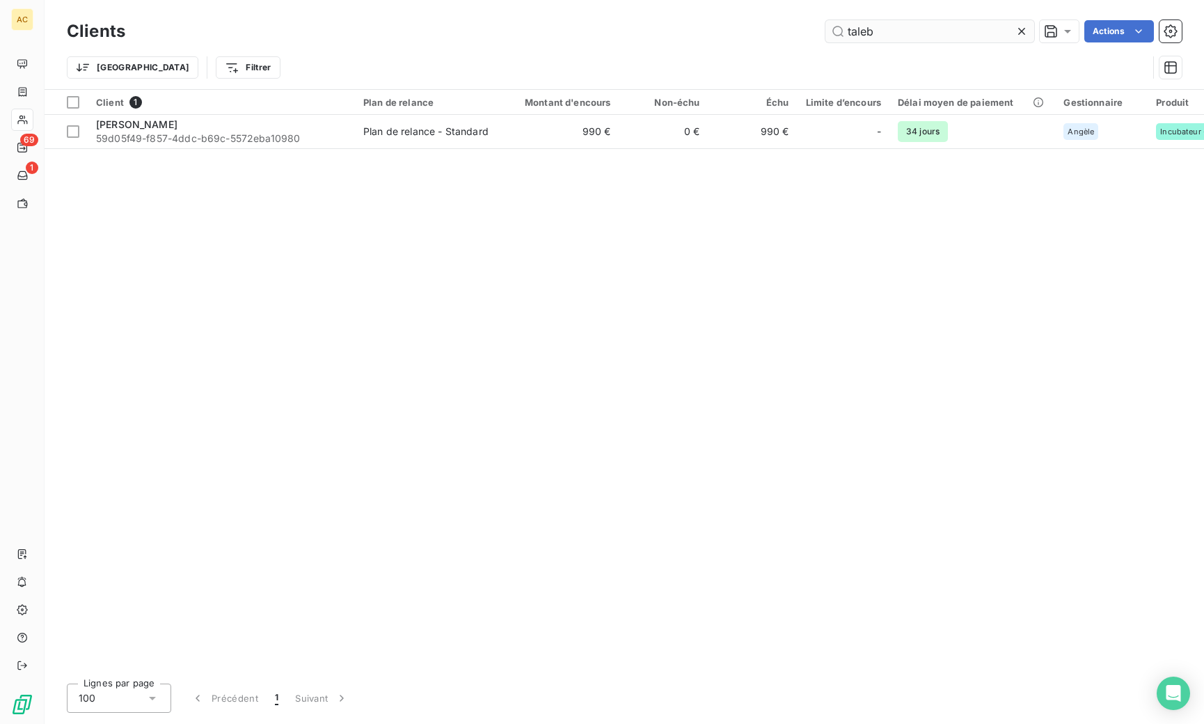
drag, startPoint x: 860, startPoint y: 34, endPoint x: 839, endPoint y: 33, distance: 20.2
click at [839, 33] on input "taleb" at bounding box center [930, 31] width 209 height 22
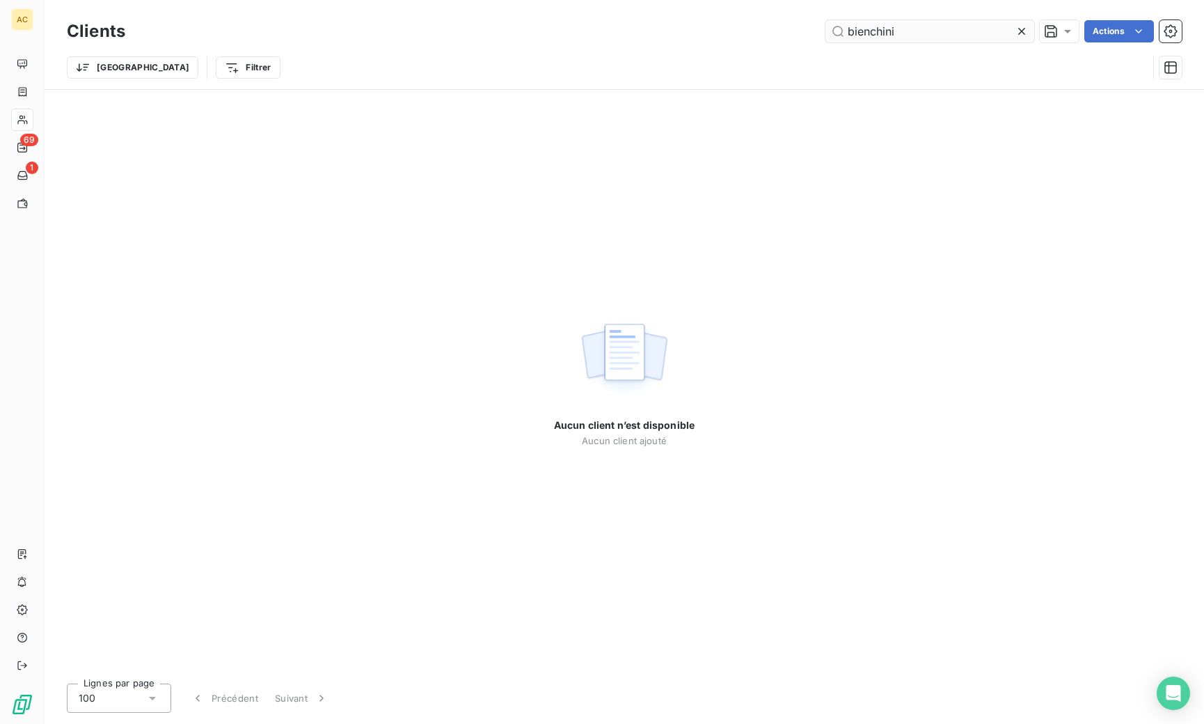
click at [862, 31] on input "bienchini" at bounding box center [930, 31] width 209 height 22
drag, startPoint x: 907, startPoint y: 31, endPoint x: 876, endPoint y: 31, distance: 30.6
click at [876, 31] on input "bienchini" at bounding box center [930, 31] width 209 height 22
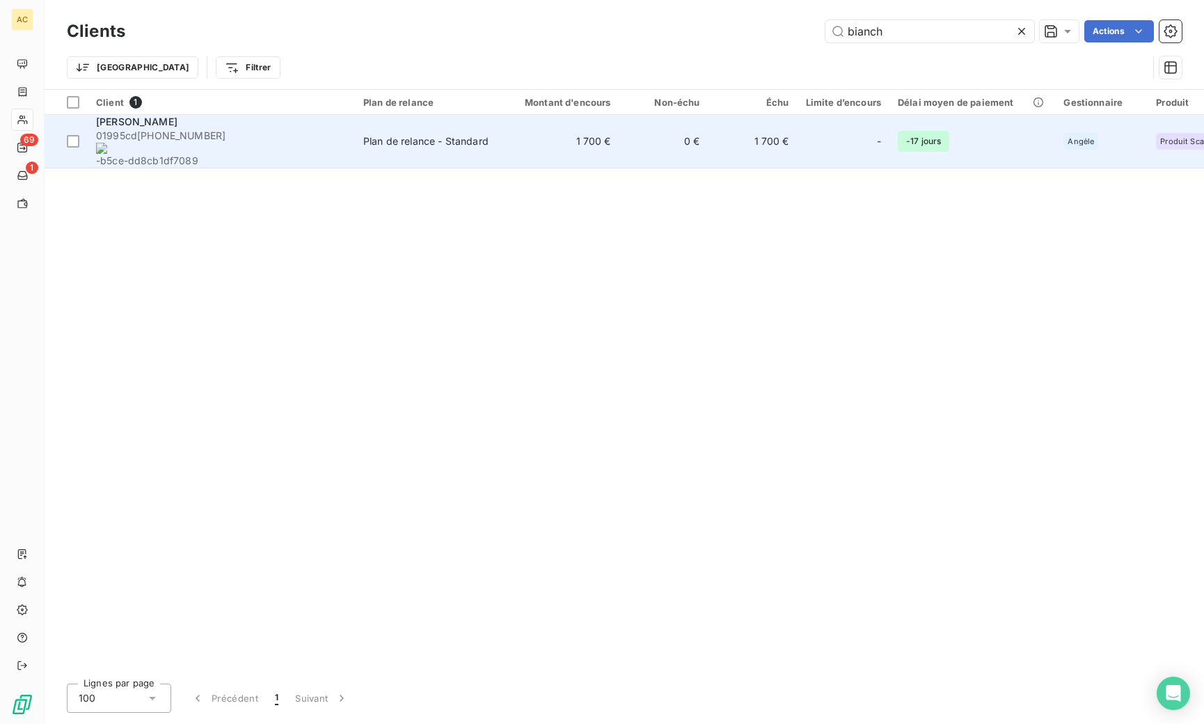
type input "bianch"
click at [310, 134] on span "01995cd [PHONE_NUMBER] -b5ce-dd8cb1df7089" at bounding box center [221, 148] width 251 height 39
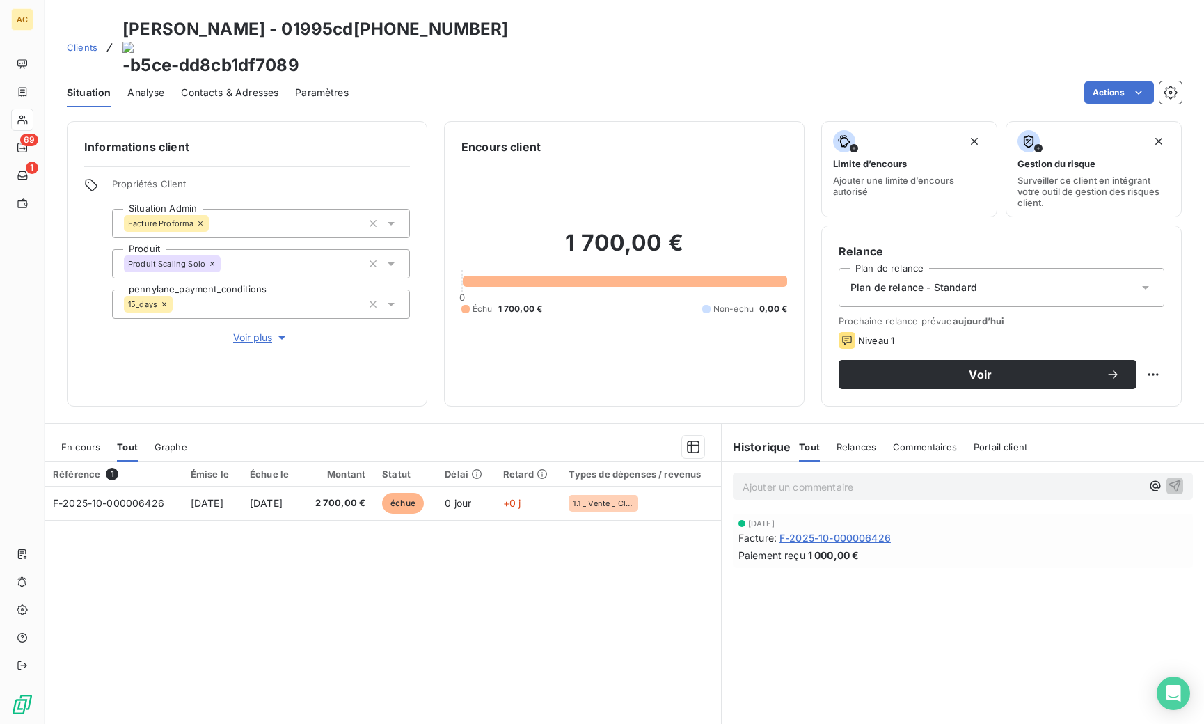
click at [846, 478] on p "Ajouter un commentaire ﻿" at bounding box center [942, 486] width 399 height 17
click at [991, 498] on span "[PERSON_NAME]" at bounding box center [1008, 496] width 49 height 12
click at [830, 480] on span "mmensualité 1" at bounding box center [862, 486] width 65 height 12
click at [868, 478] on p "﻿ @ [PERSON_NAME] ﻿ mensualité 1" at bounding box center [942, 486] width 399 height 17
click at [1168, 479] on icon "button" at bounding box center [1175, 486] width 14 height 14
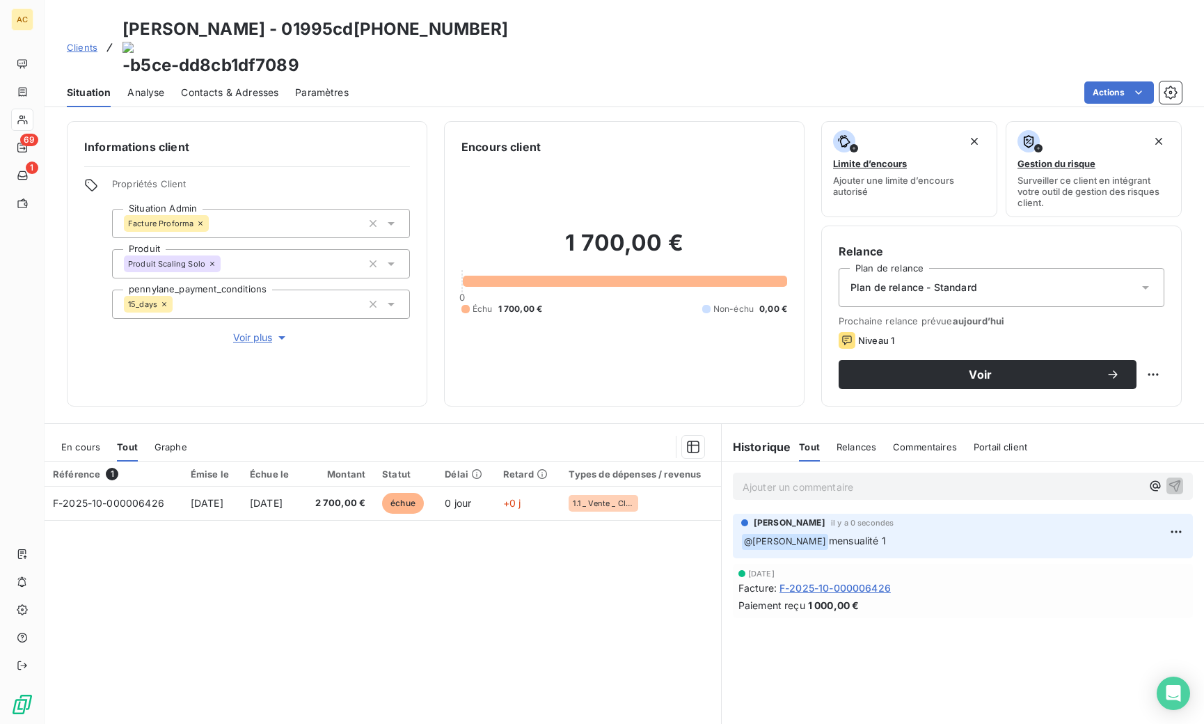
click at [988, 268] on div "Plan de relance - Standard" at bounding box center [1002, 287] width 326 height 39
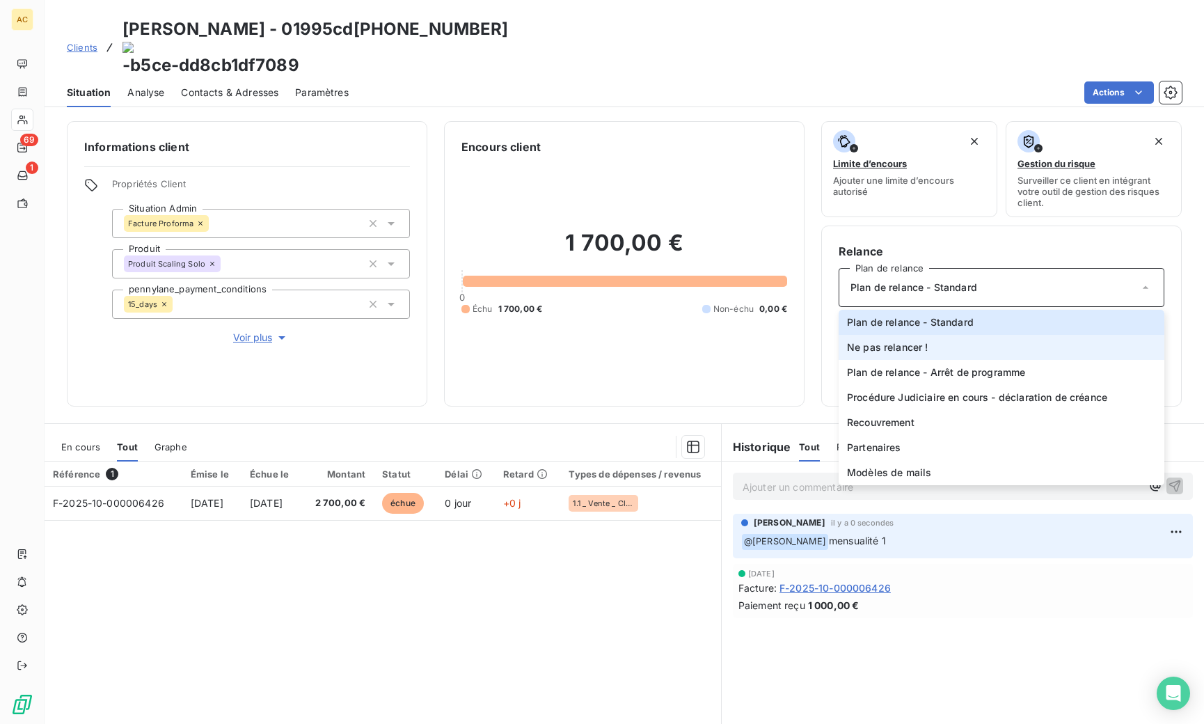
click at [949, 335] on li "Ne pas relancer !" at bounding box center [1002, 347] width 326 height 25
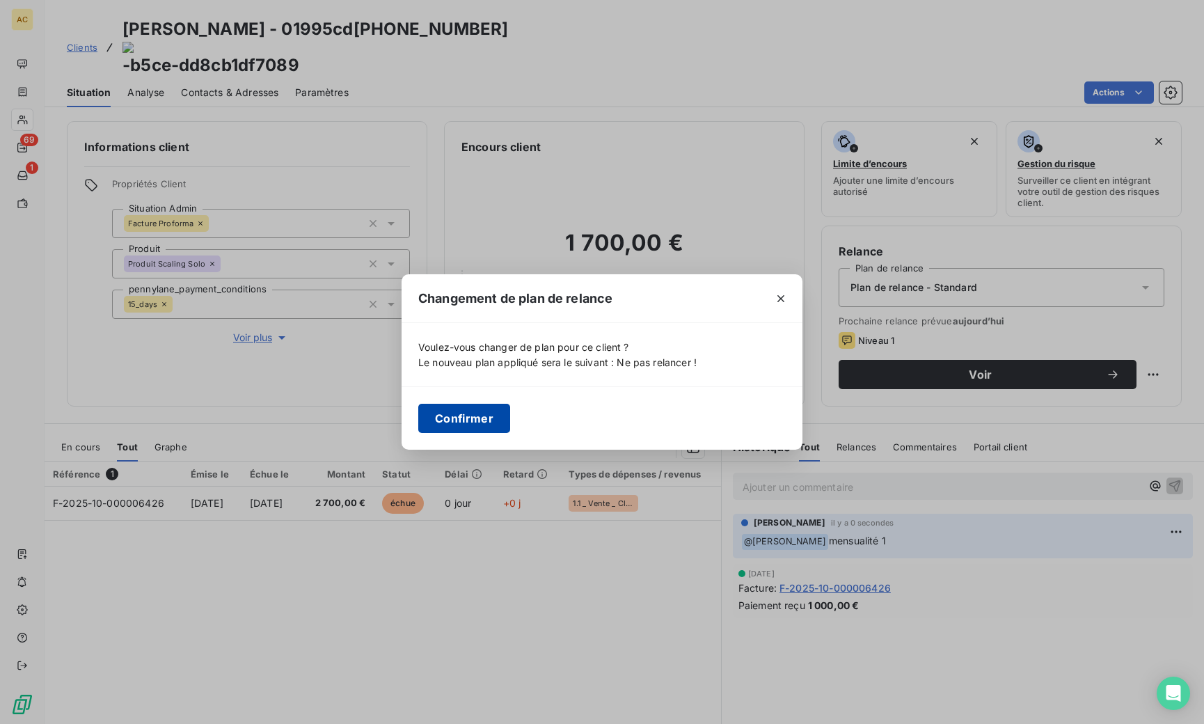
click at [480, 412] on button "Confirmer" at bounding box center [464, 418] width 92 height 29
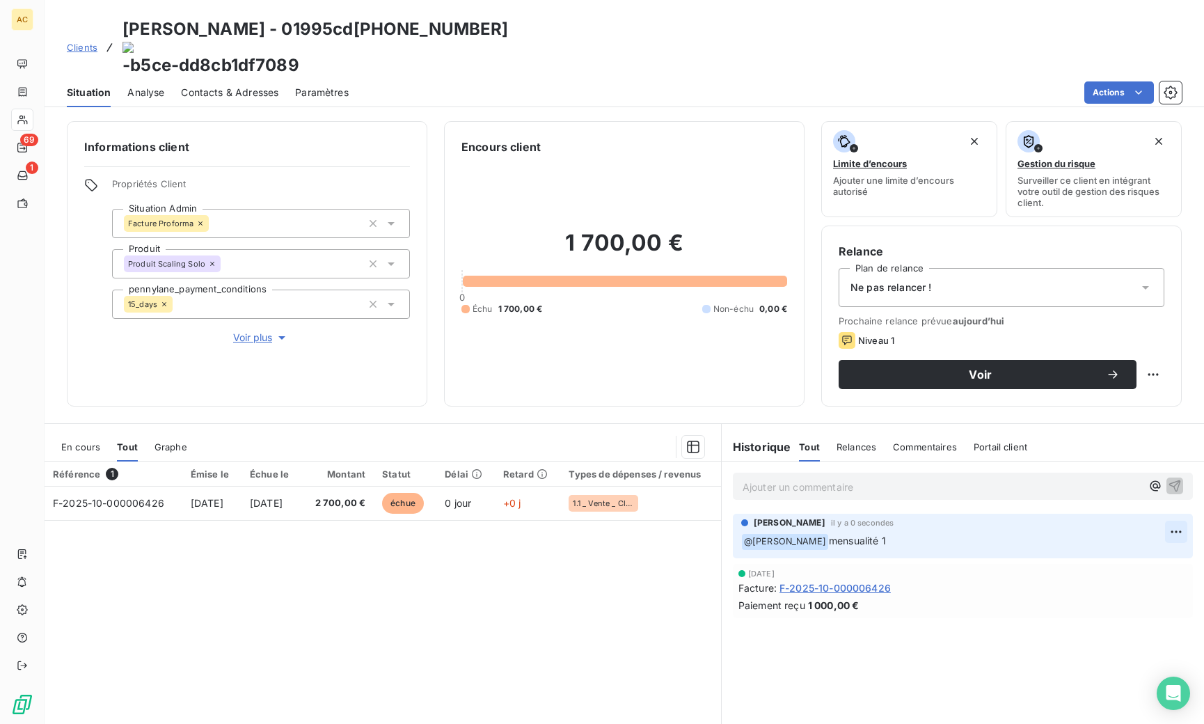
click at [1176, 498] on html "AC 69 1 Clients [PERSON_NAME] - 01995cd [PHONE_NUMBER] -b5ce-dd8cb1df7089 Situa…" at bounding box center [602, 362] width 1204 height 724
click at [1144, 528] on div "Editer" at bounding box center [1133, 526] width 78 height 22
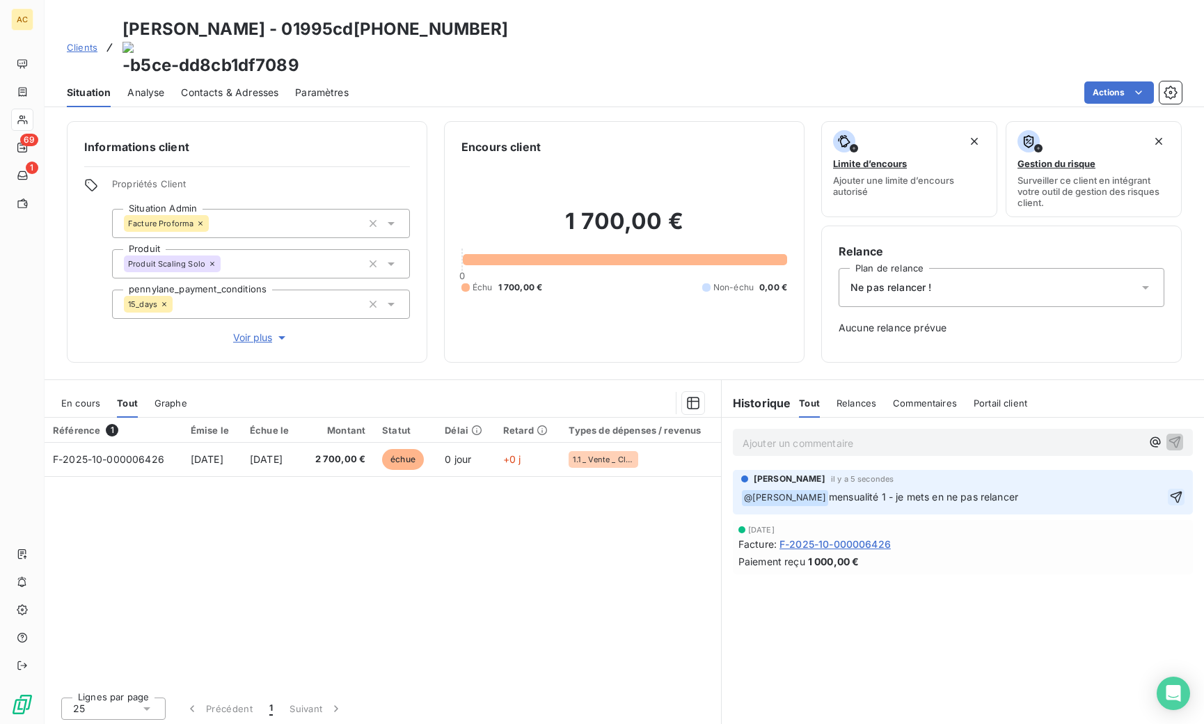
click at [1171, 490] on icon "button" at bounding box center [1176, 497] width 14 height 14
click at [87, 42] on span "Clients" at bounding box center [82, 47] width 31 height 11
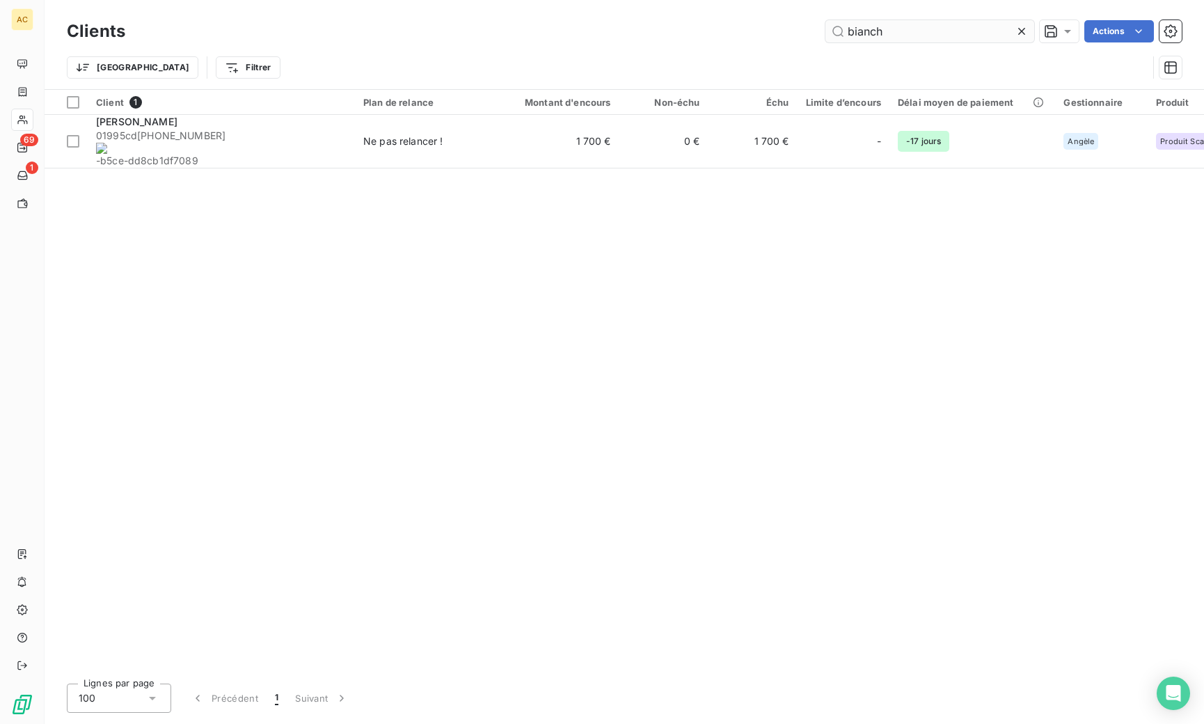
drag, startPoint x: 843, startPoint y: 30, endPoint x: 849, endPoint y: 38, distance: 10.4
click at [830, 30] on input "bianch" at bounding box center [930, 31] width 209 height 22
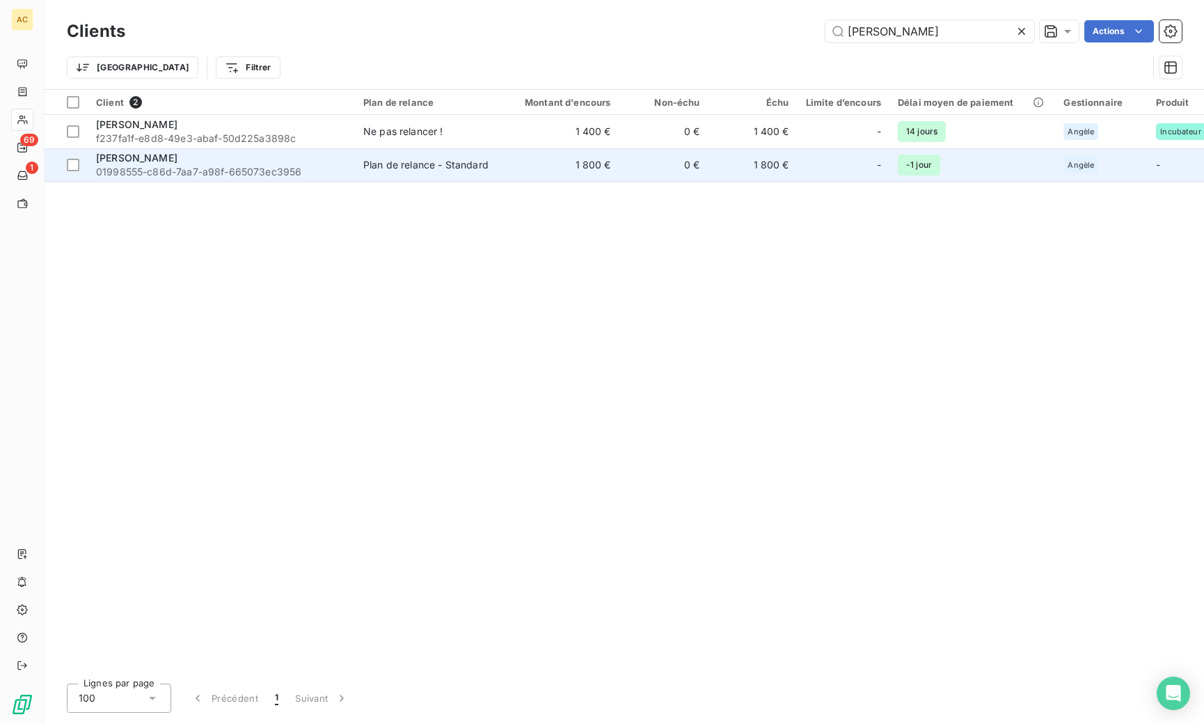
type input "[PERSON_NAME]"
click at [217, 166] on span "01998555-c86d-7aa7-a98f-665073ec3956" at bounding box center [221, 172] width 251 height 14
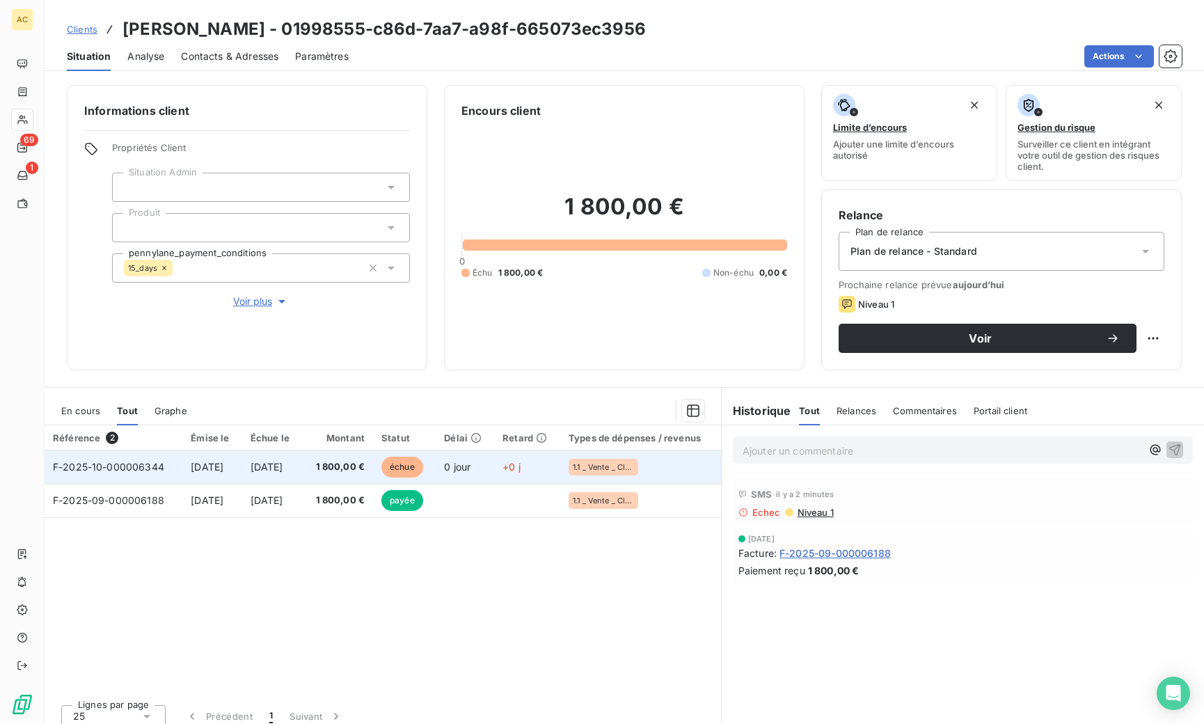
click at [373, 463] on td "1 800,00 €" at bounding box center [337, 466] width 71 height 33
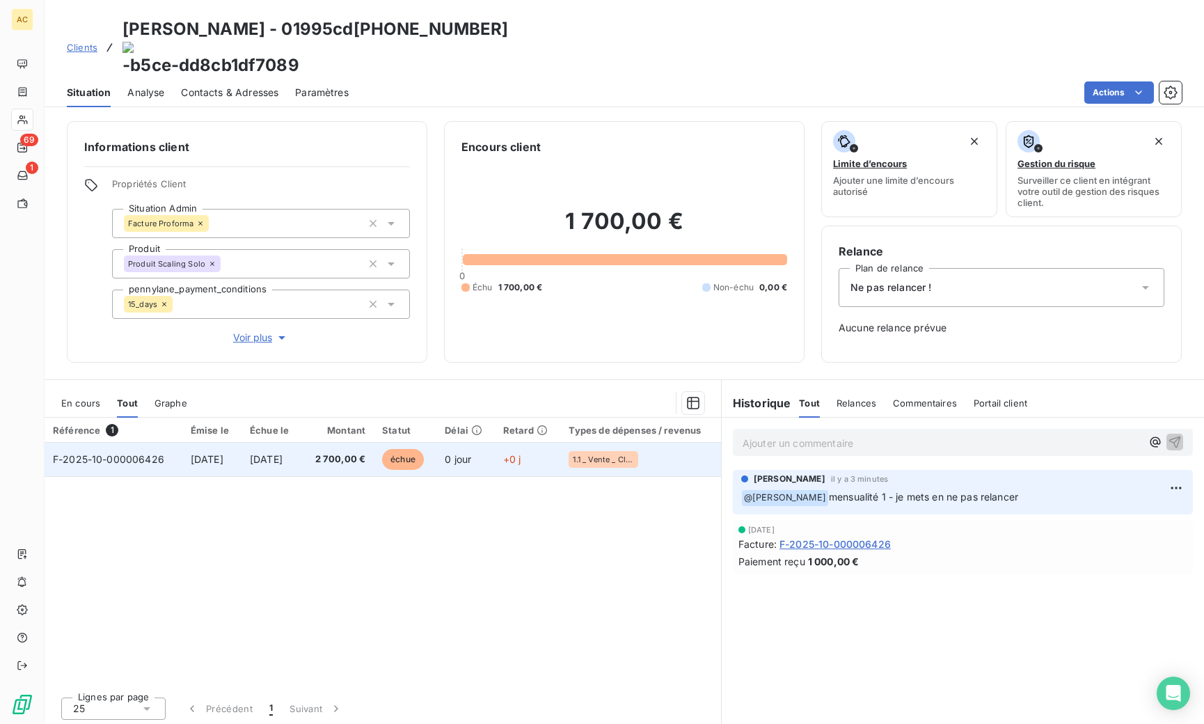
click at [218, 453] on span "[DATE]" at bounding box center [207, 459] width 33 height 12
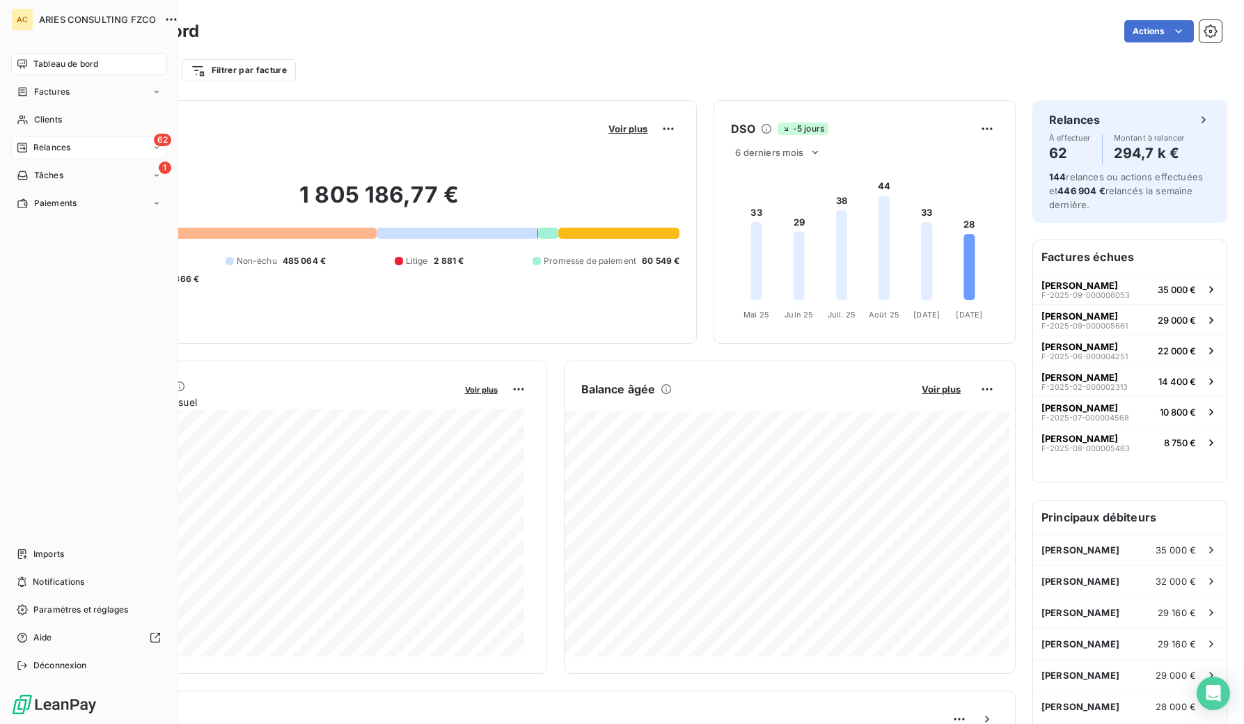
click at [35, 148] on span "Relances" at bounding box center [51, 147] width 37 height 13
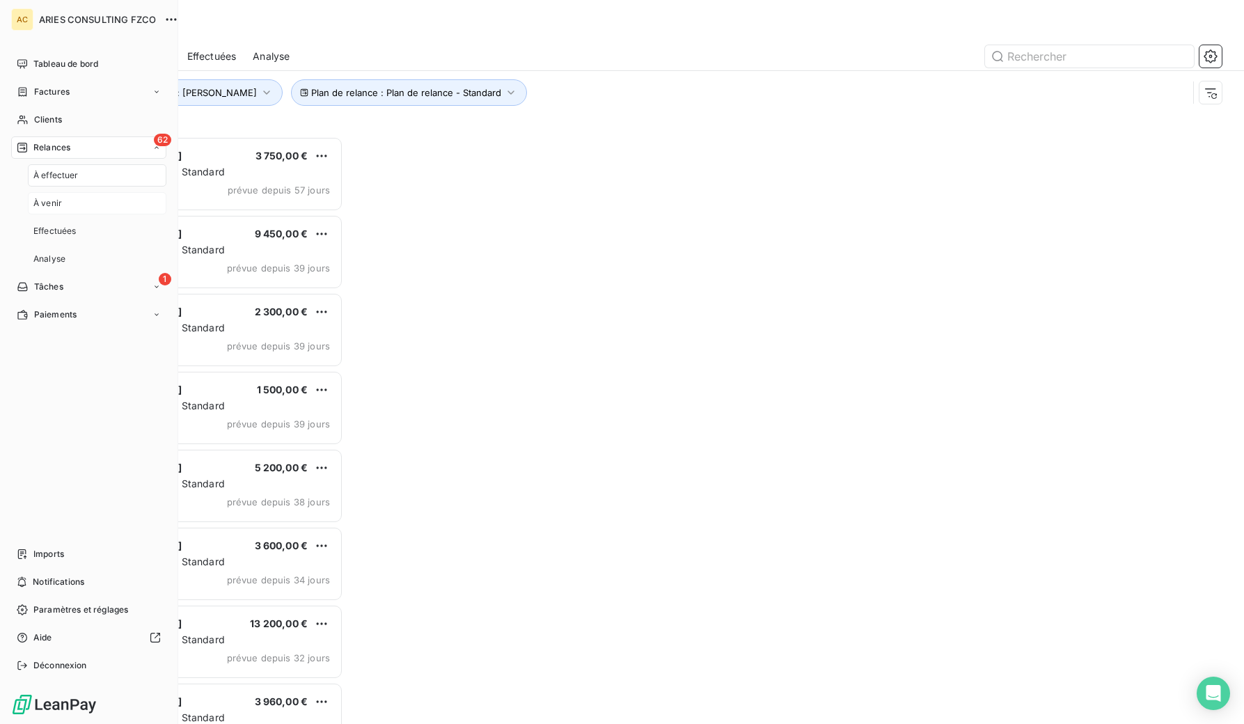
click at [72, 200] on div "À venir" at bounding box center [97, 203] width 139 height 22
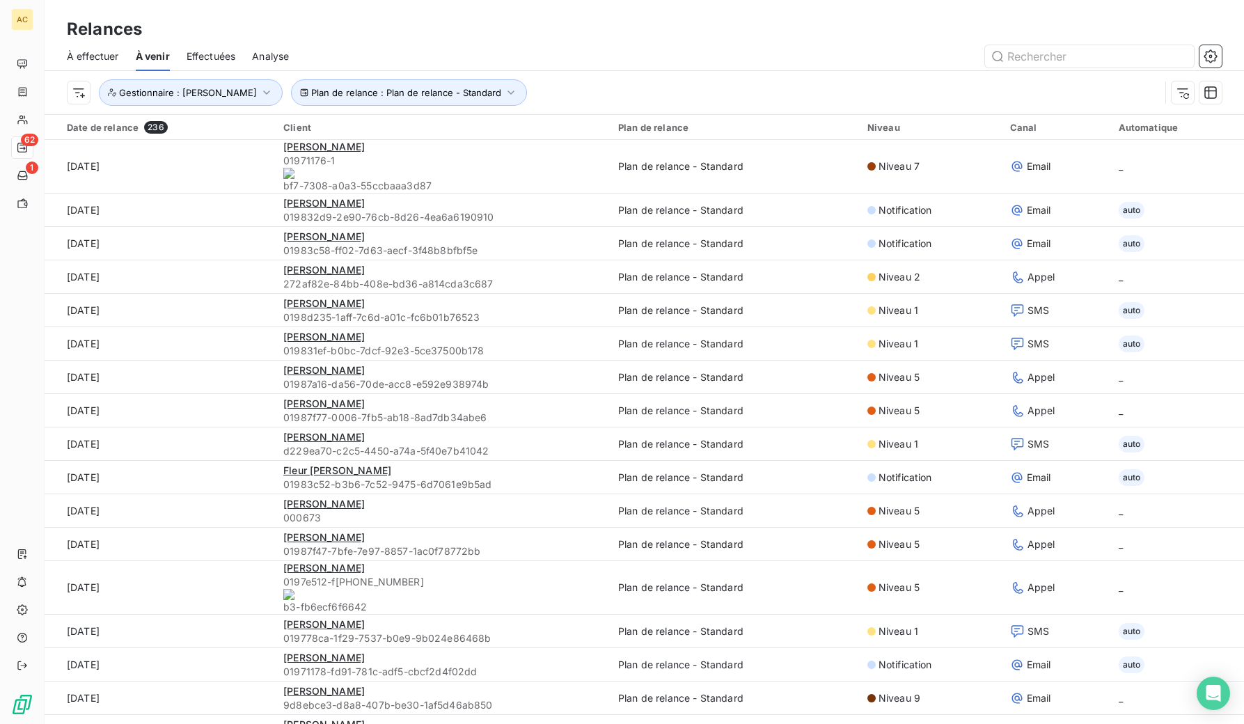
click at [82, 93] on html "AC 62 1 Relances À effectuer À venir Effectuées Analyse Plan de relance : Plan …" at bounding box center [622, 362] width 1244 height 724
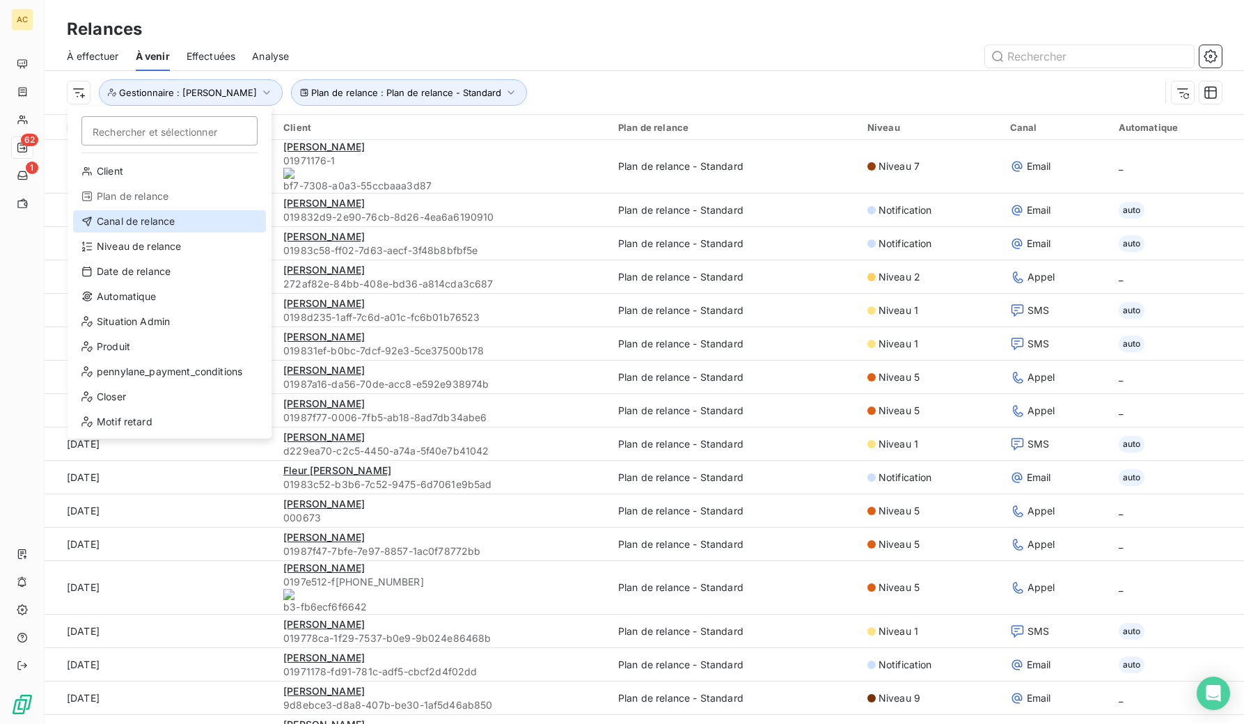
click at [151, 227] on div "Canal de relance" at bounding box center [169, 221] width 193 height 22
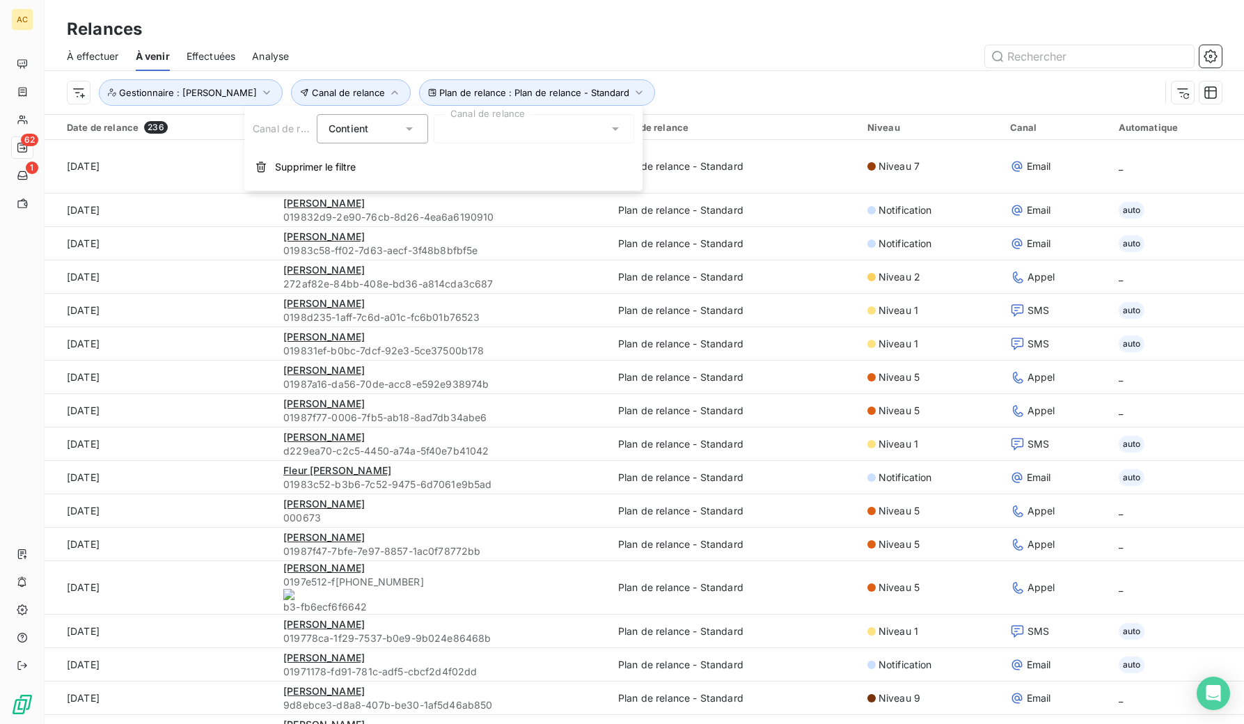
click at [498, 134] on div at bounding box center [534, 128] width 200 height 29
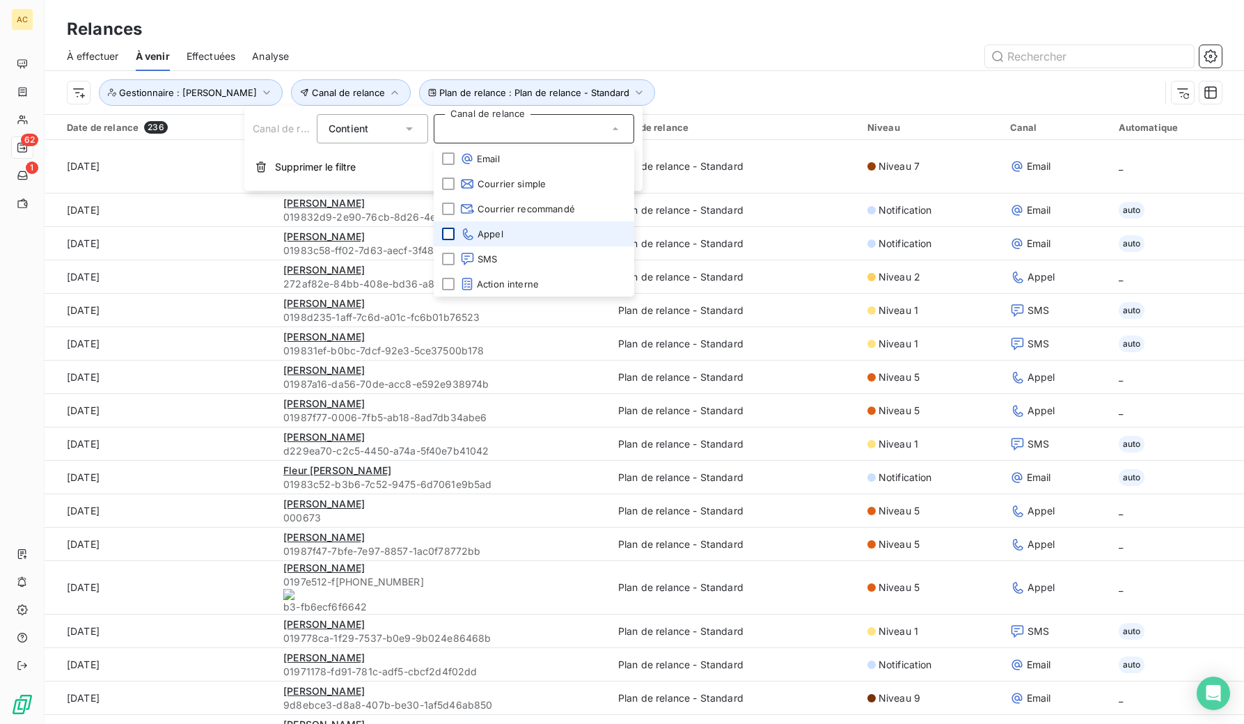
click at [448, 237] on div at bounding box center [448, 234] width 13 height 13
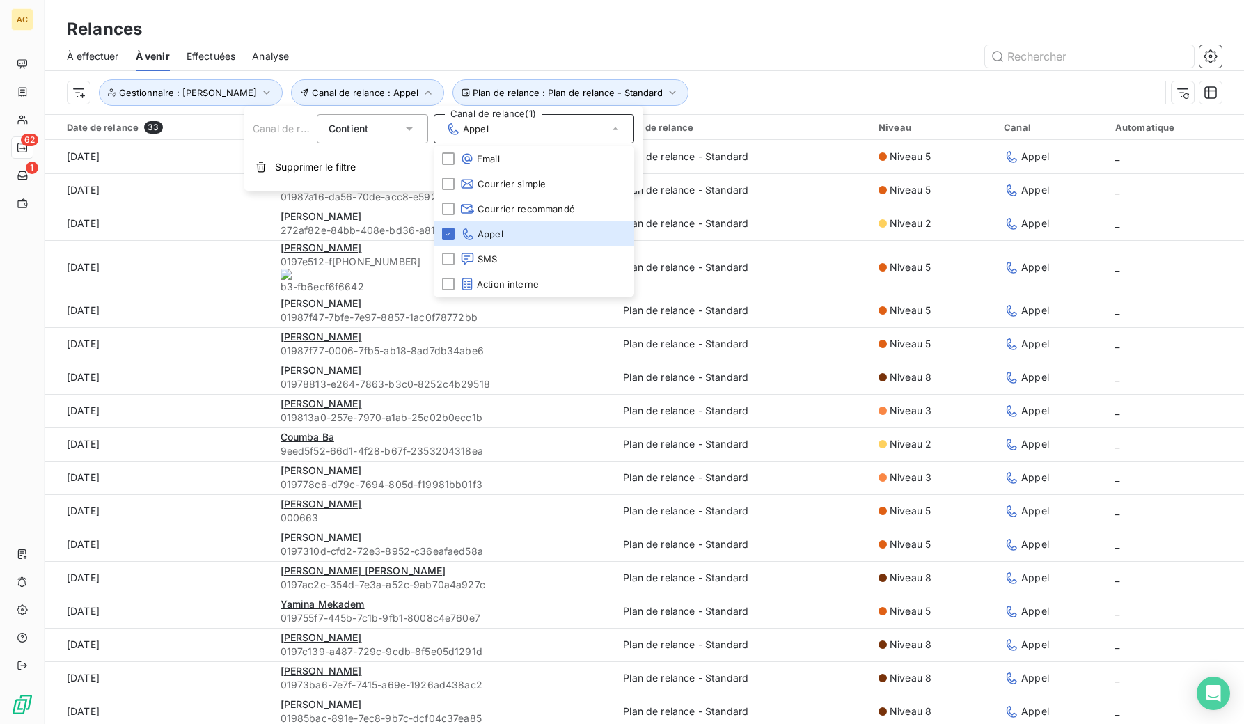
click at [724, 65] on div at bounding box center [764, 56] width 916 height 22
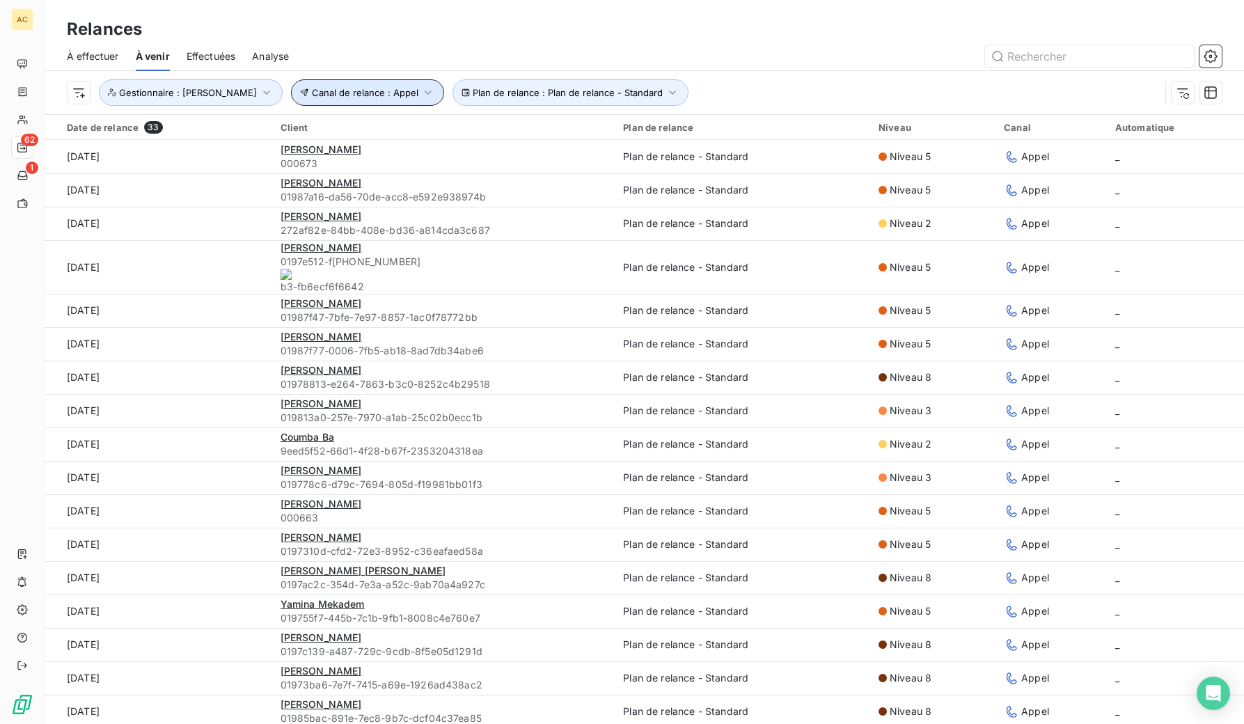
click at [300, 93] on icon "button" at bounding box center [304, 92] width 9 height 8
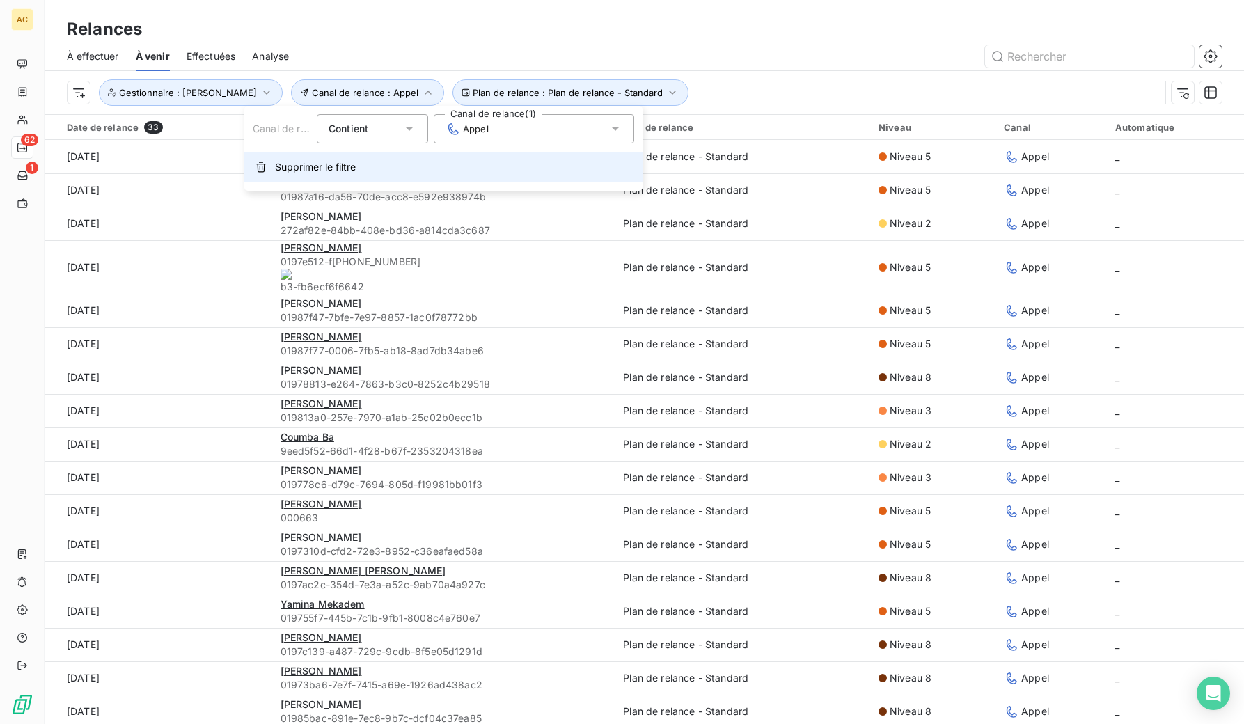
click at [283, 166] on span "Supprimer le filtre" at bounding box center [315, 167] width 81 height 14
